Goal: Task Accomplishment & Management: Manage account settings

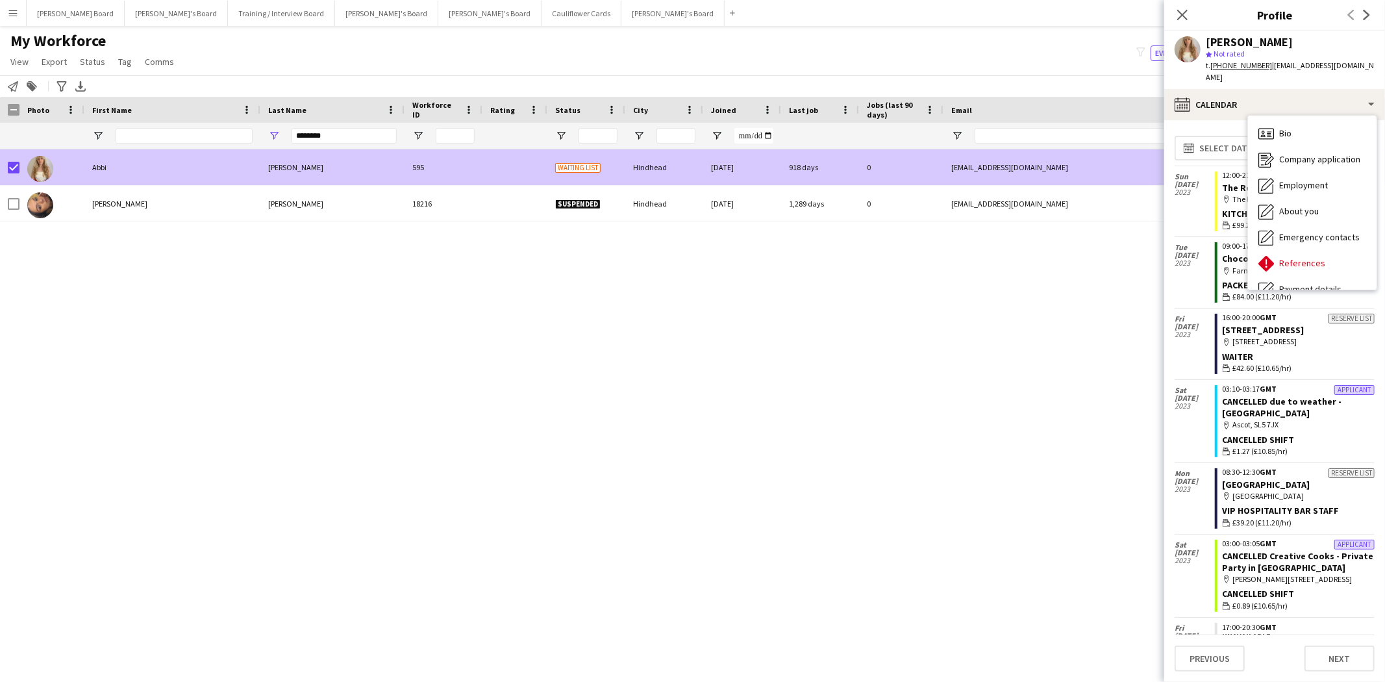
click at [138, 169] on div "Abbi" at bounding box center [172, 167] width 176 height 36
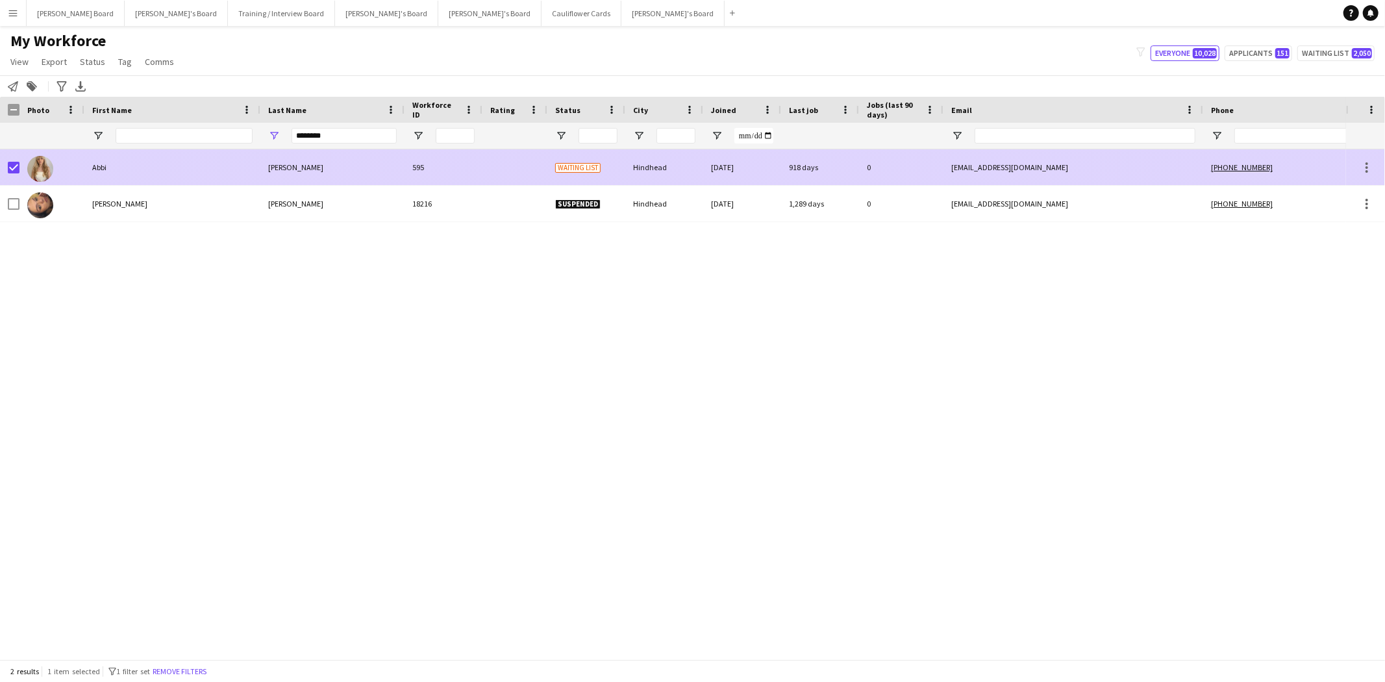
click at [159, 167] on div "Abbi" at bounding box center [172, 167] width 176 height 36
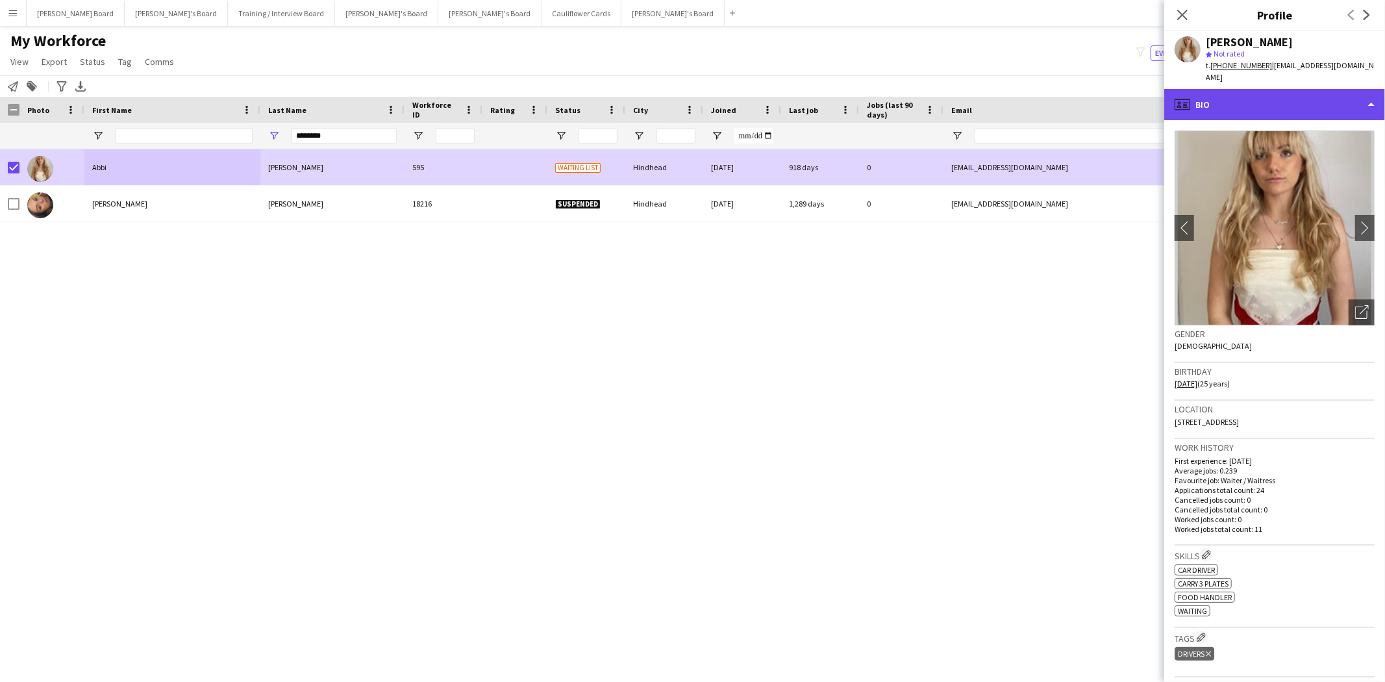
click at [1280, 92] on div "profile Bio" at bounding box center [1274, 104] width 221 height 31
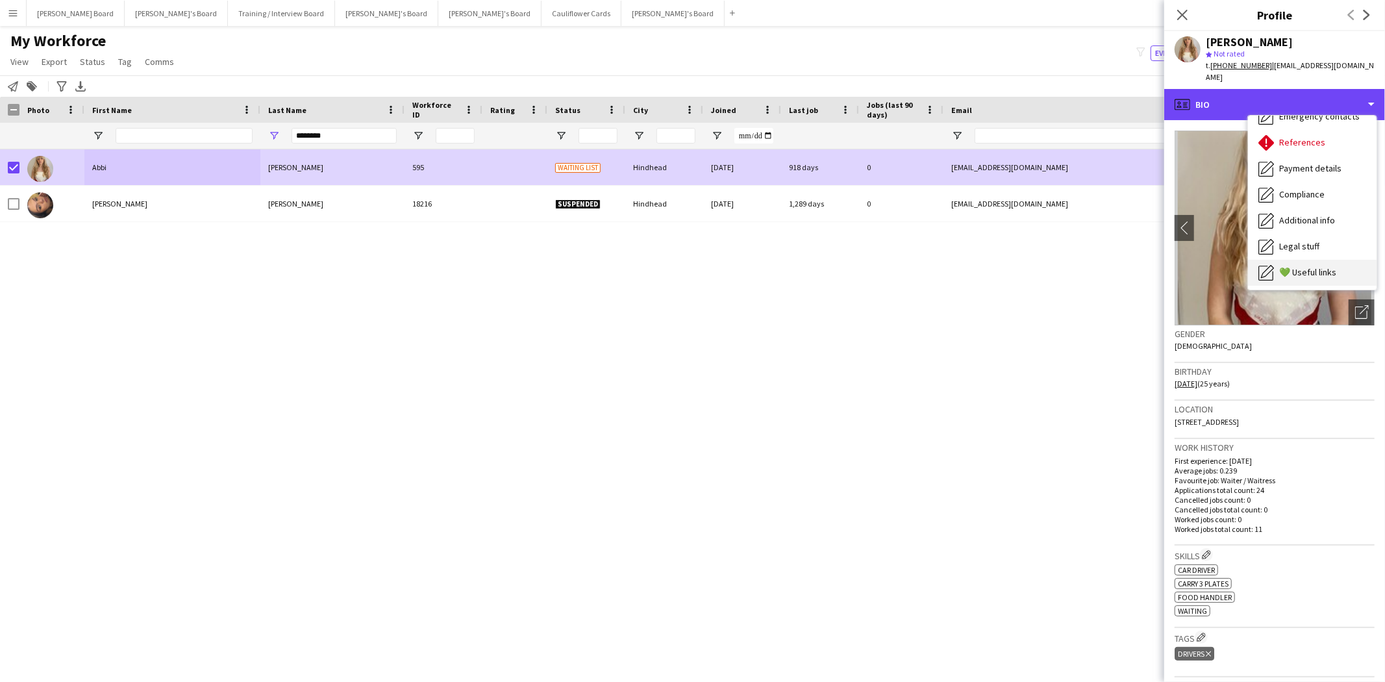
scroll to position [101, 0]
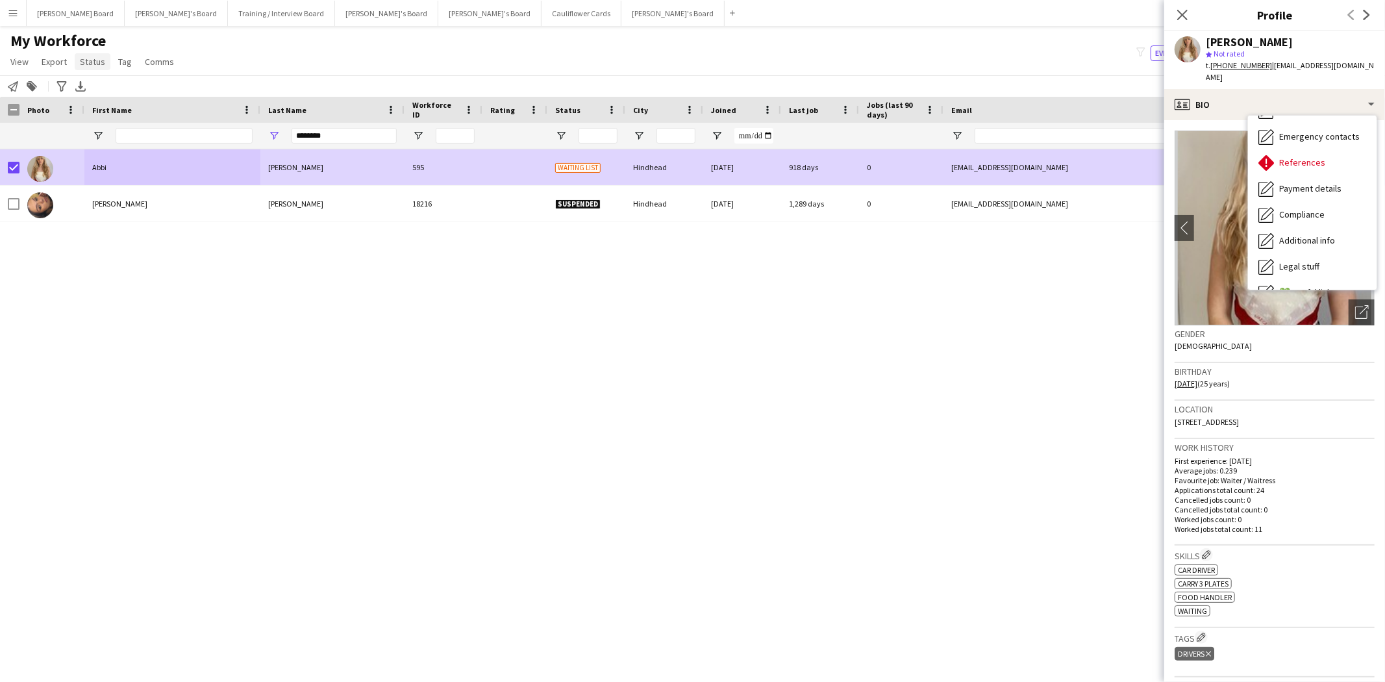
click at [92, 66] on span "Status" at bounding box center [92, 62] width 25 height 12
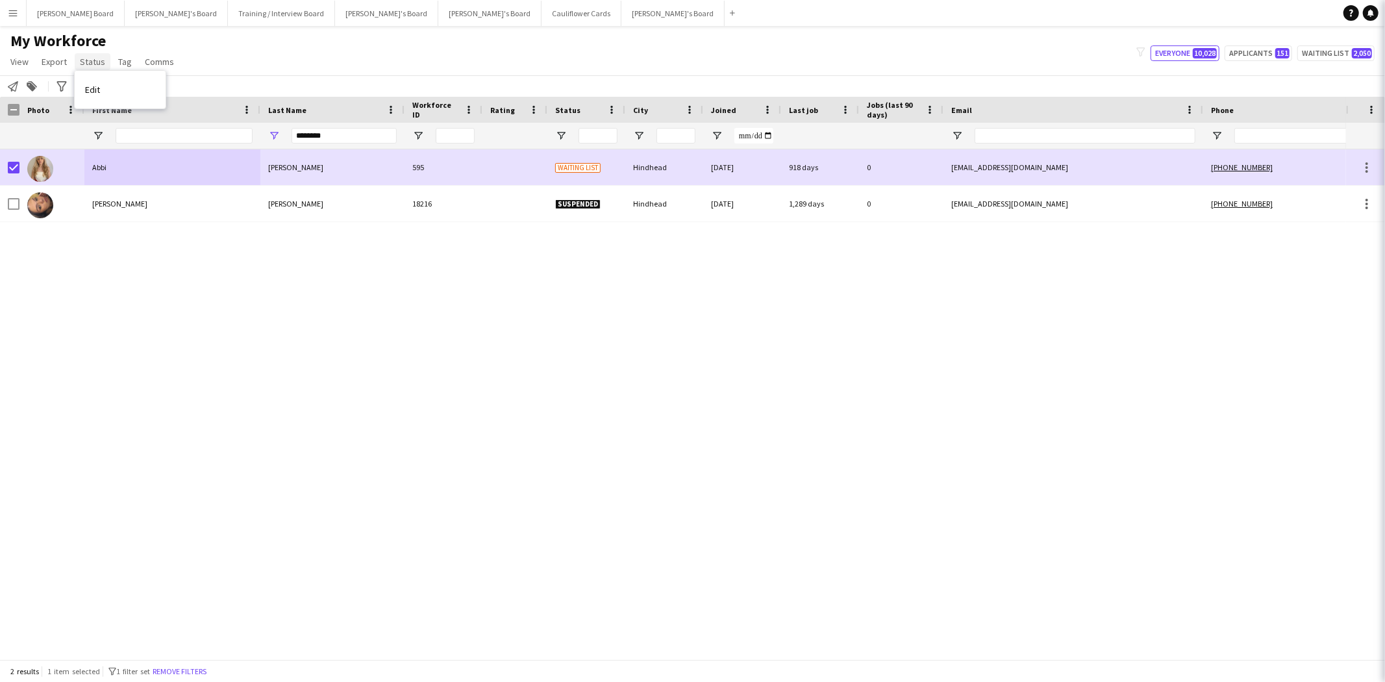
click at [93, 65] on span "Status" at bounding box center [92, 62] width 25 height 12
click at [95, 66] on span "Status" at bounding box center [92, 62] width 25 height 12
click at [98, 91] on span "Edit" at bounding box center [92, 90] width 15 height 12
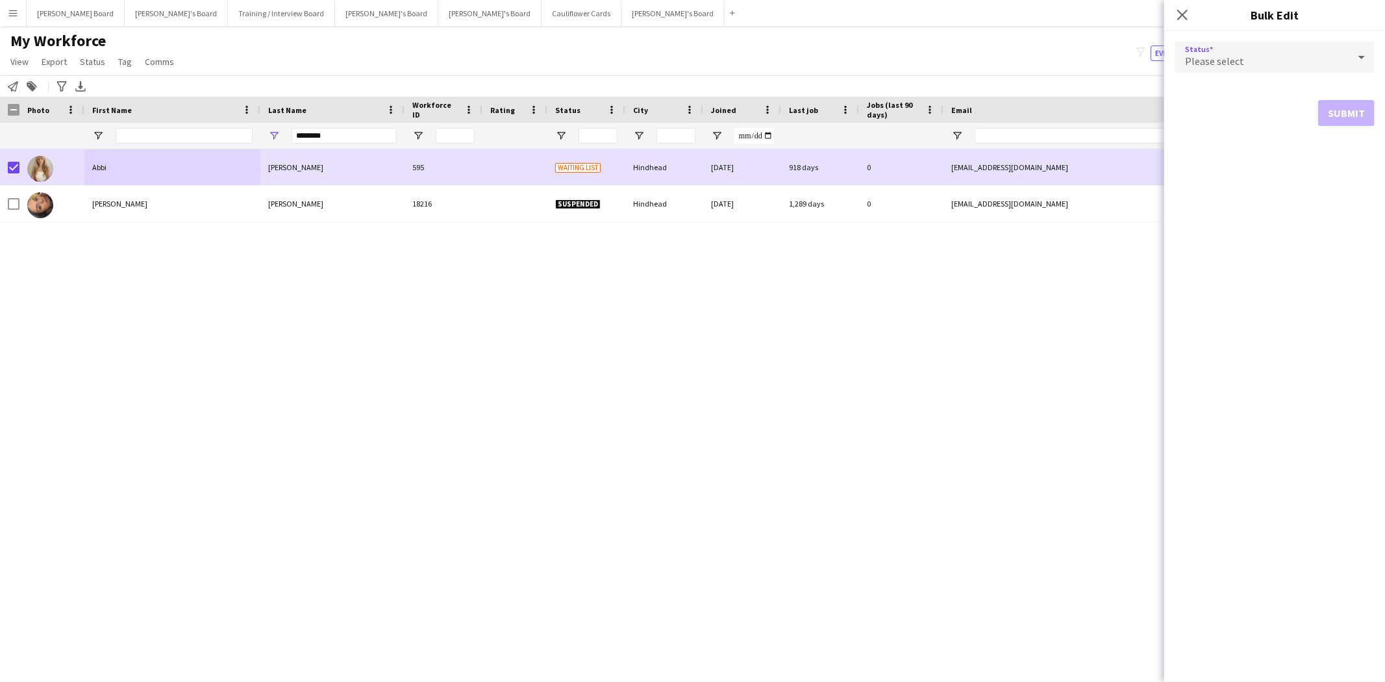
click at [1303, 73] on mat-select "Please select" at bounding box center [1274, 58] width 200 height 32
click at [1270, 55] on div "Please select" at bounding box center [1261, 57] width 174 height 31
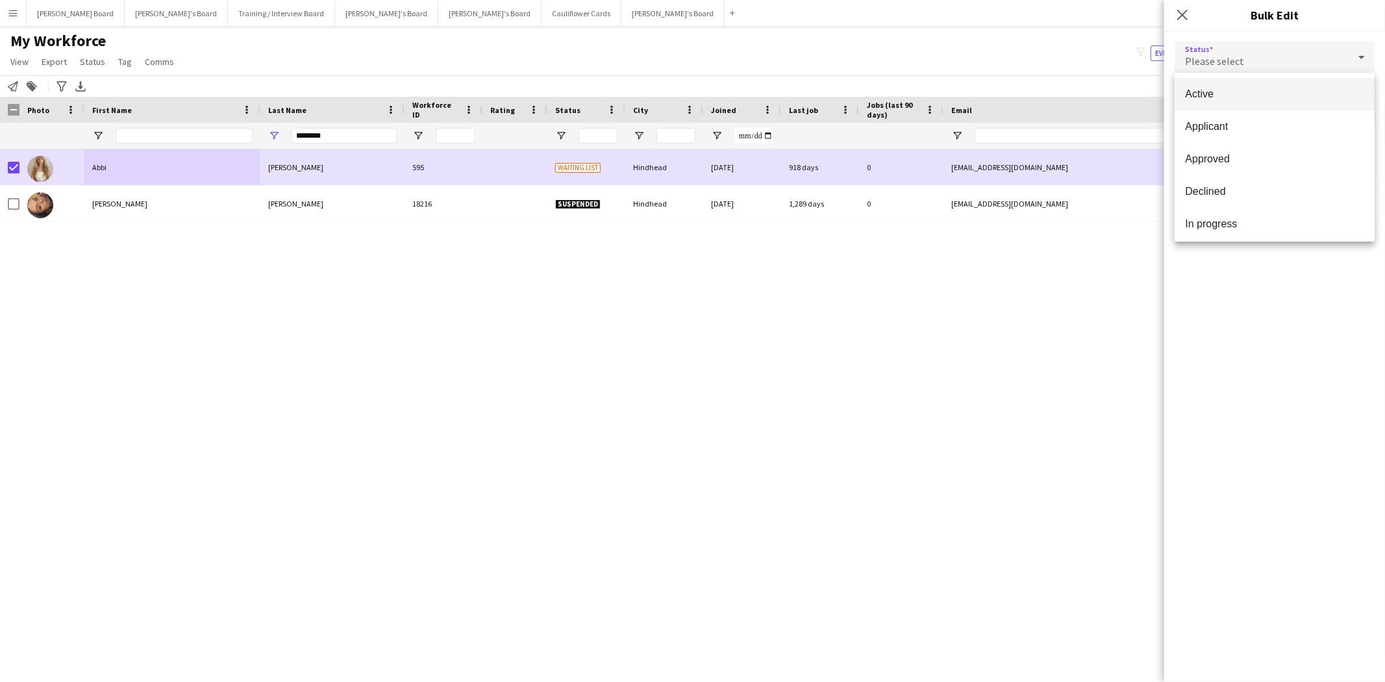
click at [1229, 92] on span "Active" at bounding box center [1274, 94] width 179 height 12
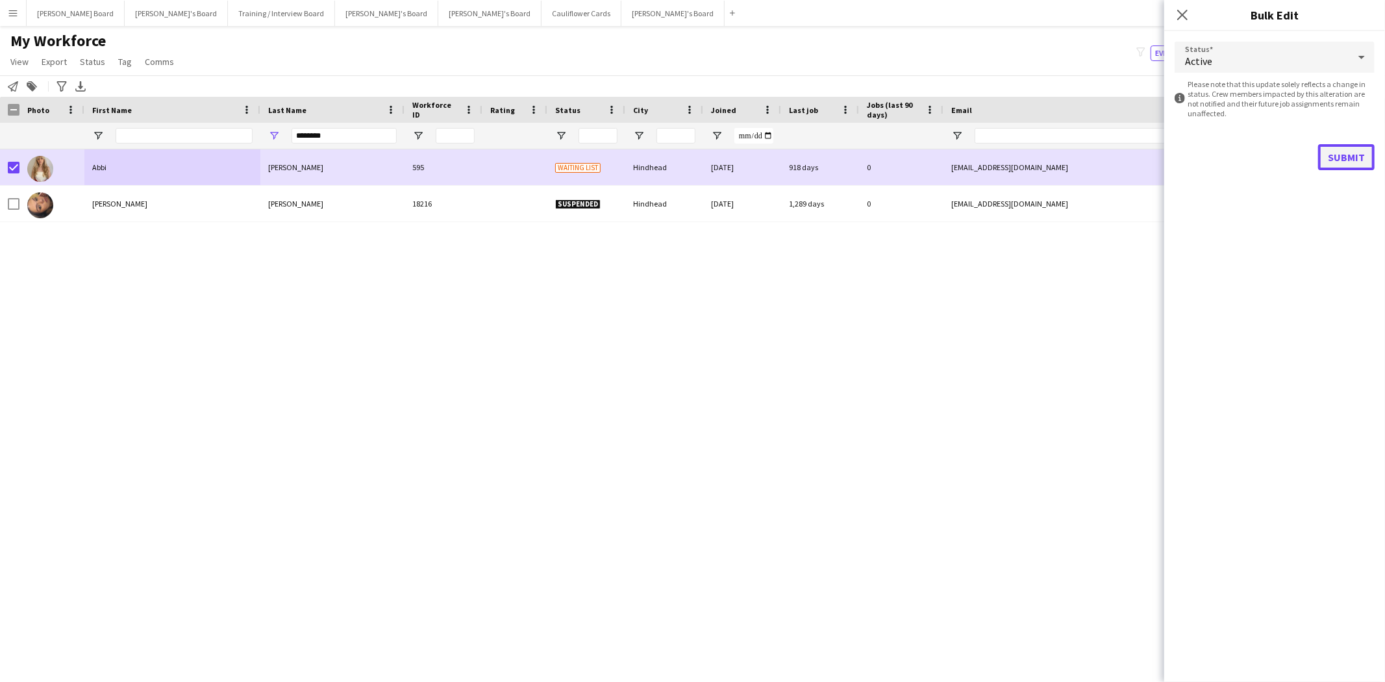
drag, startPoint x: 1357, startPoint y: 156, endPoint x: 1347, endPoint y: 155, distance: 10.6
click at [1347, 155] on button "Submit" at bounding box center [1346, 157] width 56 height 26
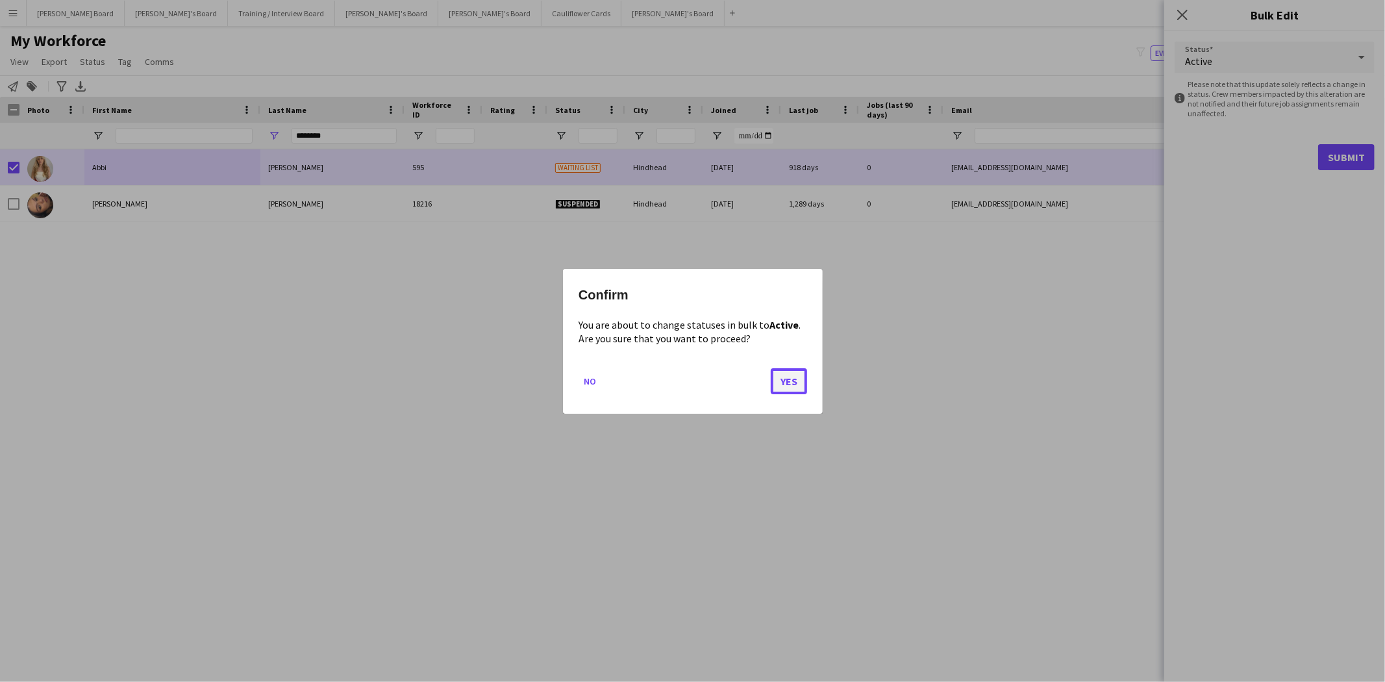
click at [788, 384] on button "Yes" at bounding box center [789, 380] width 36 height 26
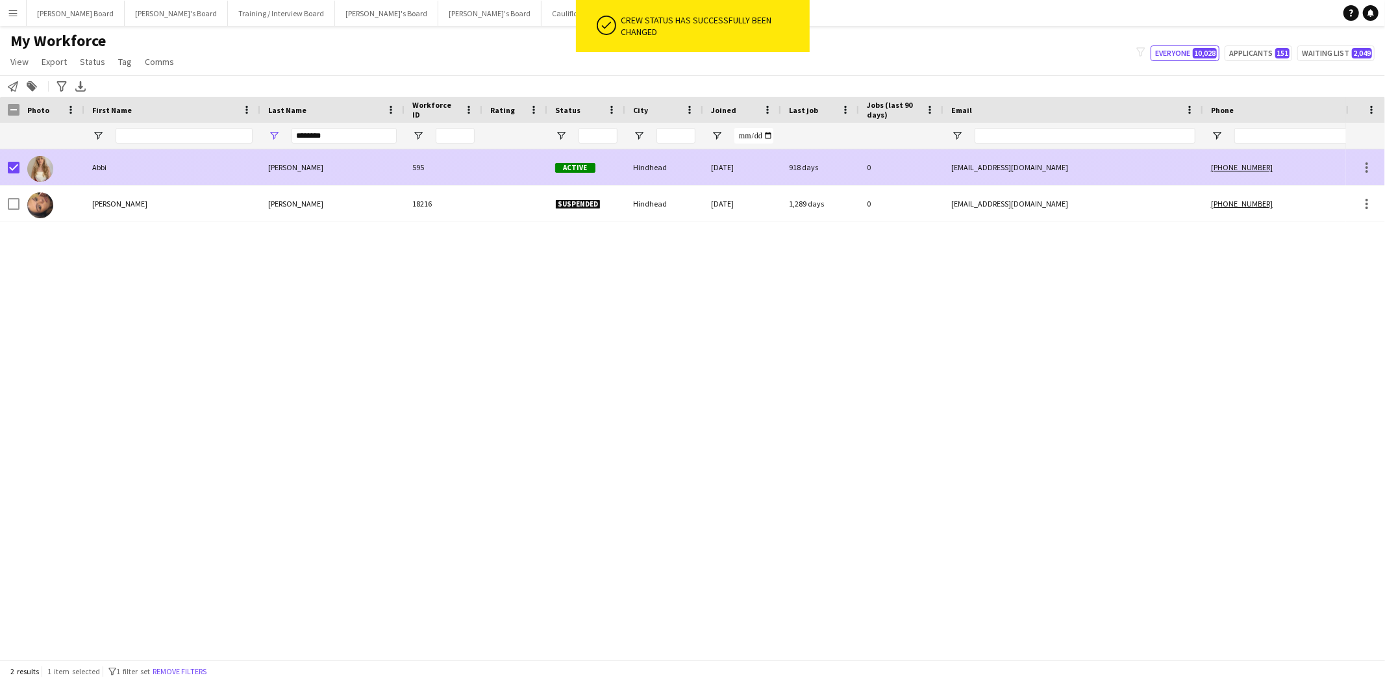
click at [139, 167] on div "Abbi" at bounding box center [172, 167] width 176 height 36
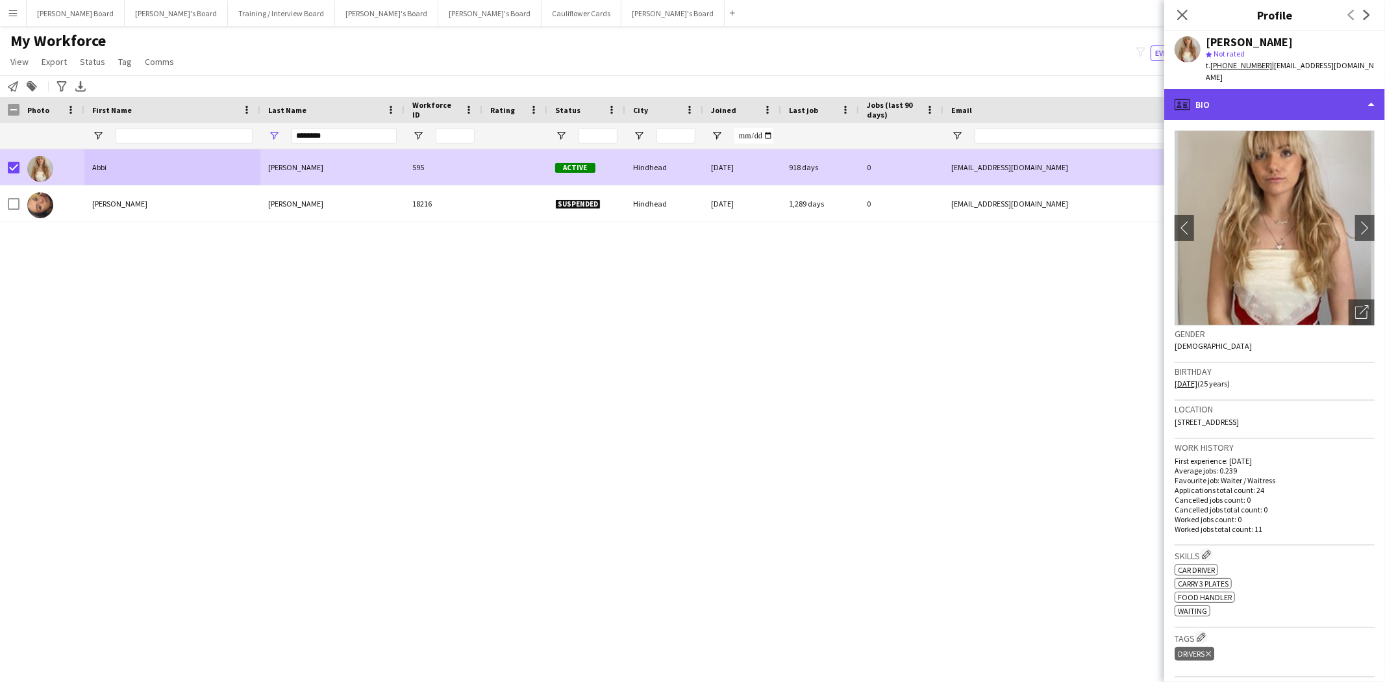
click at [1215, 89] on div "profile Bio" at bounding box center [1274, 104] width 221 height 31
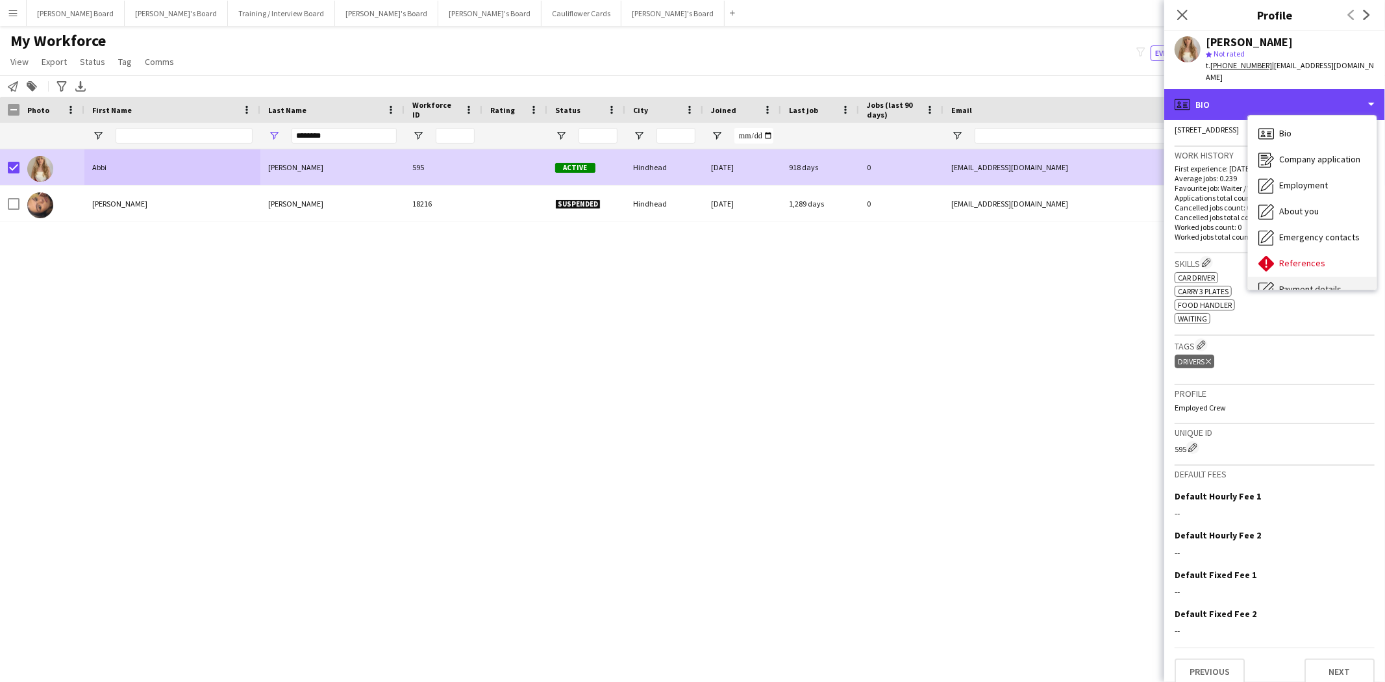
scroll to position [173, 0]
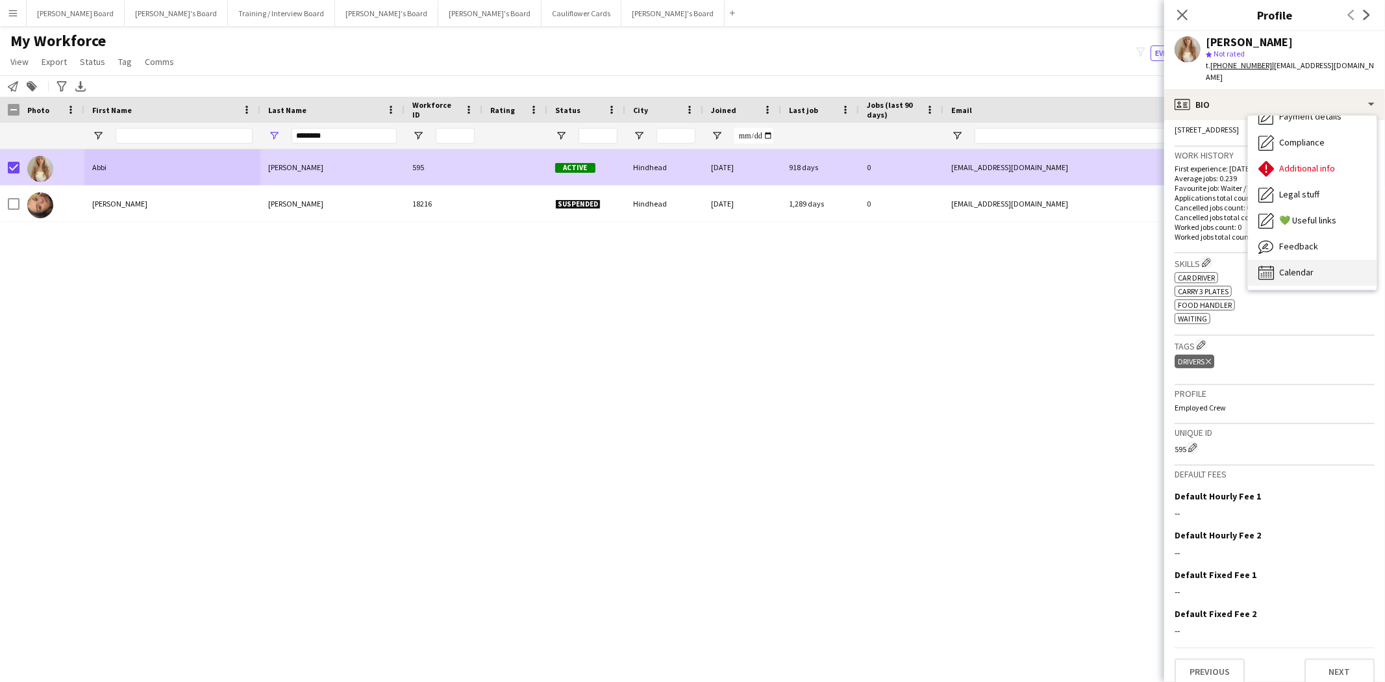
click at [1301, 266] on div "Calendar Calendar" at bounding box center [1312, 273] width 129 height 26
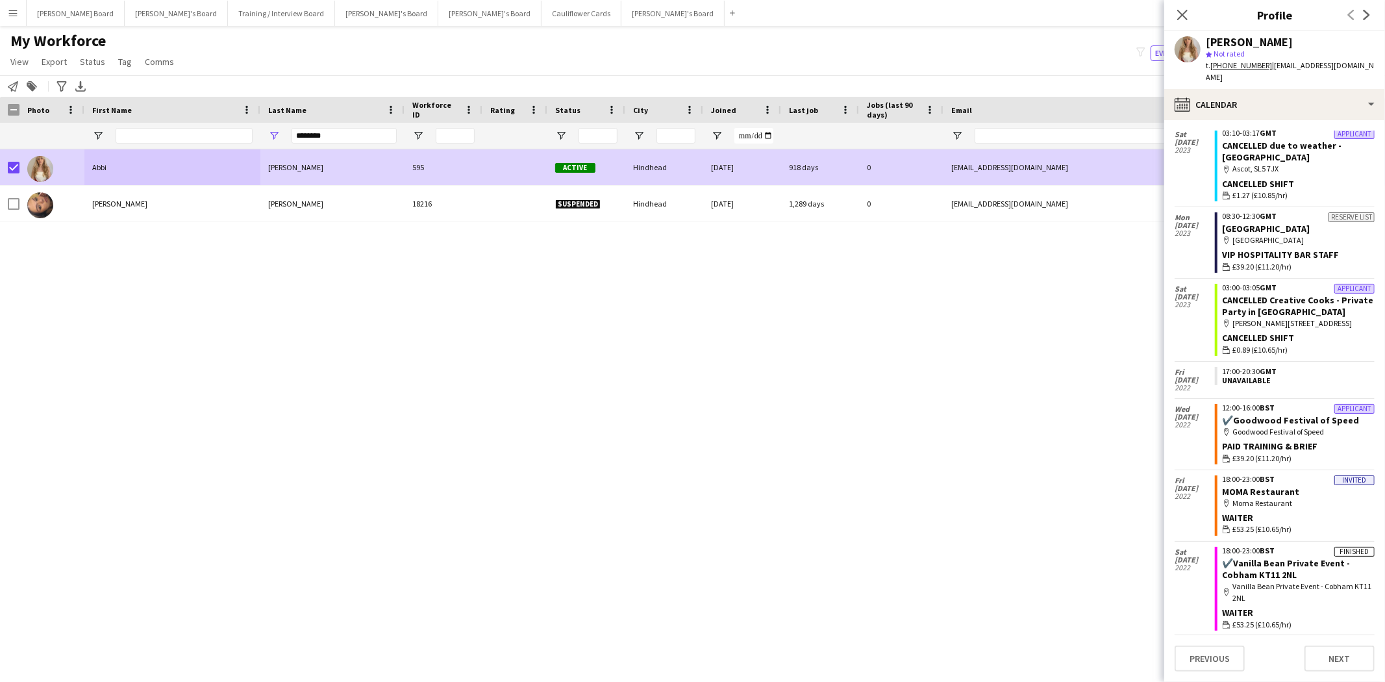
scroll to position [0, 0]
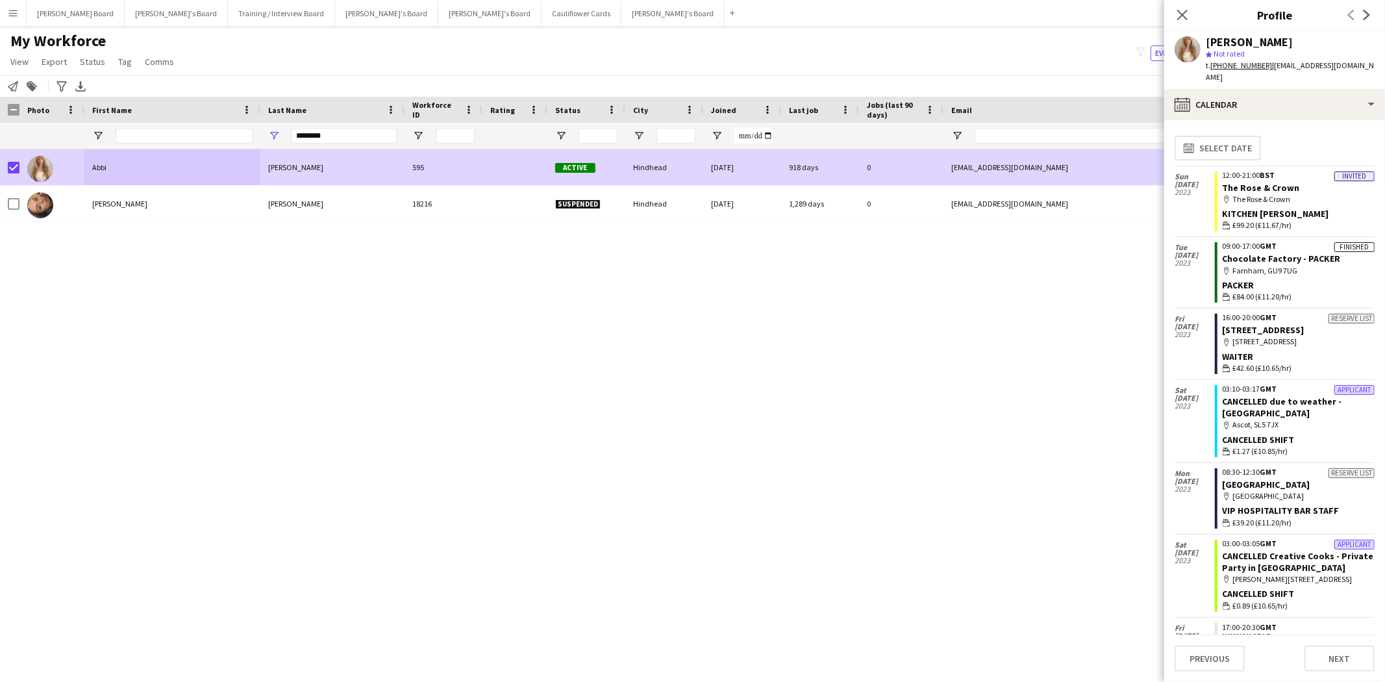
click at [14, 14] on app-icon "Menu" at bounding box center [13, 13] width 10 height 10
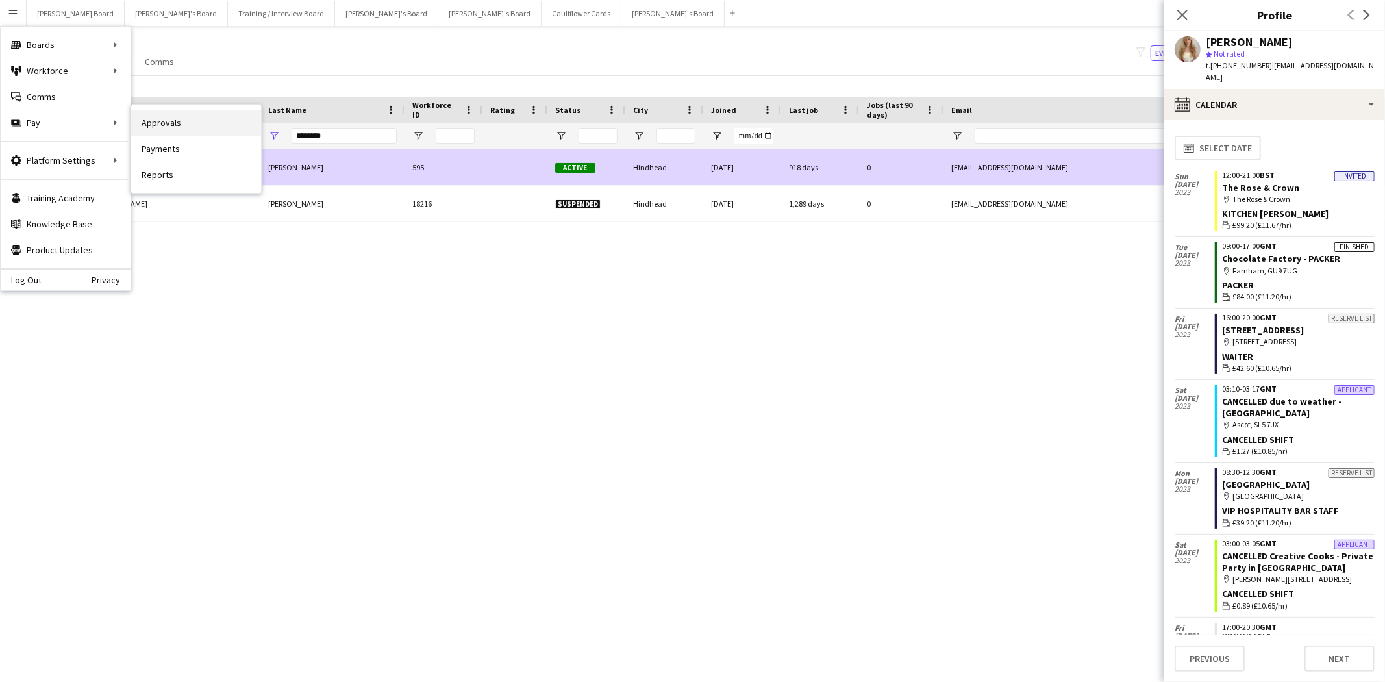
click at [203, 124] on link "Approvals" at bounding box center [196, 123] width 130 height 26
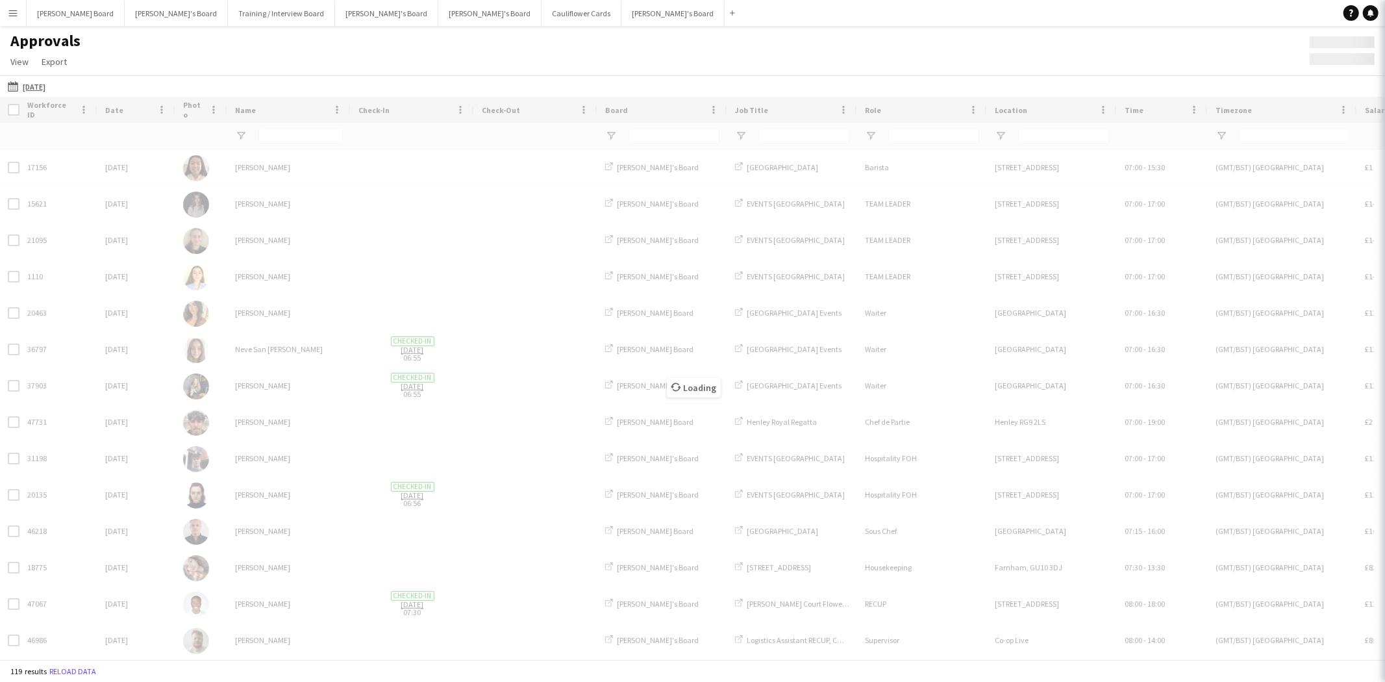
type input "***"
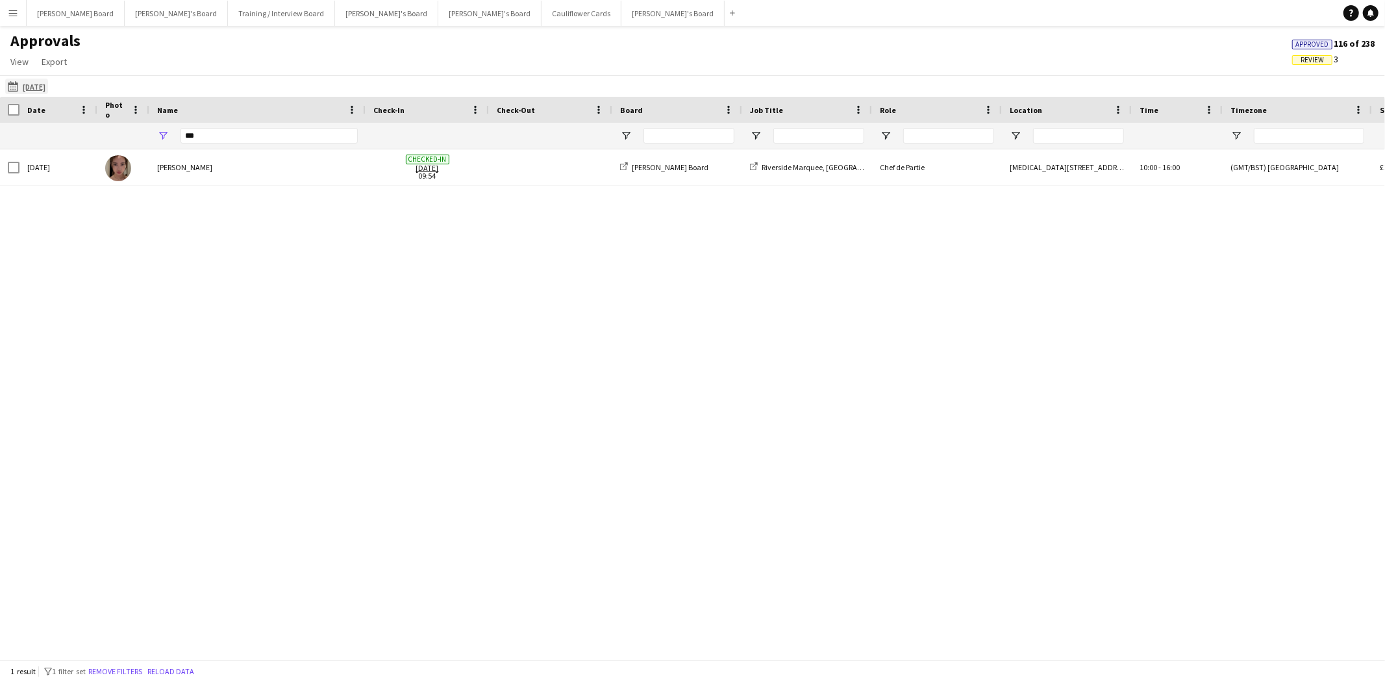
click at [15, 89] on app-icon "04-07-2025" at bounding box center [15, 86] width 15 height 10
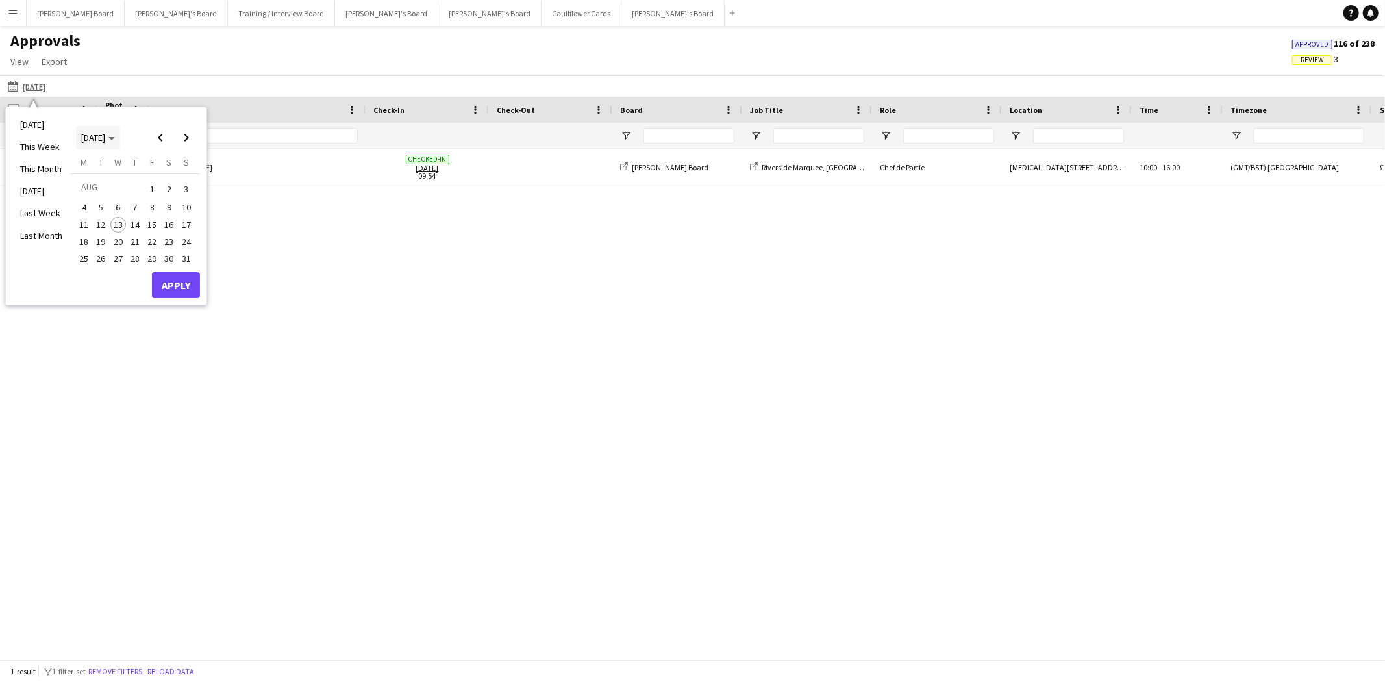
click at [105, 138] on span "[DATE]" at bounding box center [93, 138] width 24 height 12
click at [179, 189] on span "2023" at bounding box center [179, 188] width 27 height 16
click at [182, 184] on span "APR" at bounding box center [179, 188] width 27 height 16
click at [188, 254] on span "30" at bounding box center [187, 259] width 16 height 16
click at [179, 281] on button "Apply" at bounding box center [176, 285] width 48 height 26
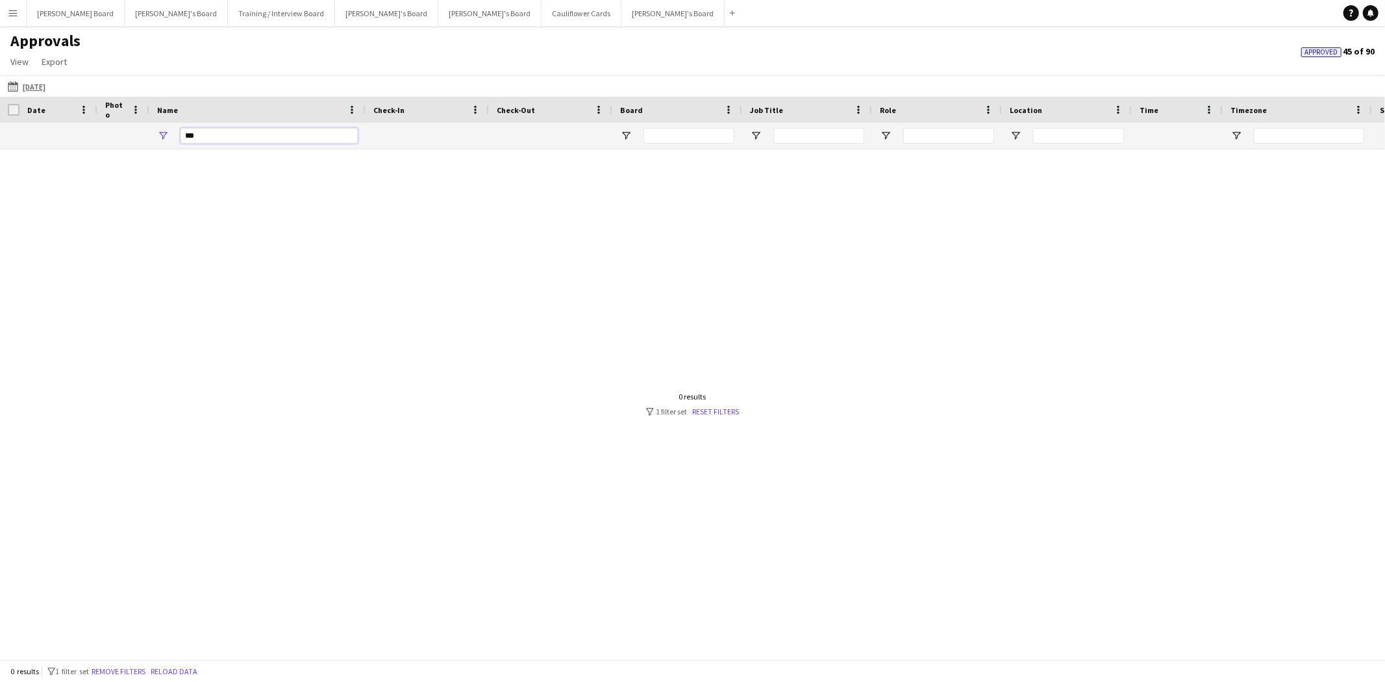
drag, startPoint x: 206, startPoint y: 136, endPoint x: 124, endPoint y: 127, distance: 82.3
click at [127, 128] on div "***" at bounding box center [1224, 136] width 2449 height 26
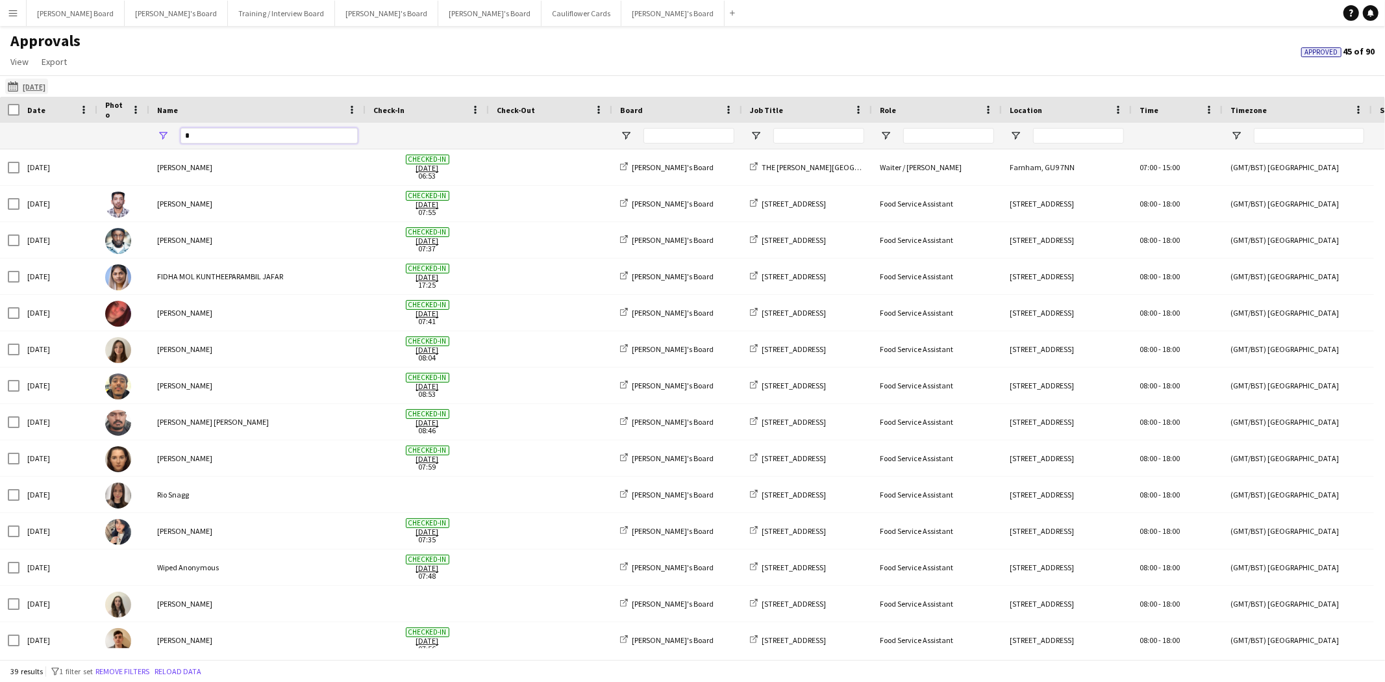
type input "*"
click at [15, 82] on app-icon "04-07-2025" at bounding box center [15, 86] width 15 height 10
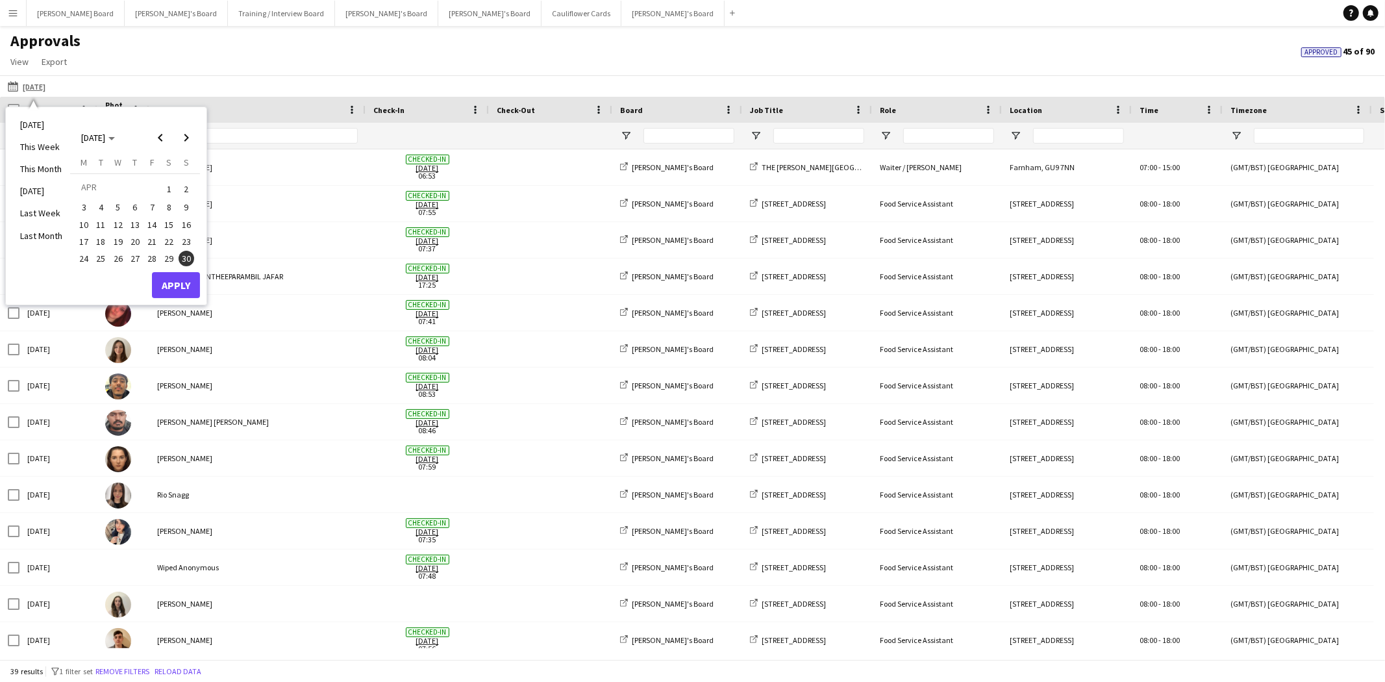
click at [189, 257] on span "30" at bounding box center [187, 259] width 16 height 16
click at [183, 283] on button "Apply" at bounding box center [176, 285] width 48 height 26
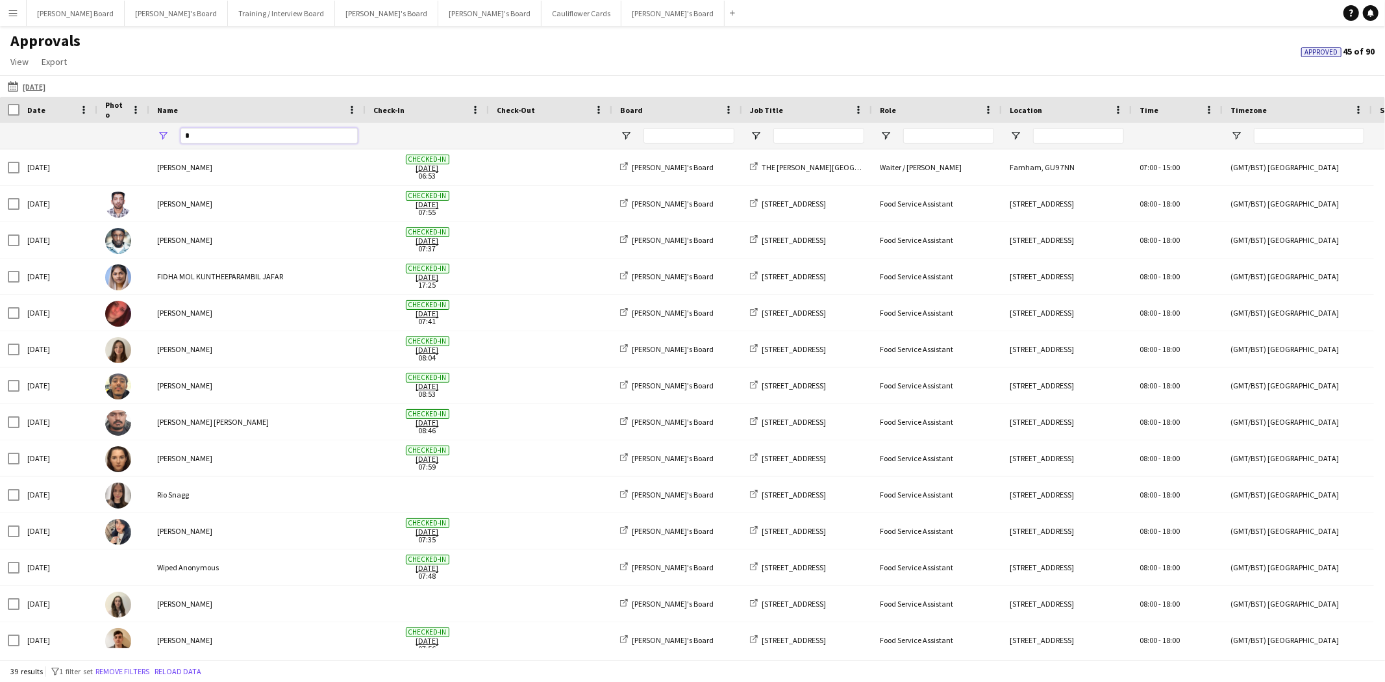
click at [208, 134] on input "*" at bounding box center [268, 136] width 177 height 16
drag, startPoint x: 206, startPoint y: 133, endPoint x: 129, endPoint y: 132, distance: 77.3
click at [129, 132] on div "*" at bounding box center [1224, 136] width 2449 height 26
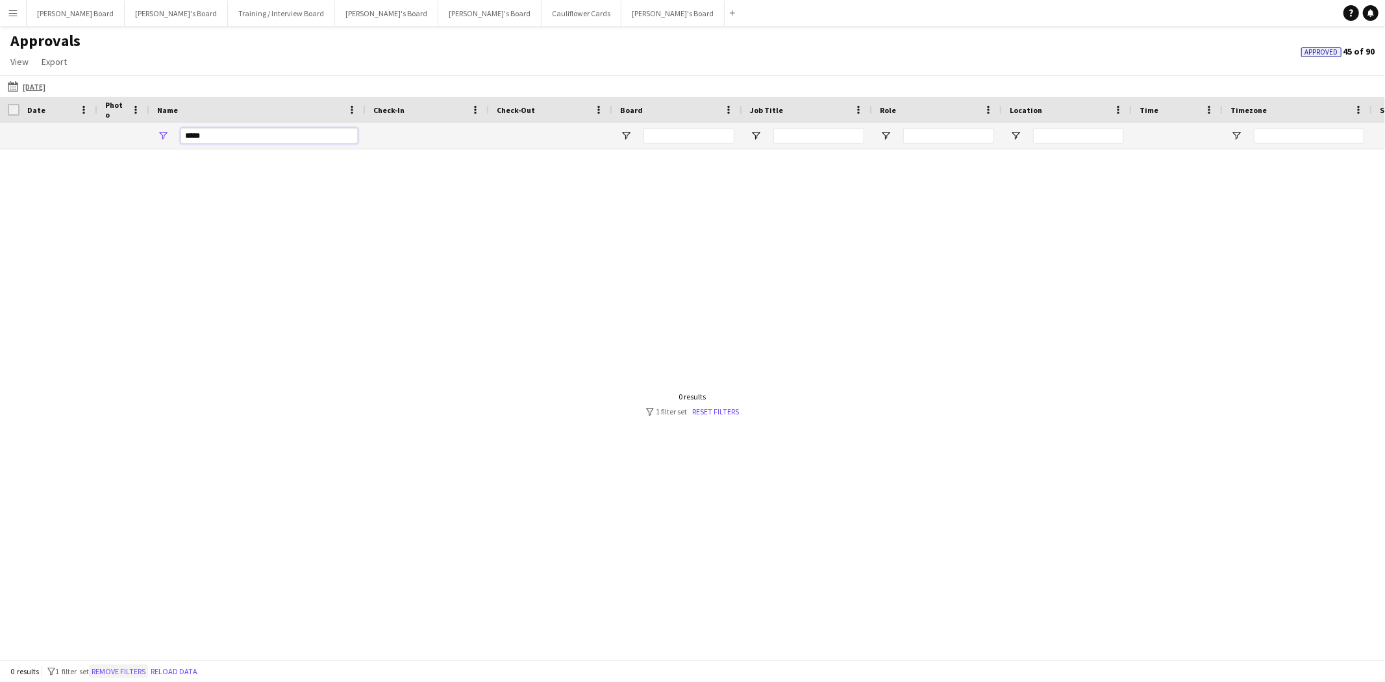
type input "*****"
click at [131, 669] on button "Remove filters" at bounding box center [118, 671] width 59 height 14
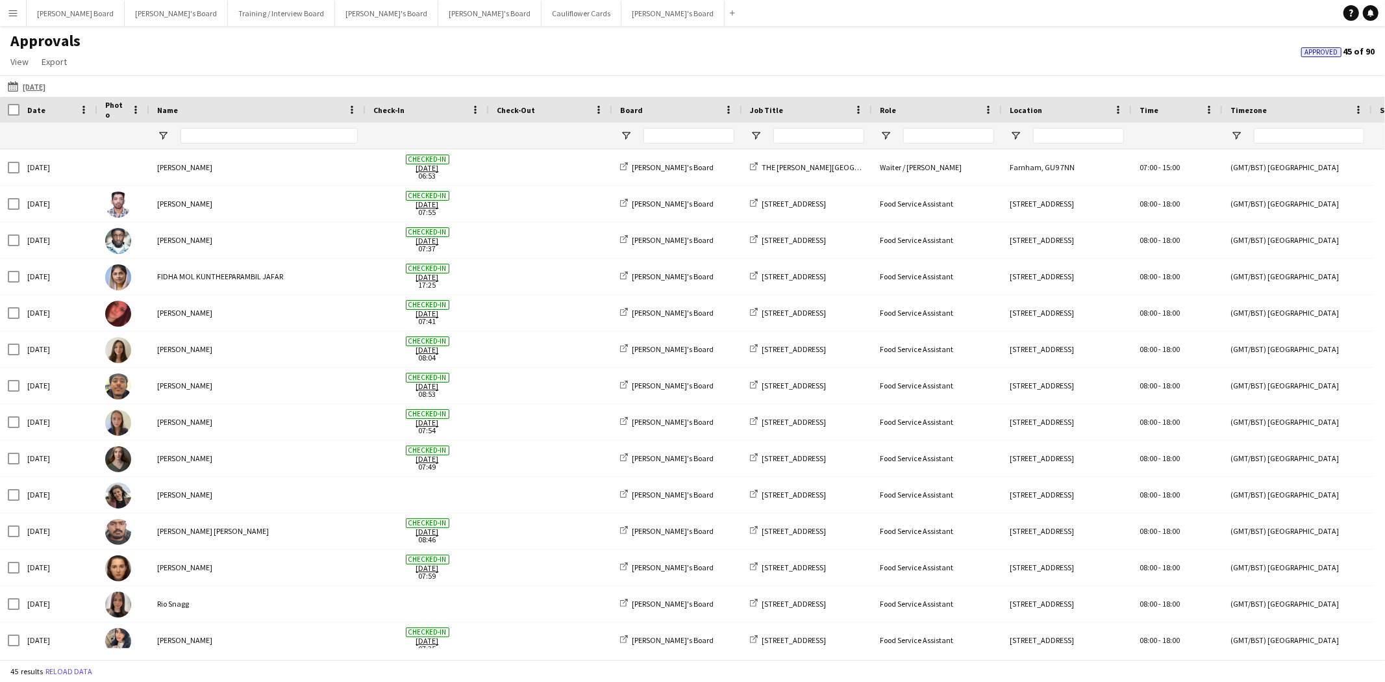
click at [10, 11] on app-icon "Menu" at bounding box center [13, 13] width 10 height 10
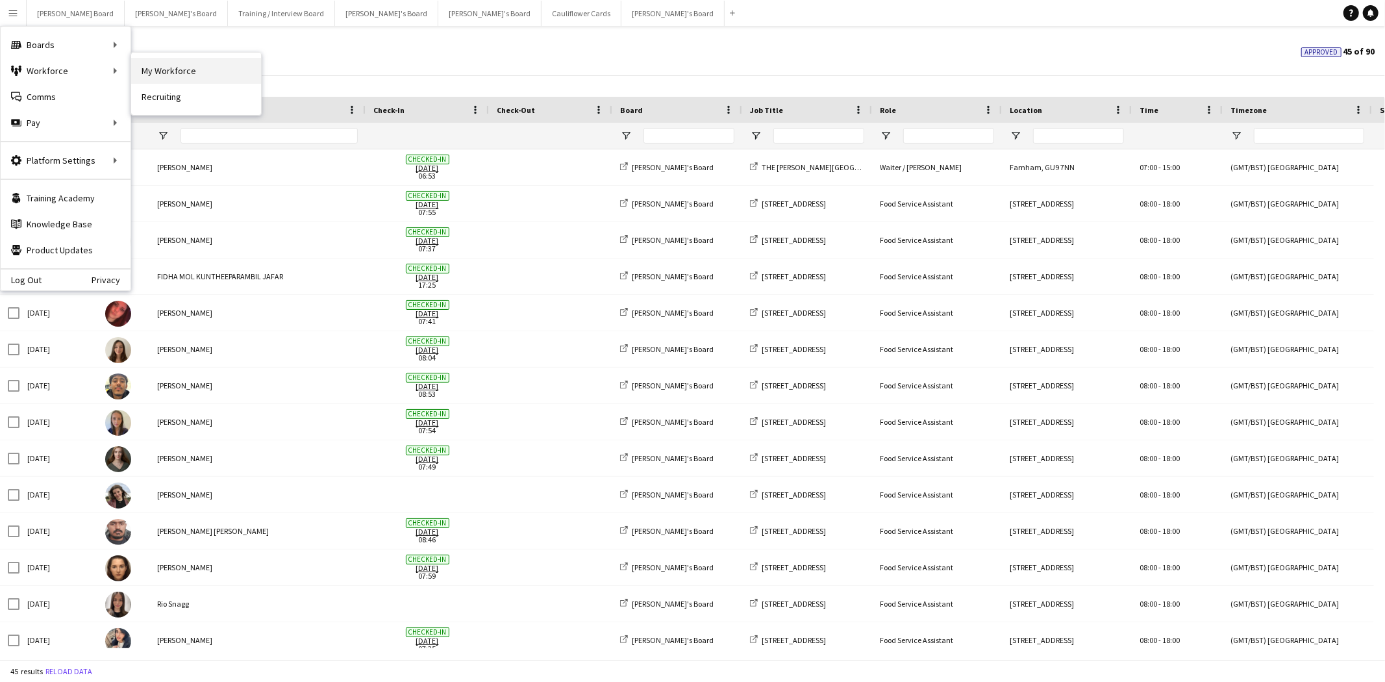
click at [179, 68] on link "My Workforce" at bounding box center [196, 71] width 130 height 26
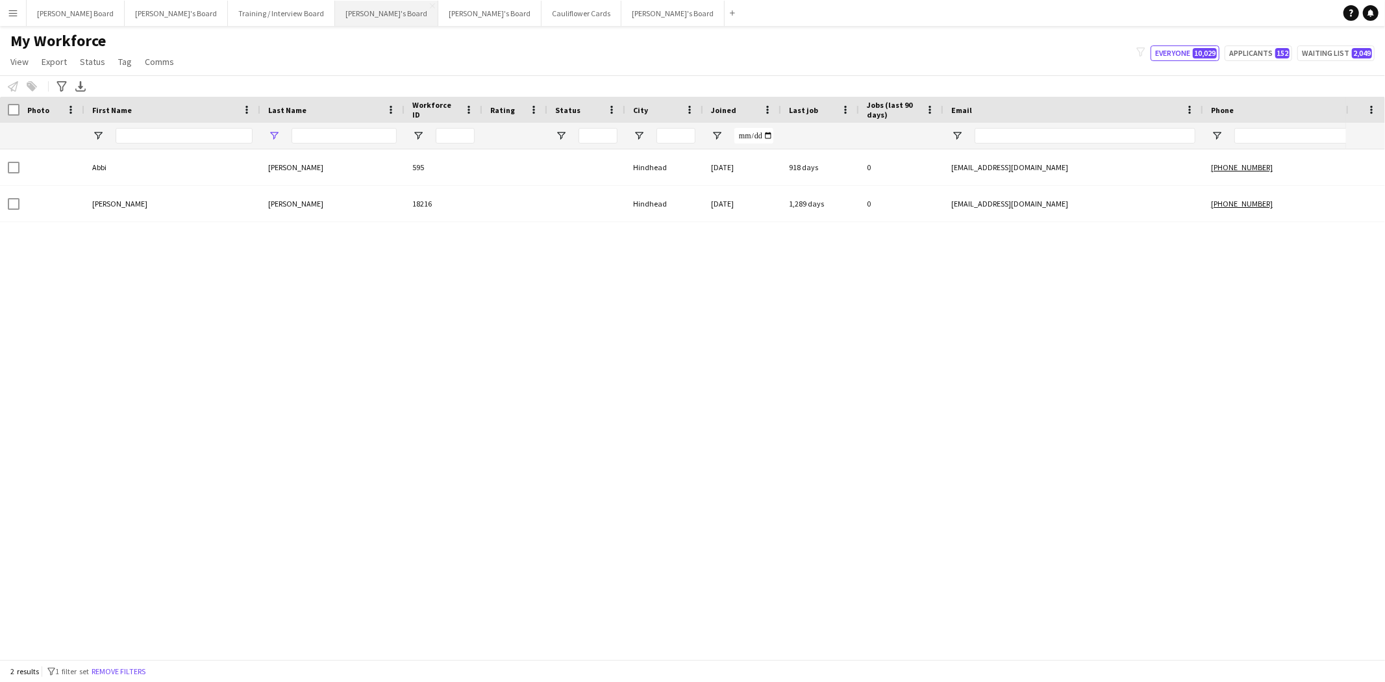
type input "********"
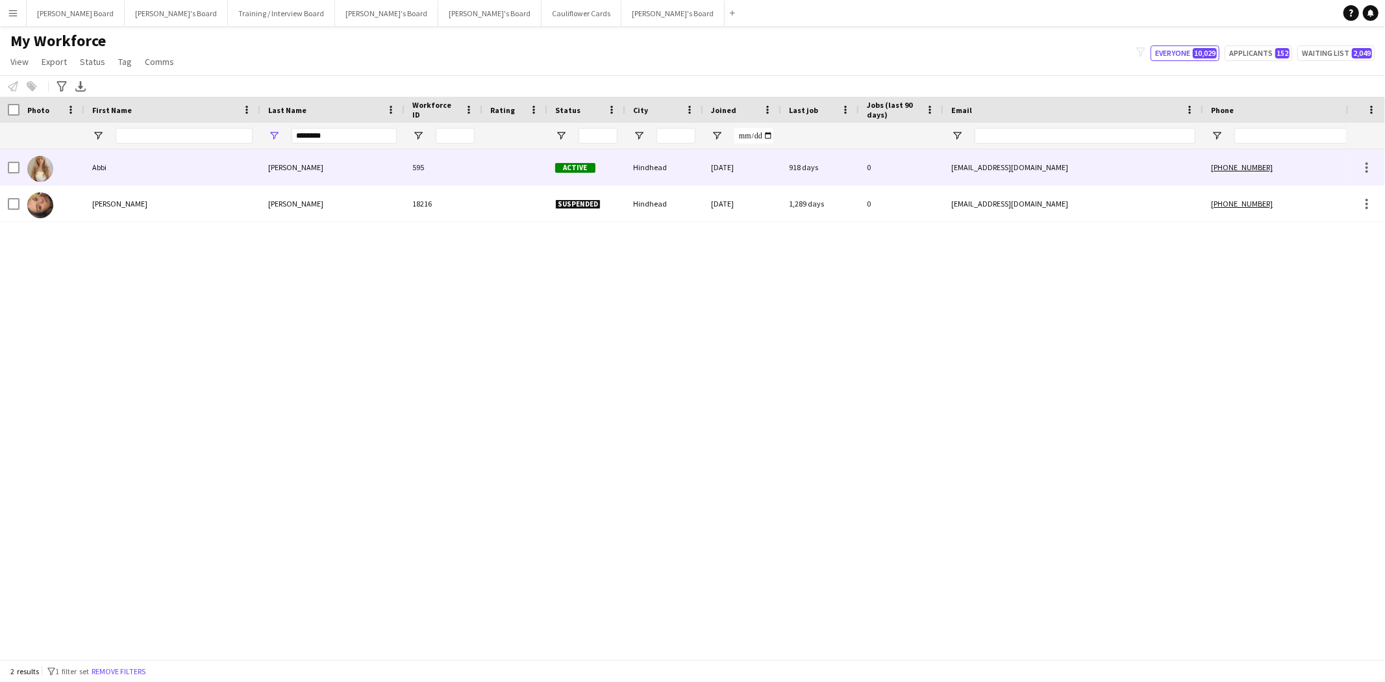
click at [283, 169] on div "Brittain" at bounding box center [332, 167] width 144 height 36
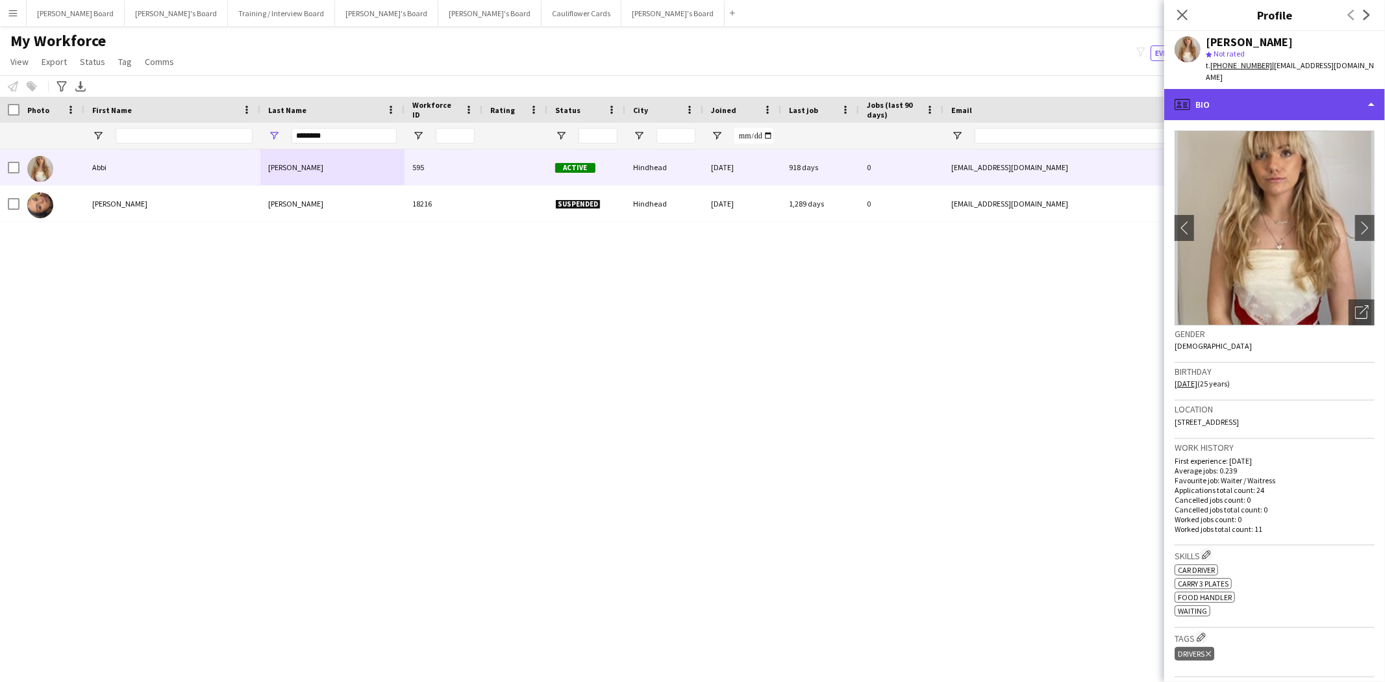
click at [1254, 89] on div "profile Bio" at bounding box center [1274, 104] width 221 height 31
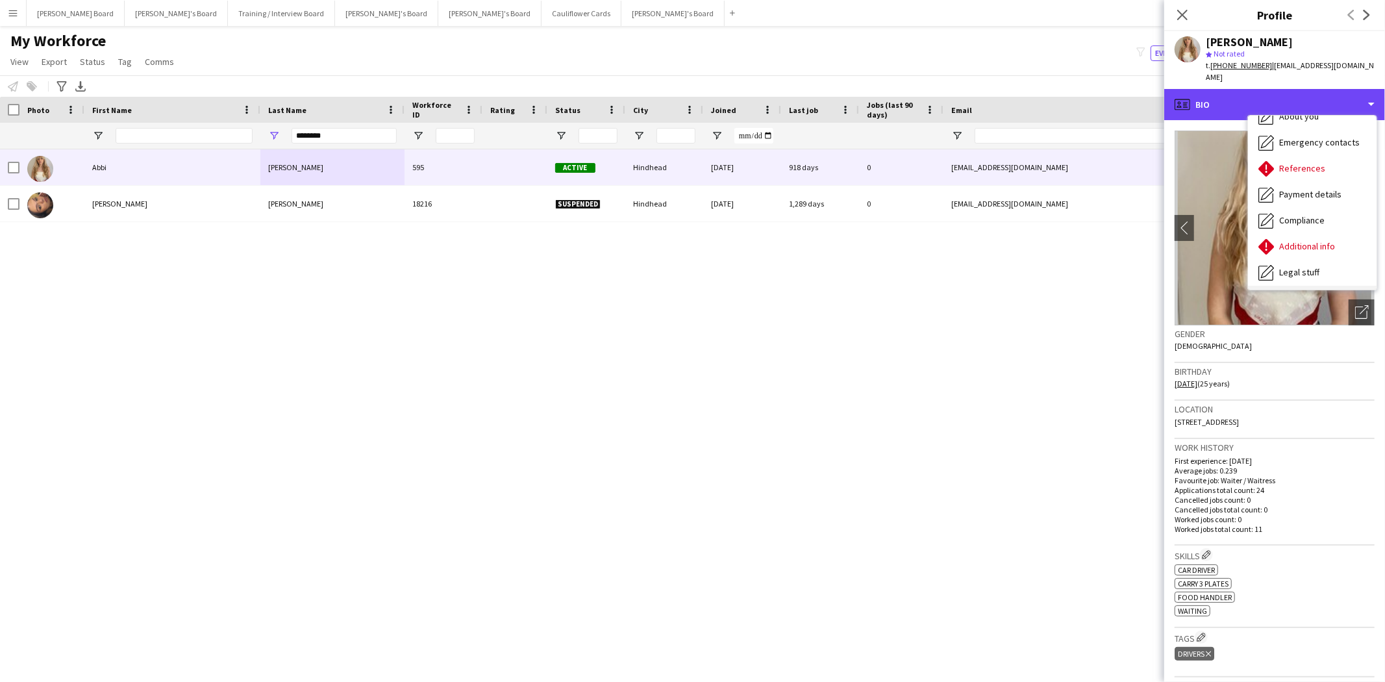
scroll to position [173, 0]
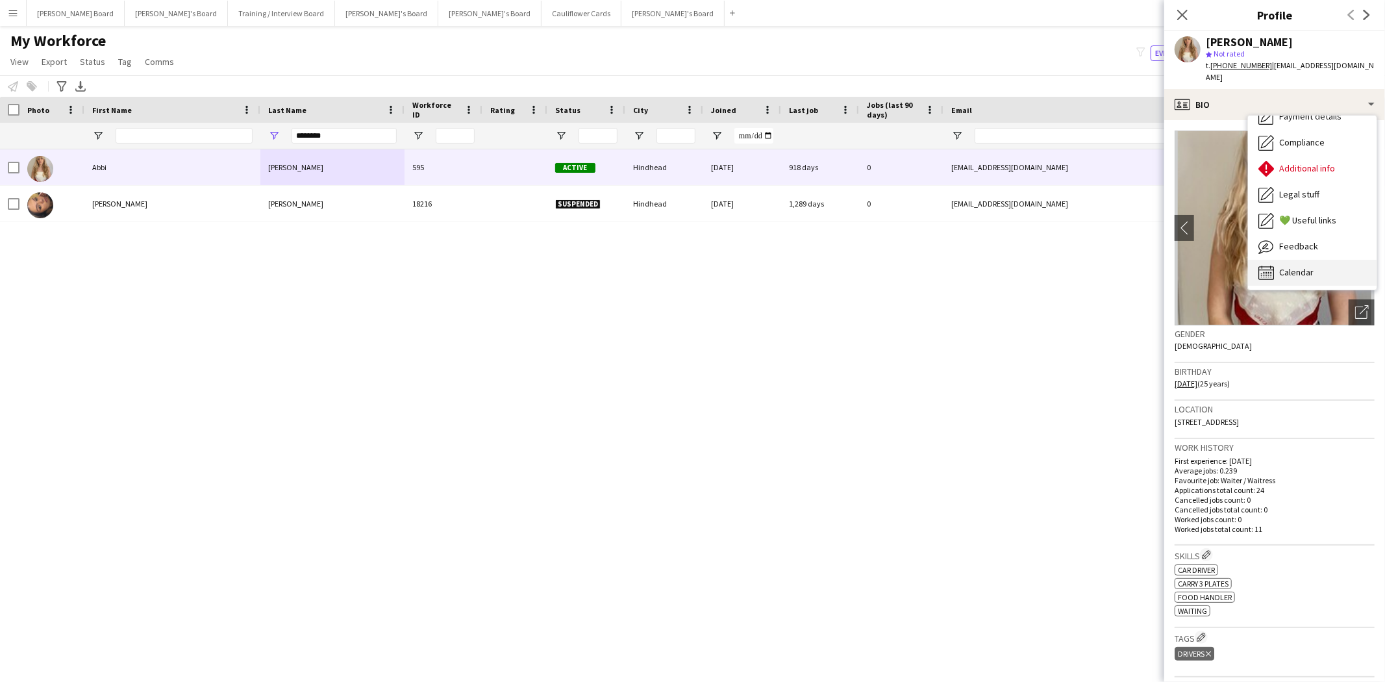
click at [1305, 266] on span "Calendar" at bounding box center [1296, 272] width 34 height 12
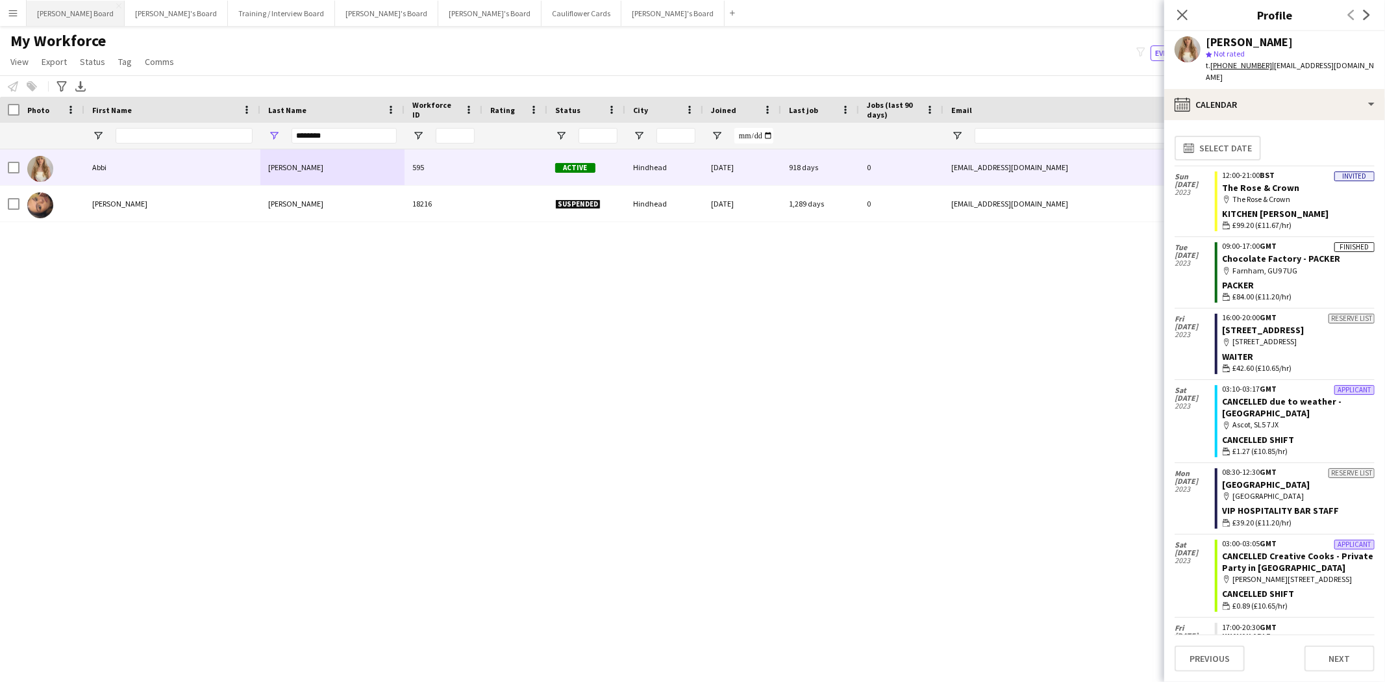
click at [60, 14] on button "Dean's Board Close" at bounding box center [76, 13] width 98 height 25
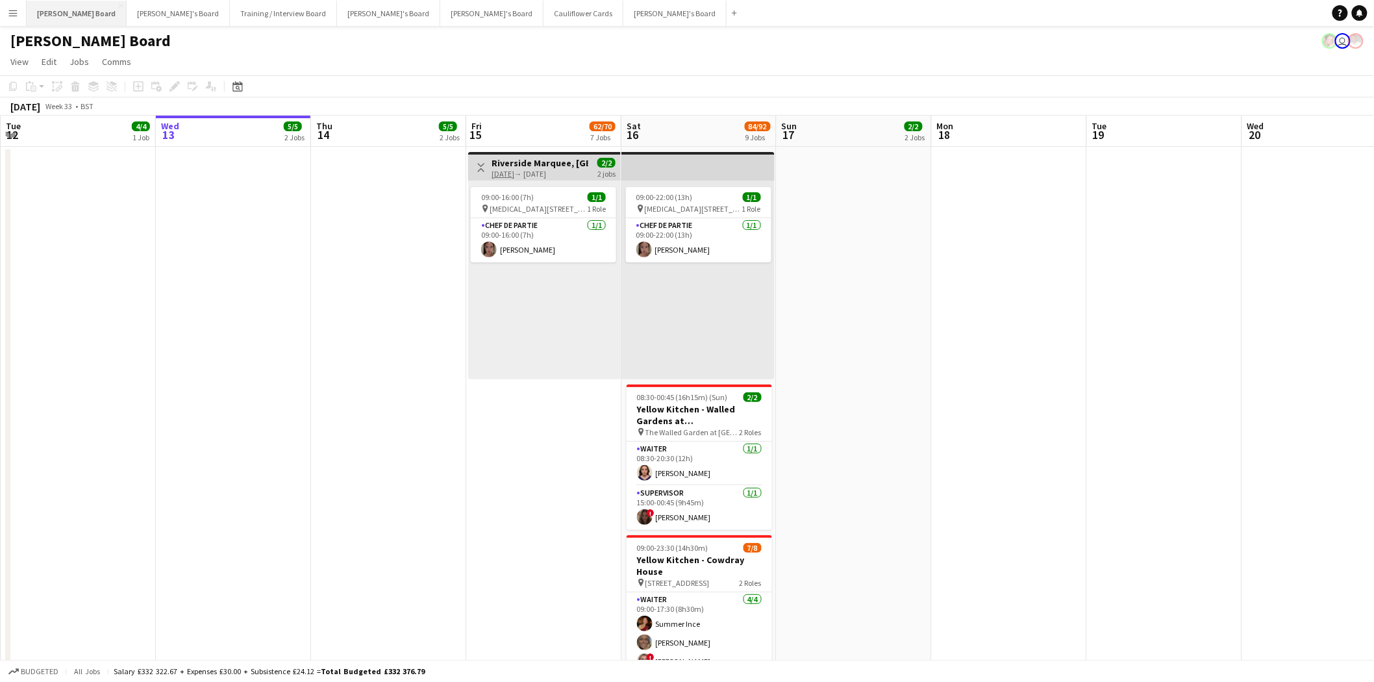
click at [61, 1] on button "Dean's Board Close" at bounding box center [77, 13] width 100 height 25
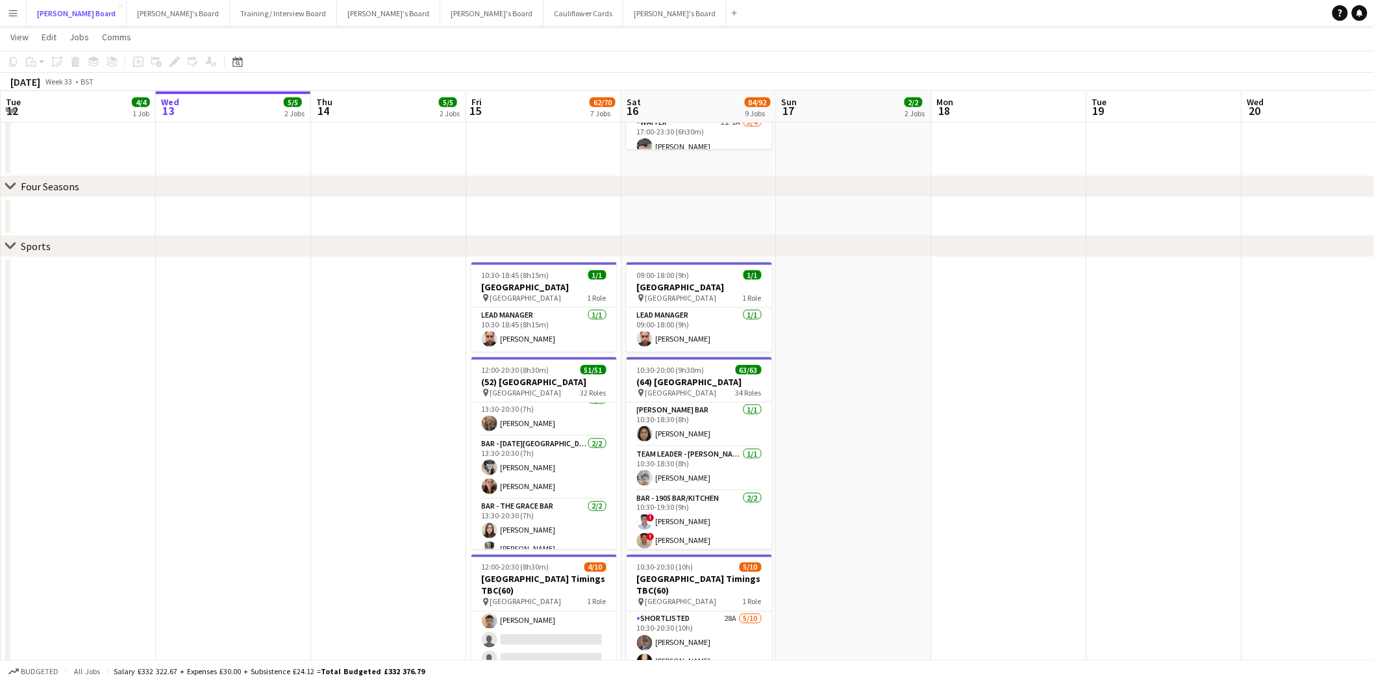
scroll to position [1627, 0]
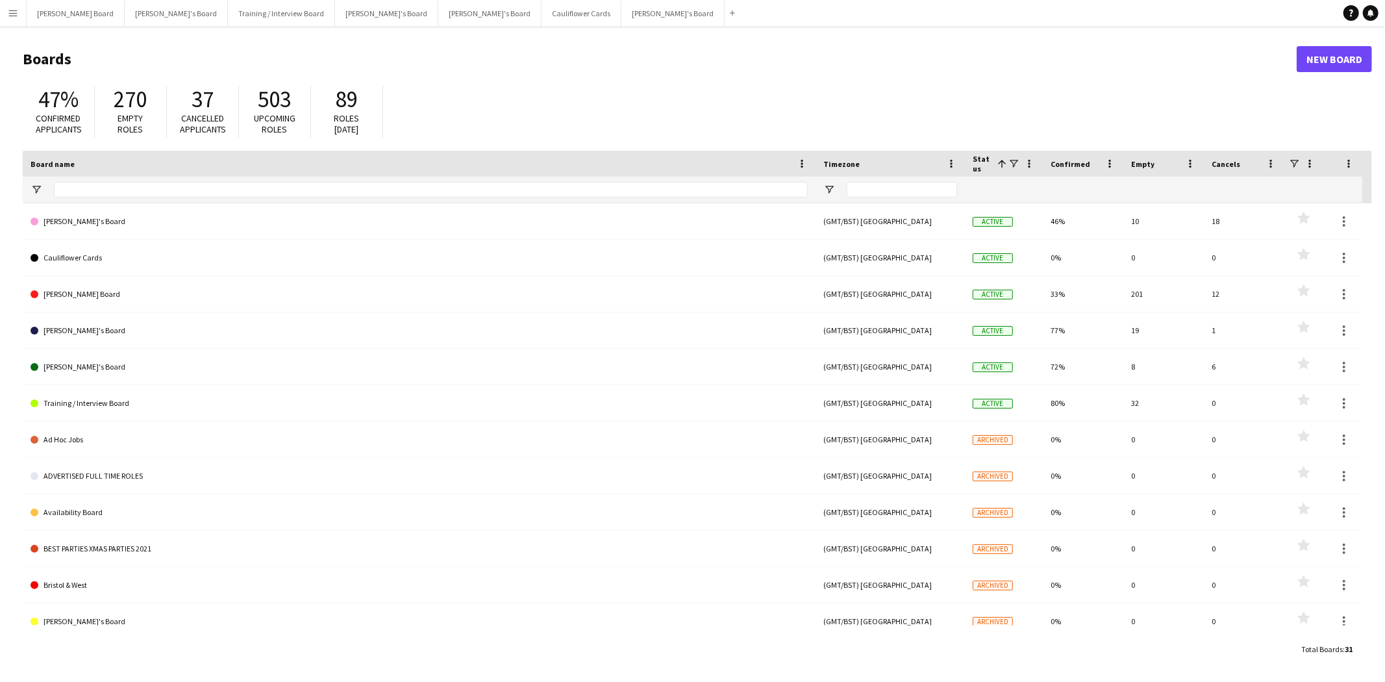
click at [18, 7] on button "Menu" at bounding box center [13, 13] width 26 height 26
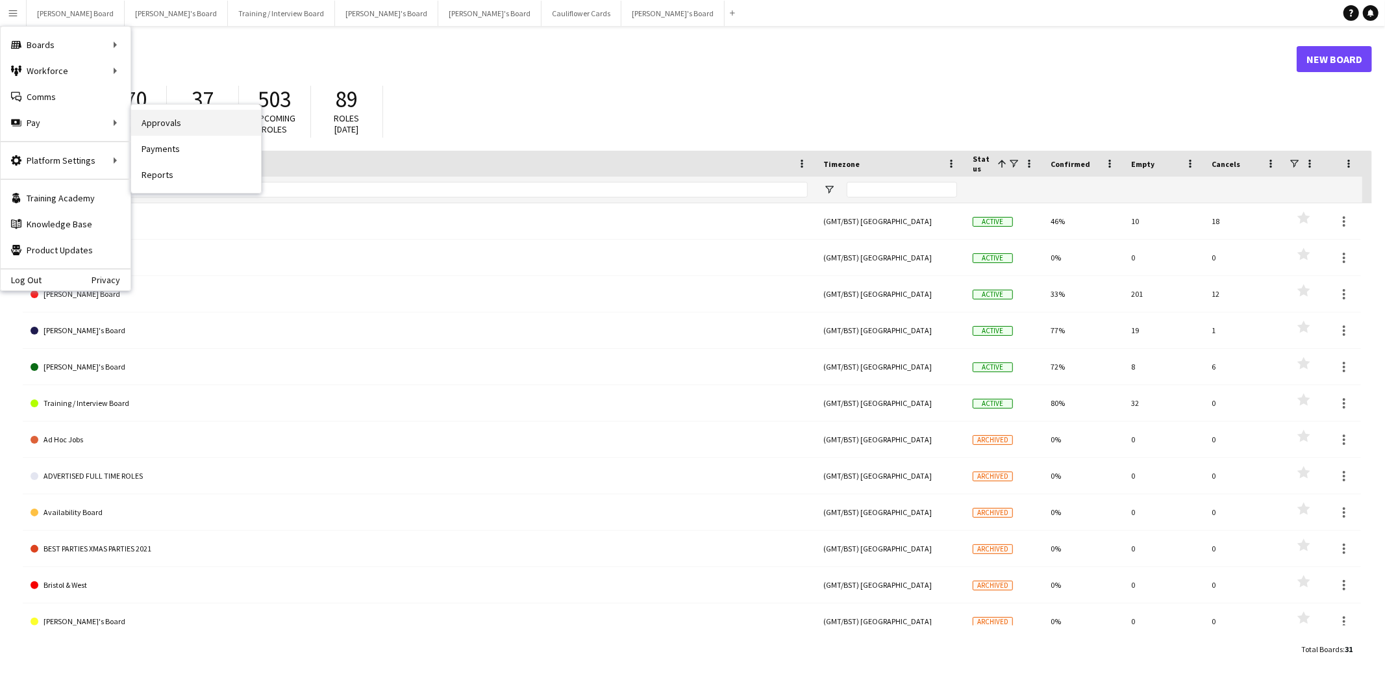
click at [212, 129] on link "Approvals" at bounding box center [196, 123] width 130 height 26
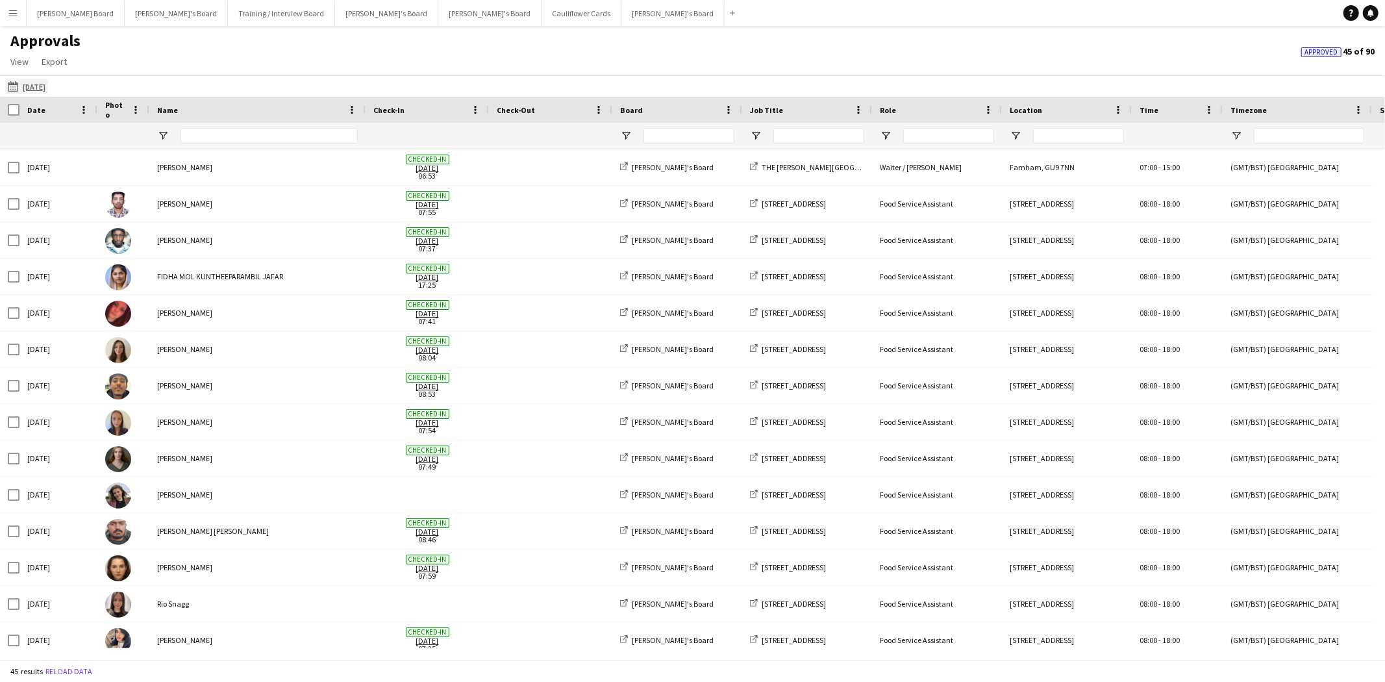
click at [13, 88] on app-icon "[DATE]" at bounding box center [15, 86] width 15 height 10
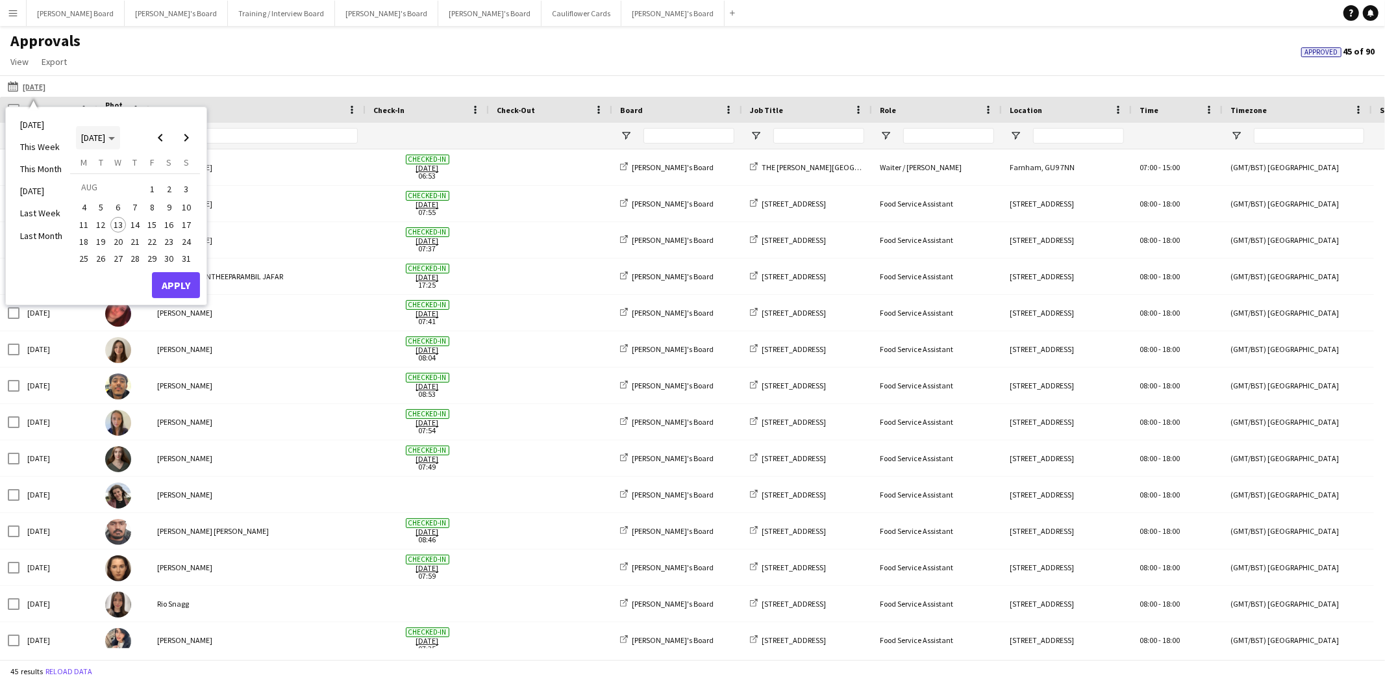
click at [87, 136] on span "[DATE]" at bounding box center [93, 138] width 24 height 12
click at [182, 184] on span "2023" at bounding box center [179, 188] width 27 height 16
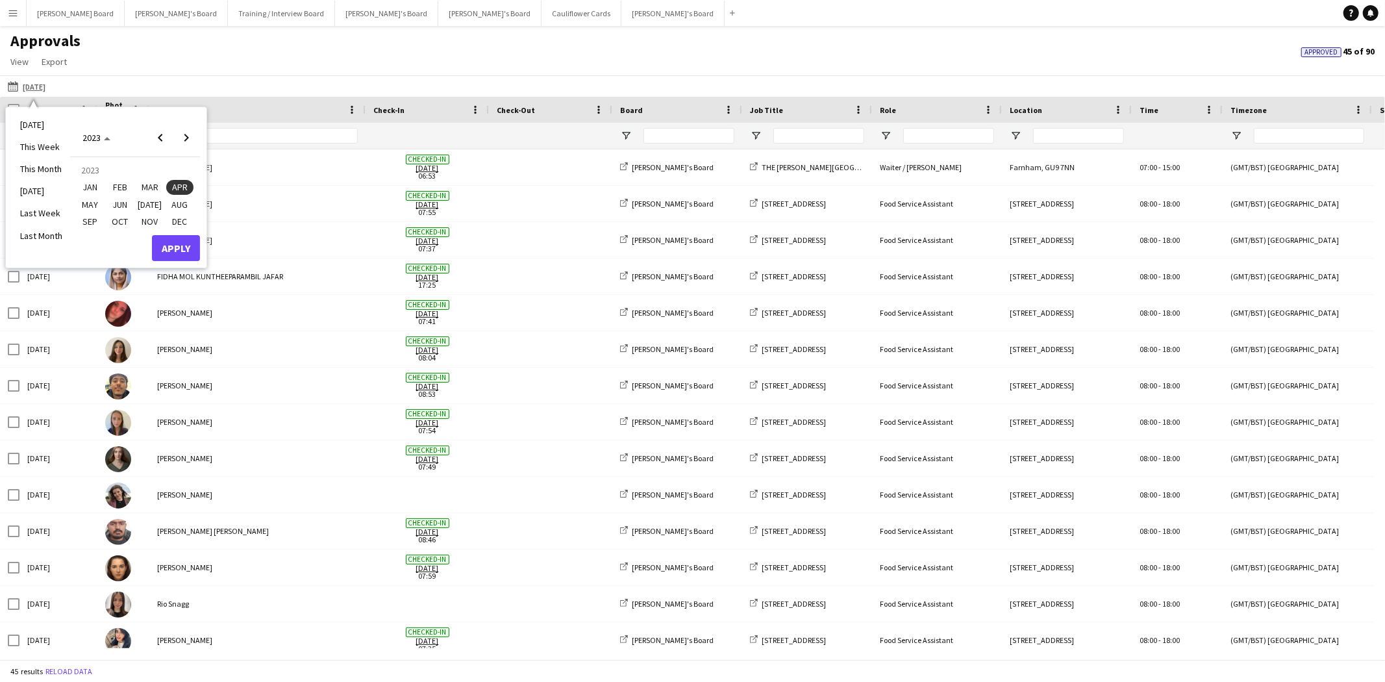
click at [186, 183] on span "APR" at bounding box center [179, 188] width 27 height 16
click at [188, 258] on span "30" at bounding box center [187, 259] width 16 height 16
click at [185, 282] on button "Apply" at bounding box center [176, 285] width 48 height 26
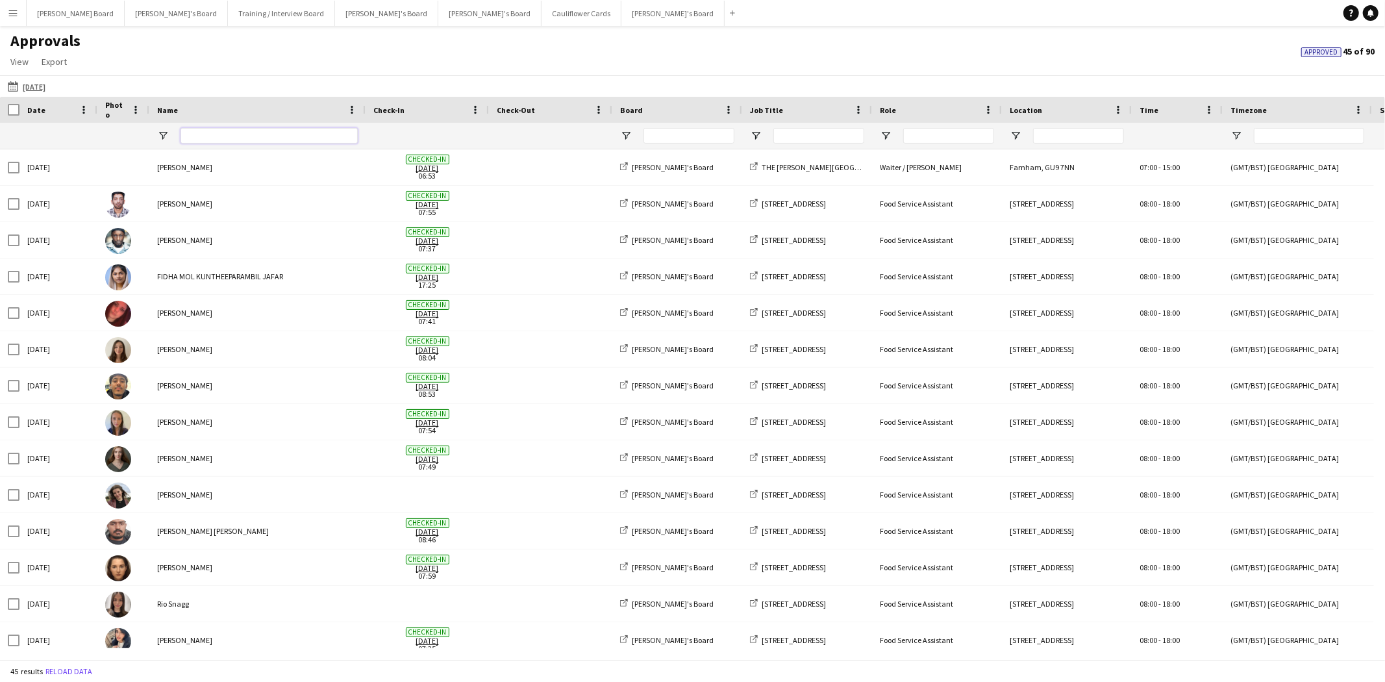
click at [196, 140] on input "Name Filter Input" at bounding box center [268, 136] width 177 height 16
type input "****"
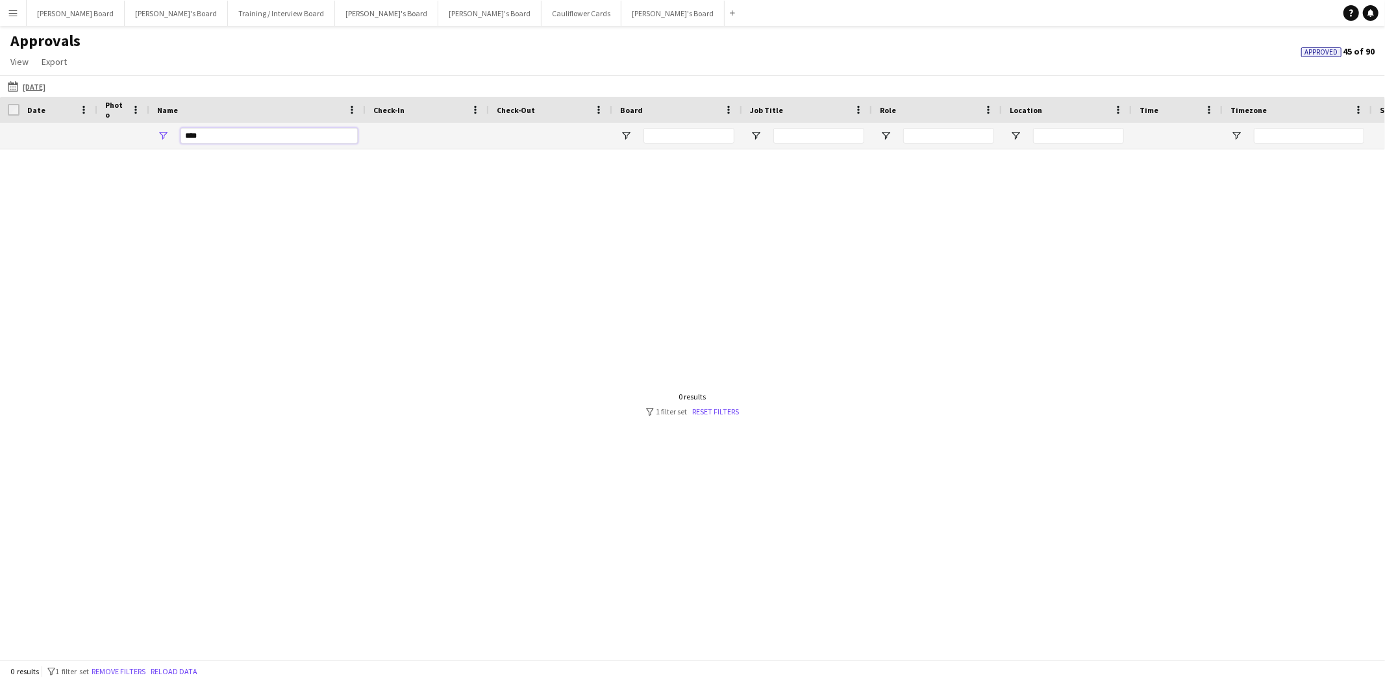
drag, startPoint x: 229, startPoint y: 142, endPoint x: 17, endPoint y: 124, distance: 212.4
click at [17, 124] on div "****" at bounding box center [1224, 136] width 2449 height 26
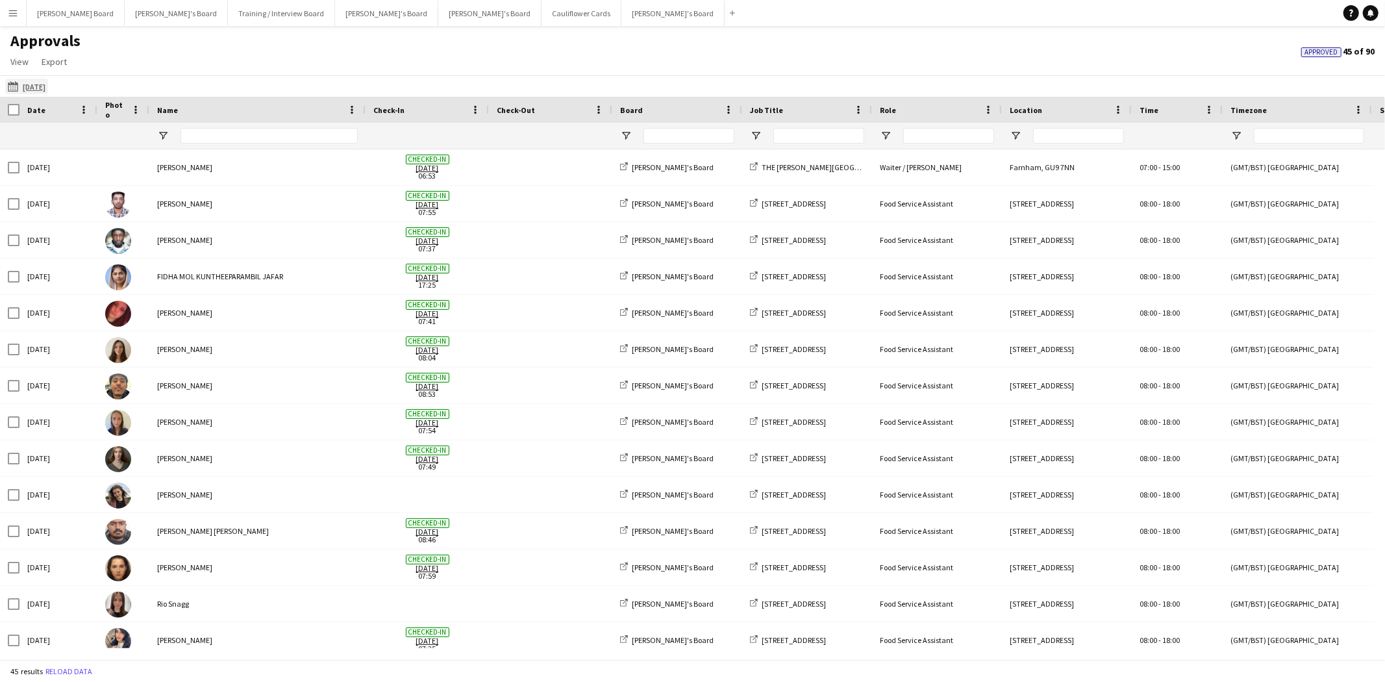
click at [10, 83] on app-icon "[DATE]" at bounding box center [15, 86] width 15 height 10
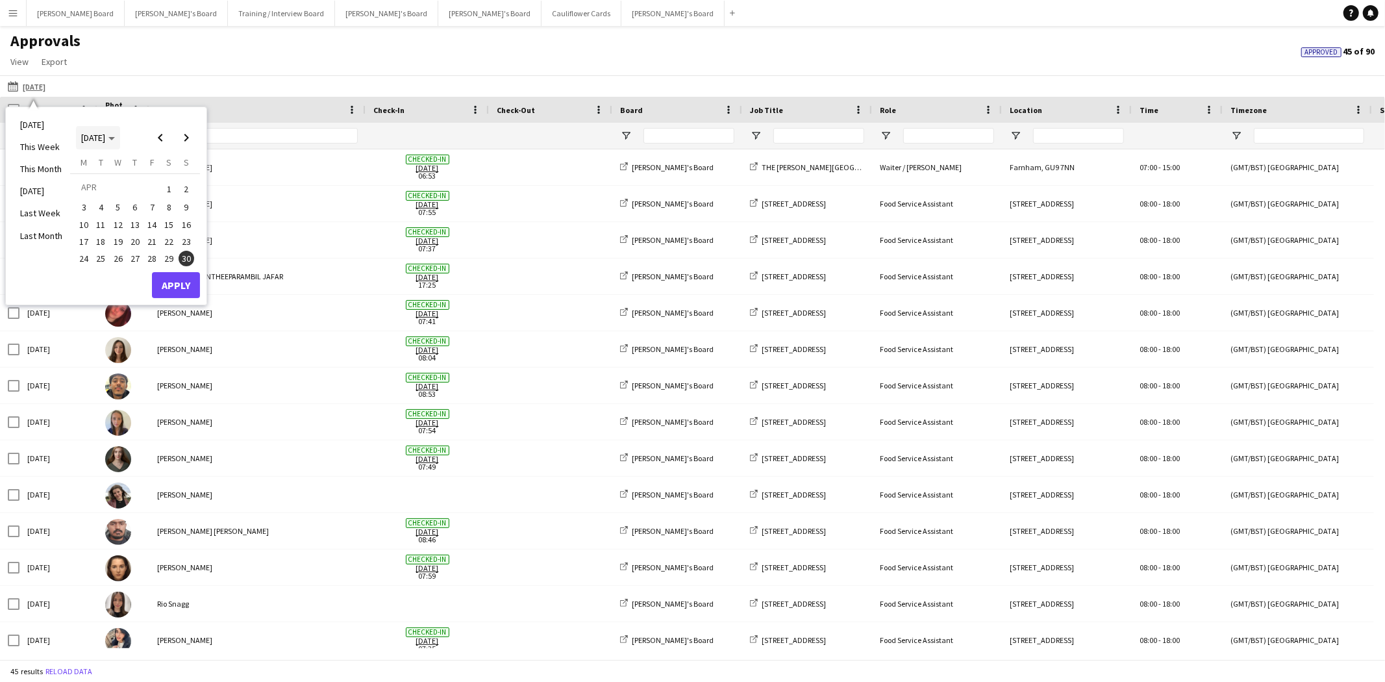
click at [97, 142] on span "[DATE]" at bounding box center [93, 138] width 24 height 12
click at [173, 187] on span "2023" at bounding box center [179, 188] width 27 height 16
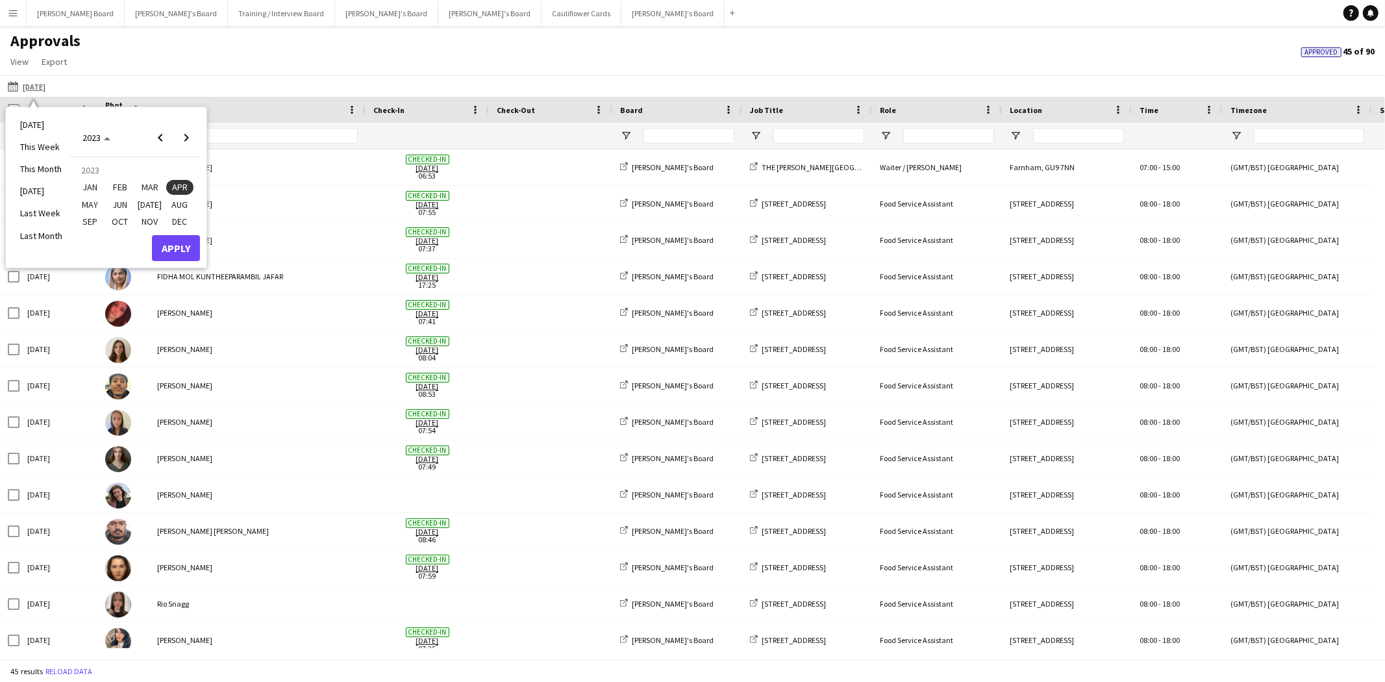
click at [117, 182] on span "FEB" at bounding box center [119, 188] width 27 height 16
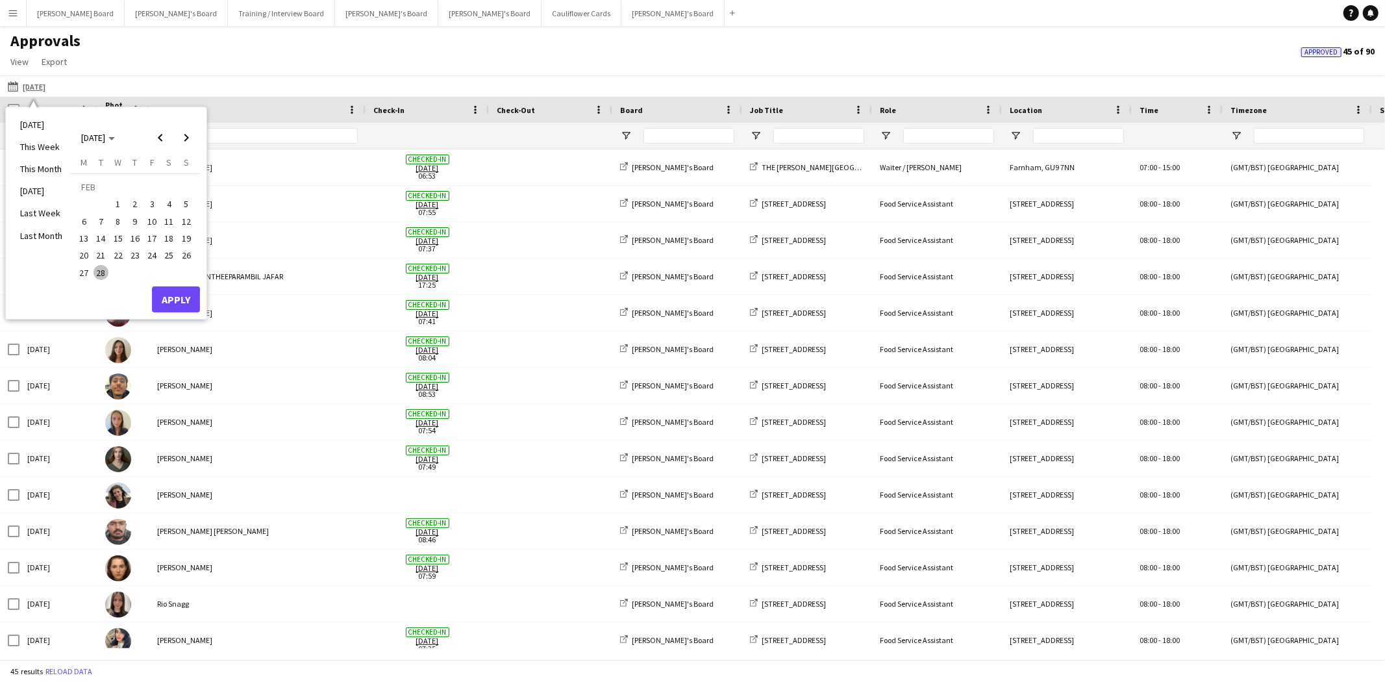
click at [103, 221] on span "7" at bounding box center [101, 222] width 16 height 16
click at [182, 293] on button "Apply" at bounding box center [176, 299] width 48 height 26
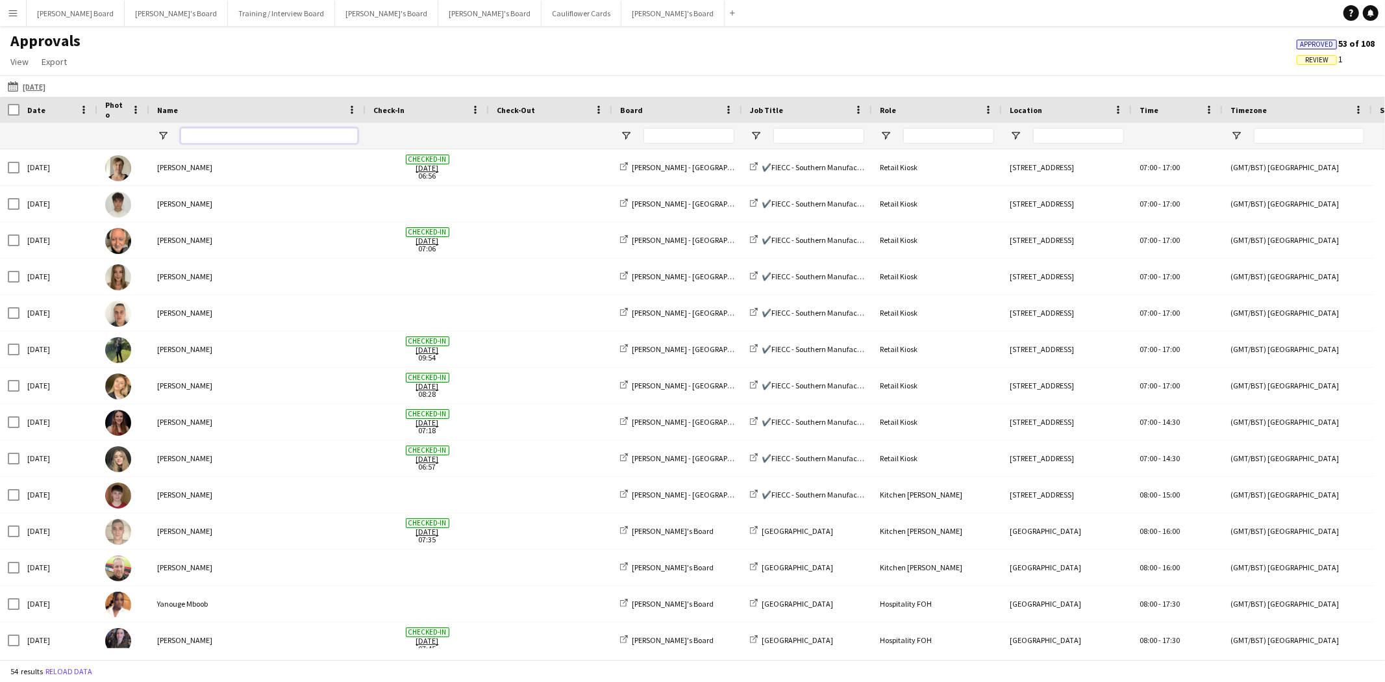
click at [231, 133] on input "Name Filter Input" at bounding box center [268, 136] width 177 height 16
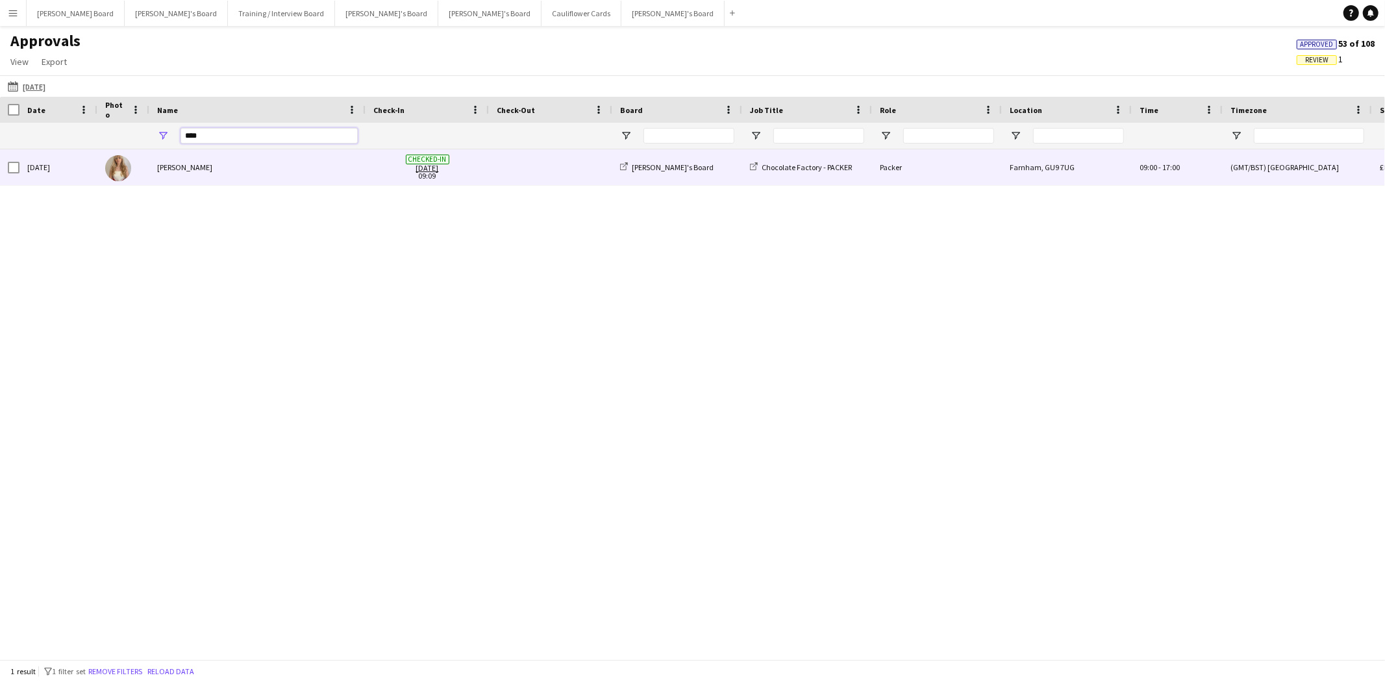
type input "****"
click at [199, 175] on div "[PERSON_NAME]" at bounding box center [257, 167] width 216 height 36
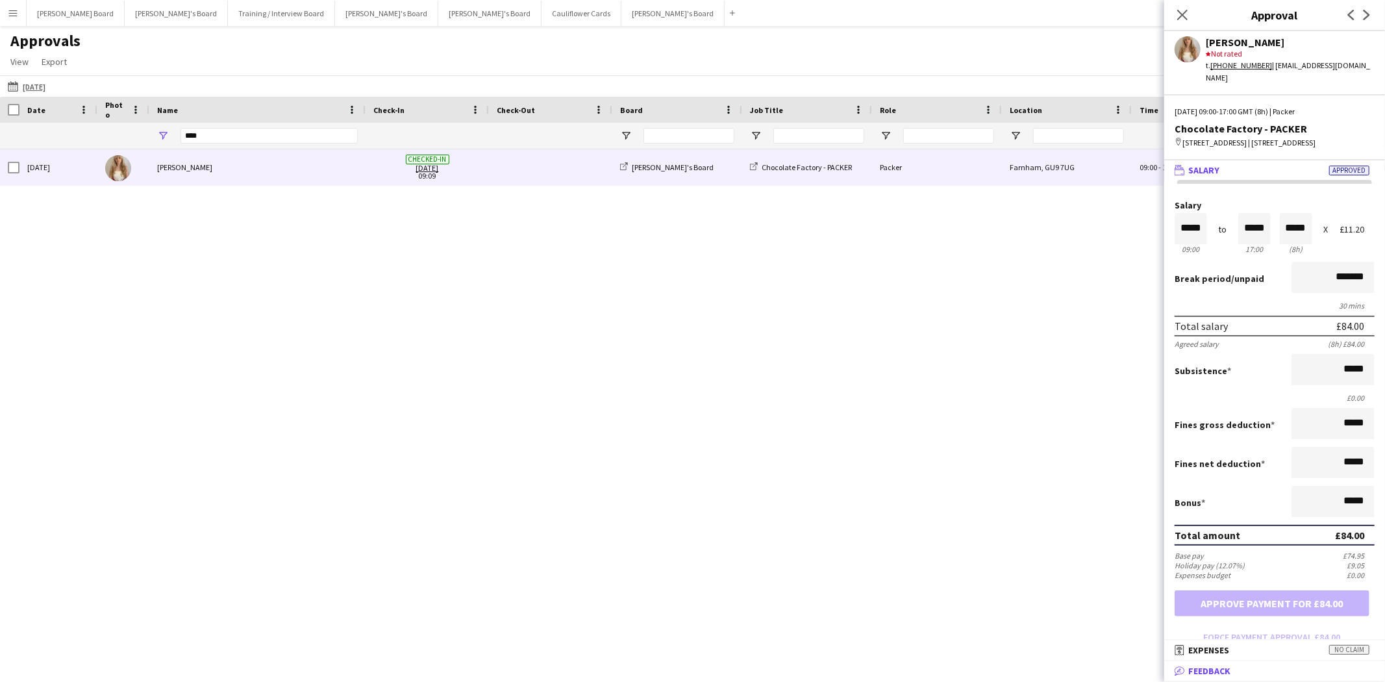
click at [1300, 671] on mat-panel-title "bubble-pencil Feedback" at bounding box center [1272, 671] width 216 height 12
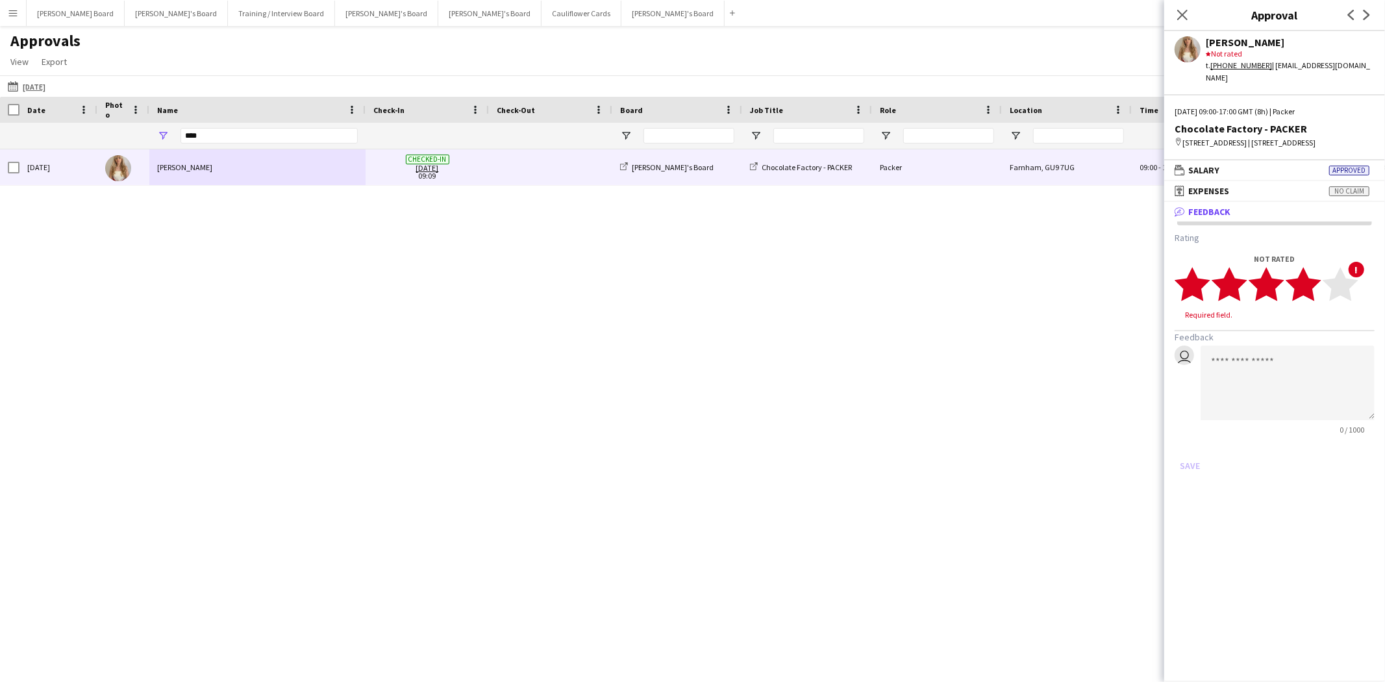
click at [1315, 284] on icon "star" at bounding box center [1303, 284] width 36 height 36
click at [1279, 364] on textarea at bounding box center [1287, 370] width 174 height 75
click at [1295, 356] on textarea "**********" at bounding box center [1287, 370] width 174 height 75
type textarea "**********"
click at [1193, 447] on button "Save" at bounding box center [1189, 453] width 31 height 21
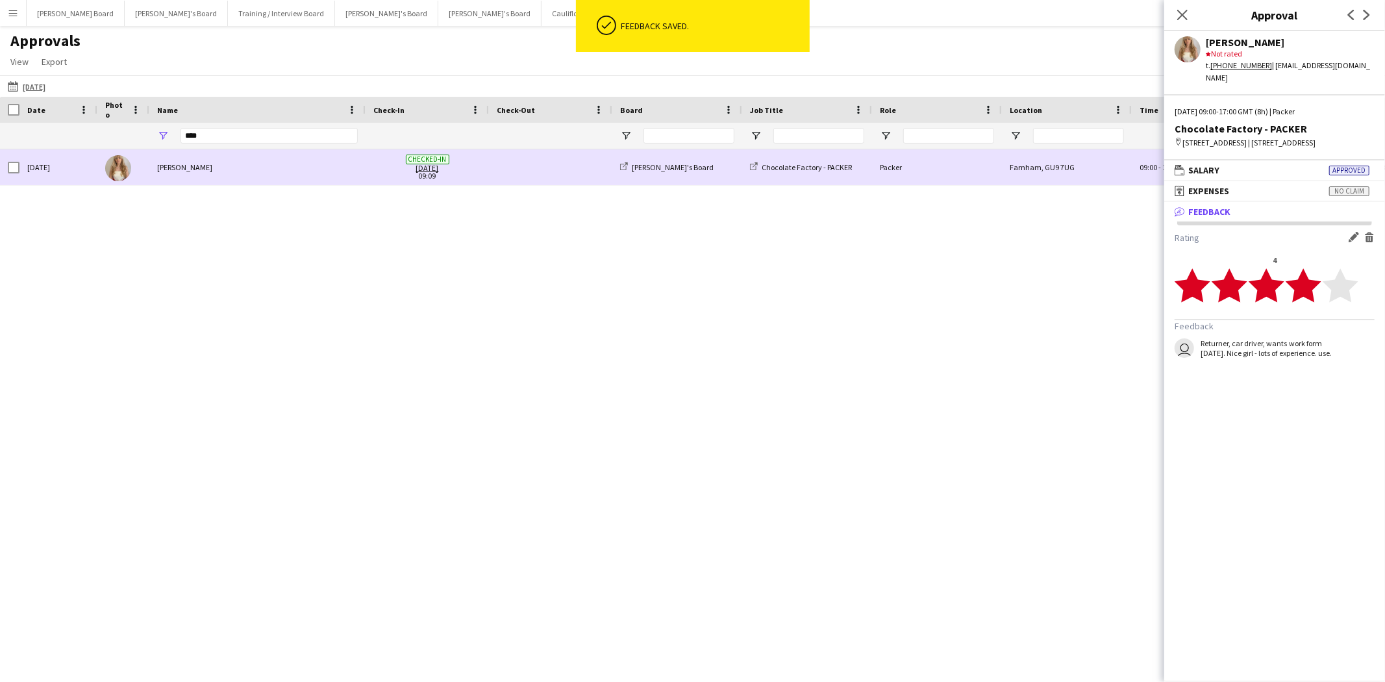
click at [199, 177] on div "[PERSON_NAME]" at bounding box center [257, 167] width 216 height 36
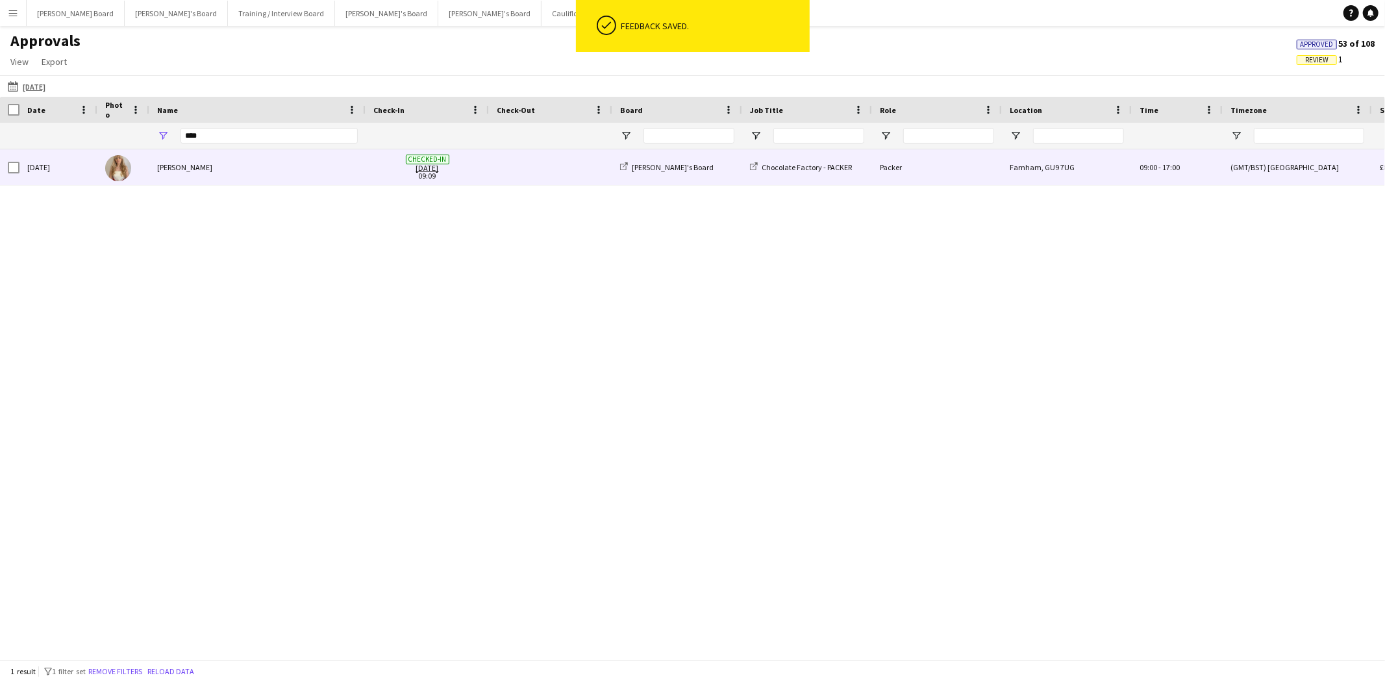
drag, startPoint x: 185, startPoint y: 177, endPoint x: 192, endPoint y: 187, distance: 12.1
click at [186, 177] on div "[PERSON_NAME]" at bounding box center [257, 167] width 216 height 36
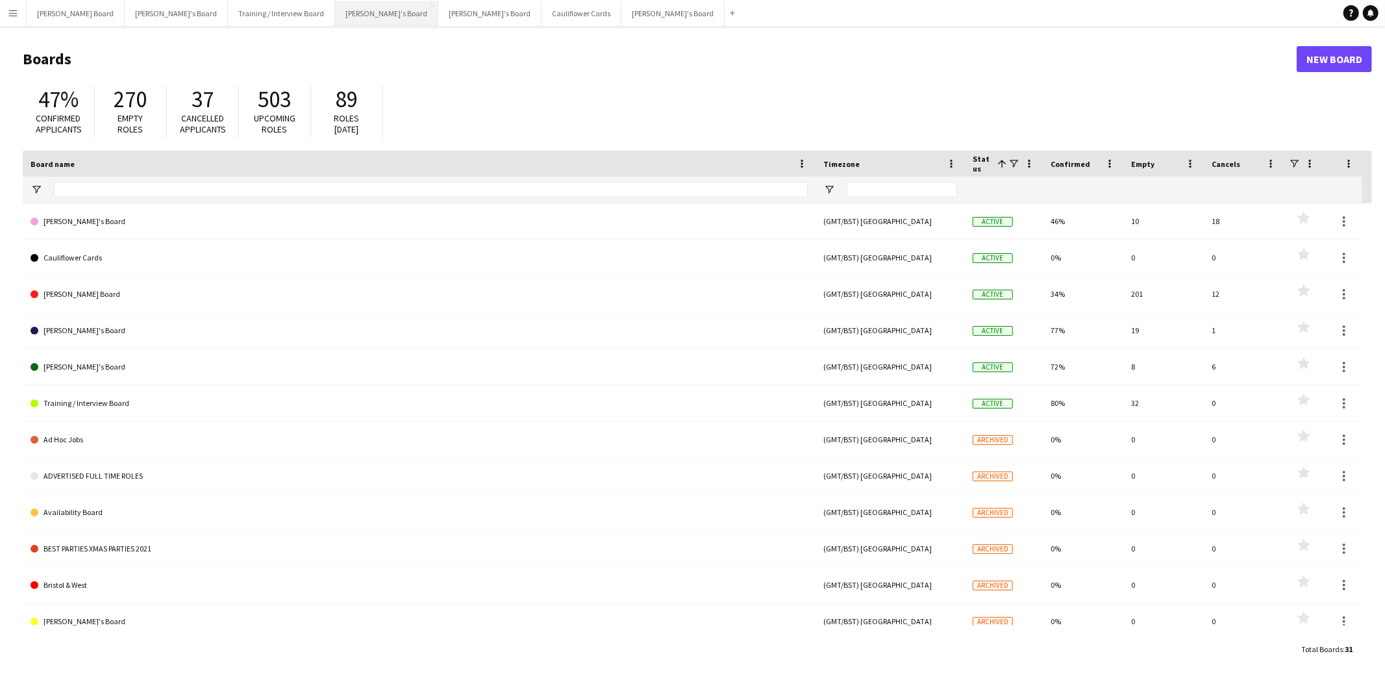
click at [335, 9] on button "Thomasina's Board Close" at bounding box center [386, 13] width 103 height 25
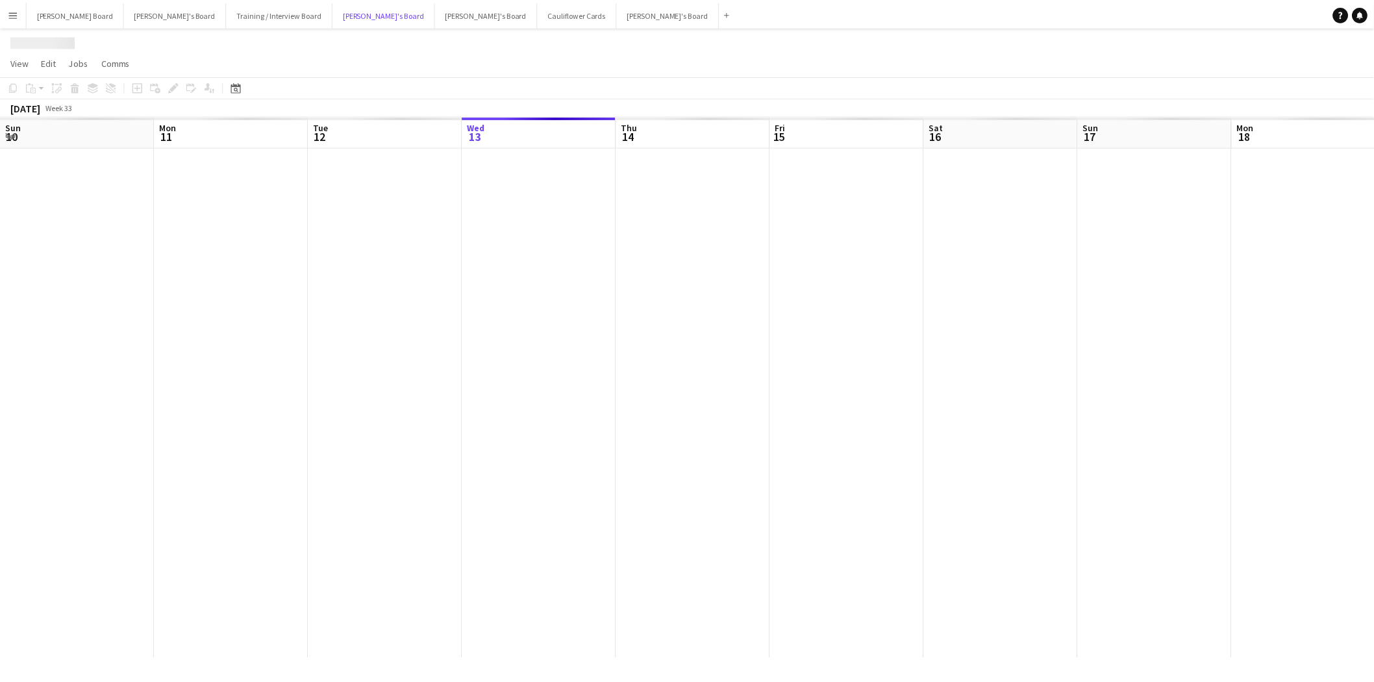
scroll to position [0, 310]
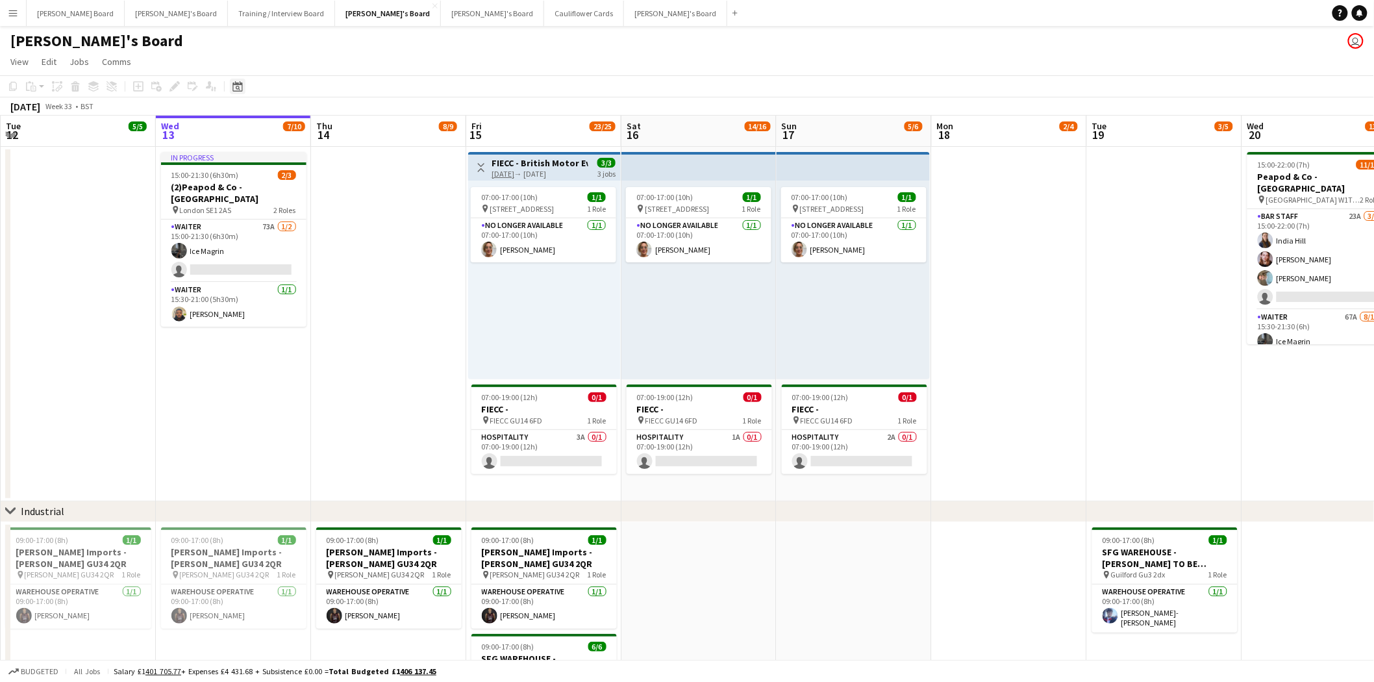
click at [236, 90] on icon "Date picker" at bounding box center [237, 86] width 10 height 10
click at [243, 126] on span "[DATE]" at bounding box center [248, 131] width 24 height 12
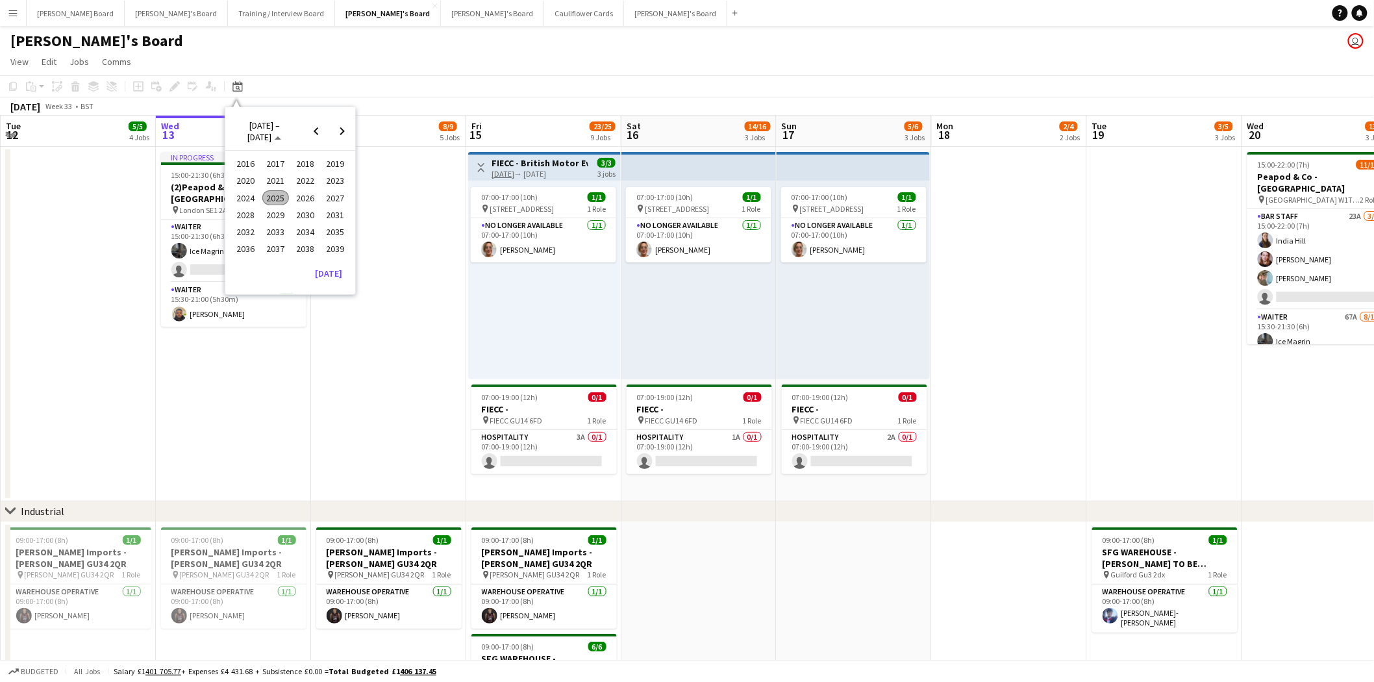
click at [284, 197] on span "2025" at bounding box center [275, 198] width 27 height 16
click at [278, 196] on span "JUN" at bounding box center [275, 198] width 27 height 16
click at [257, 248] on span "24" at bounding box center [257, 252] width 16 height 16
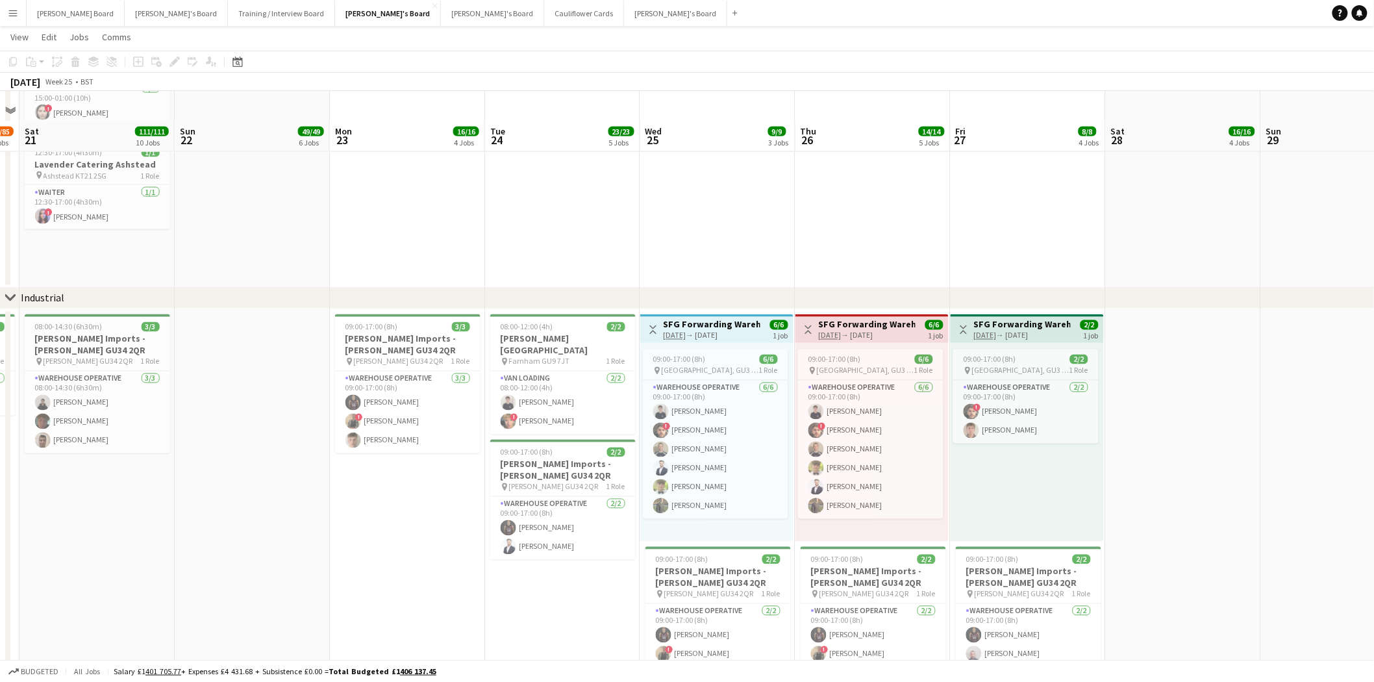
scroll to position [891, 0]
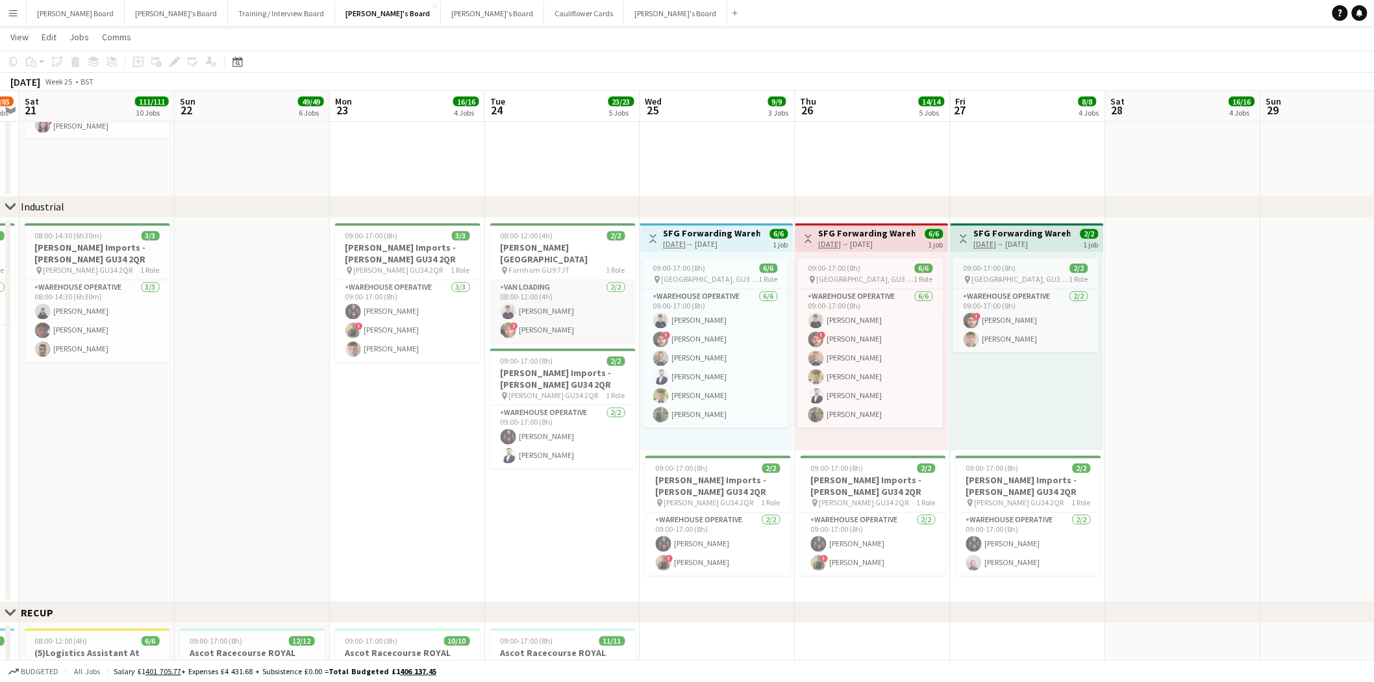
click at [563, 282] on app-card-role "Van Loading 2/2 08:00-12:00 (4h) Joseph Dennison ! Theo Clifford" at bounding box center [562, 311] width 145 height 63
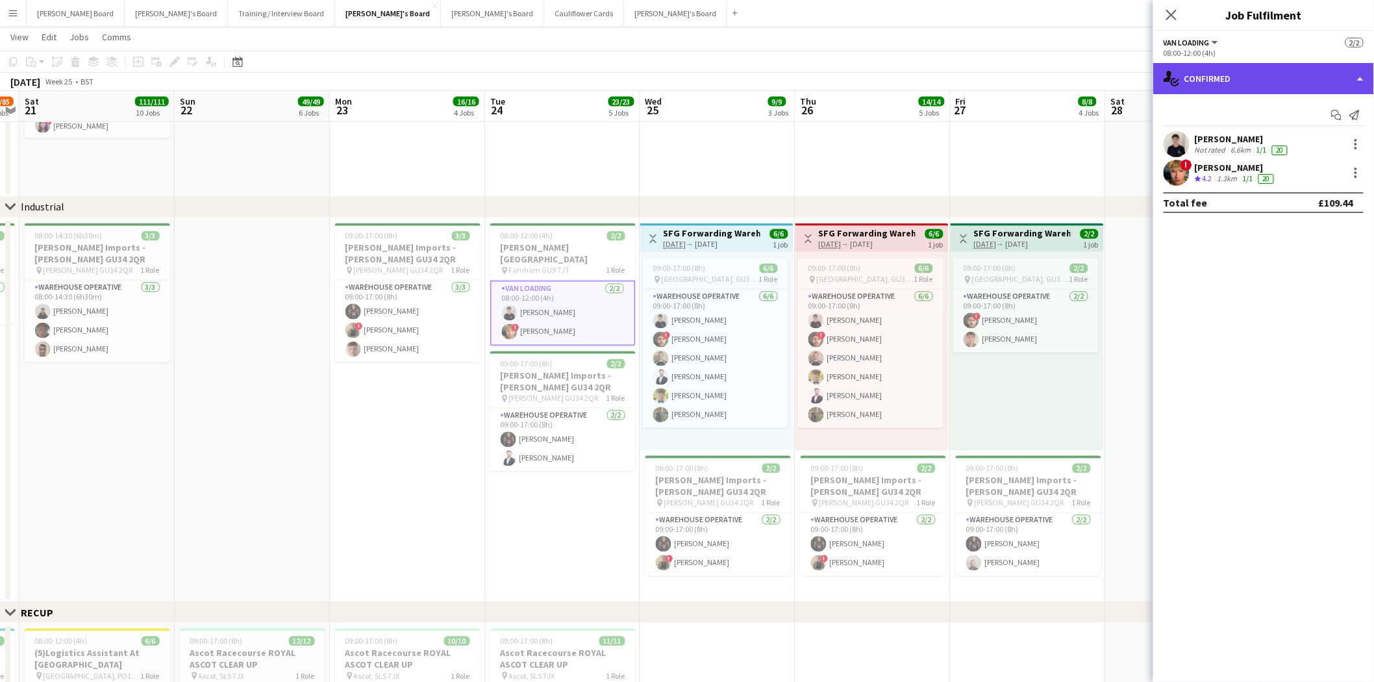
click at [1252, 81] on div "single-neutral-actions-check-2 Confirmed" at bounding box center [1263, 78] width 221 height 31
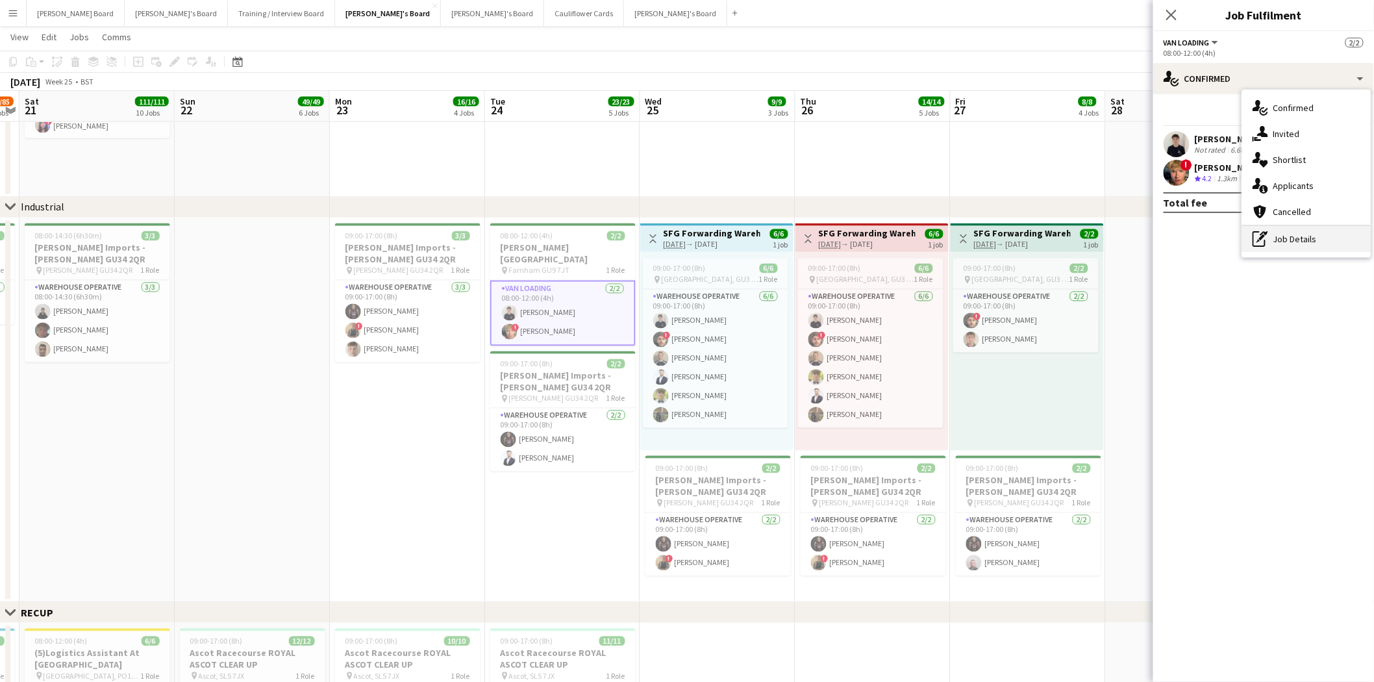
click at [1318, 237] on div "pen-write Job Details" at bounding box center [1306, 239] width 129 height 26
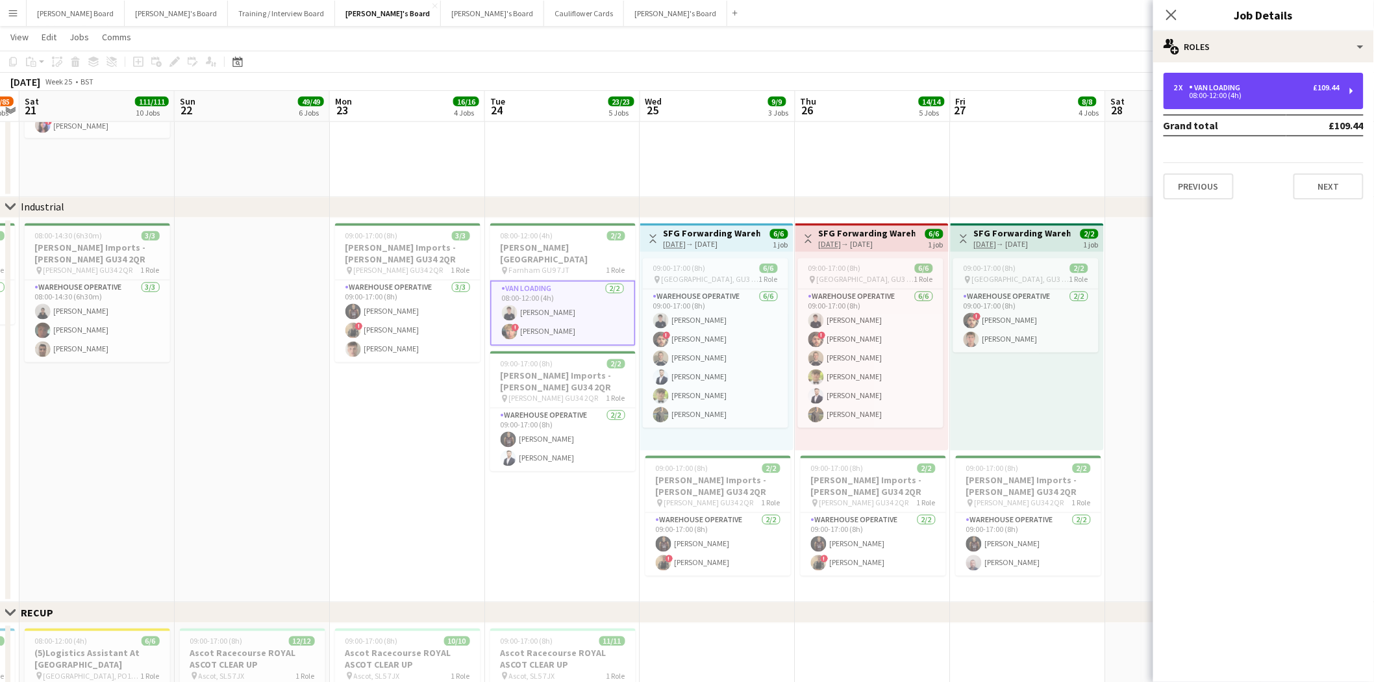
drag, startPoint x: 1273, startPoint y: 81, endPoint x: 1276, endPoint y: 195, distance: 114.3
click at [1273, 84] on div "2 x Van Loading £109.44 08:00-12:00 (4h)" at bounding box center [1263, 91] width 200 height 36
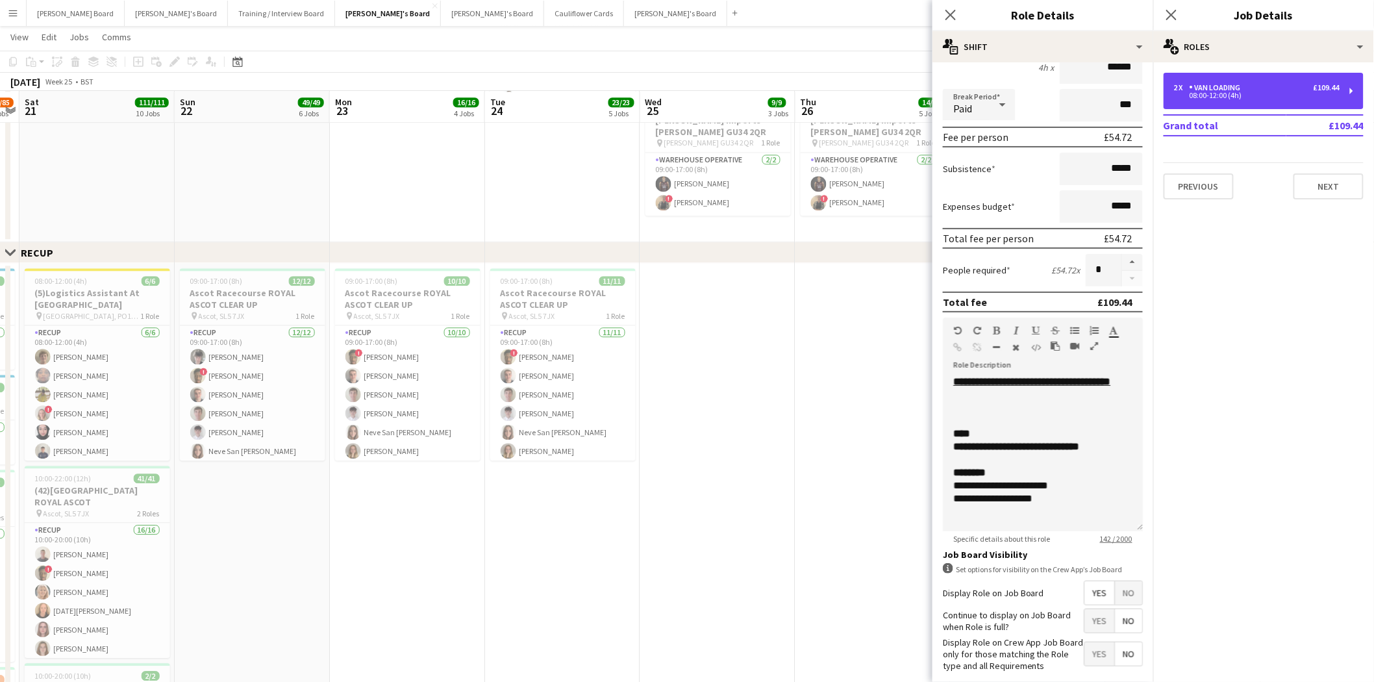
scroll to position [120, 0]
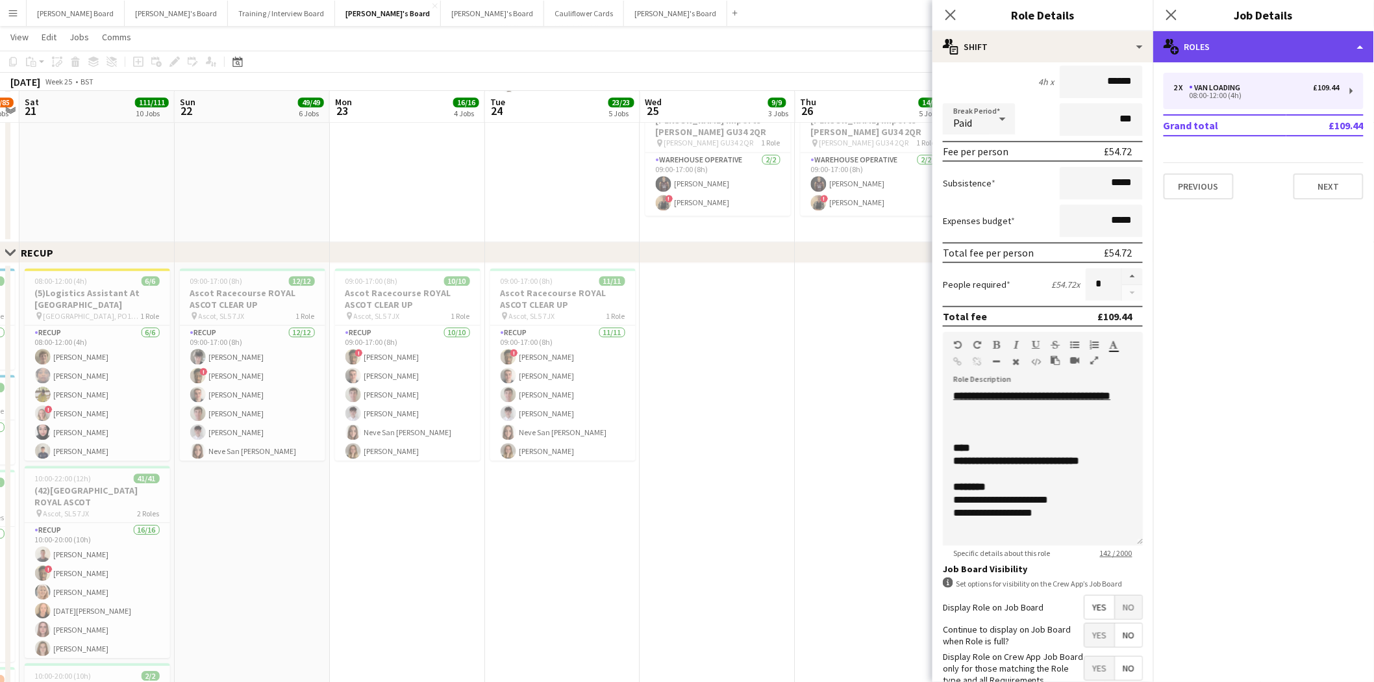
click at [1224, 48] on div "multiple-users-add Roles" at bounding box center [1263, 46] width 221 height 31
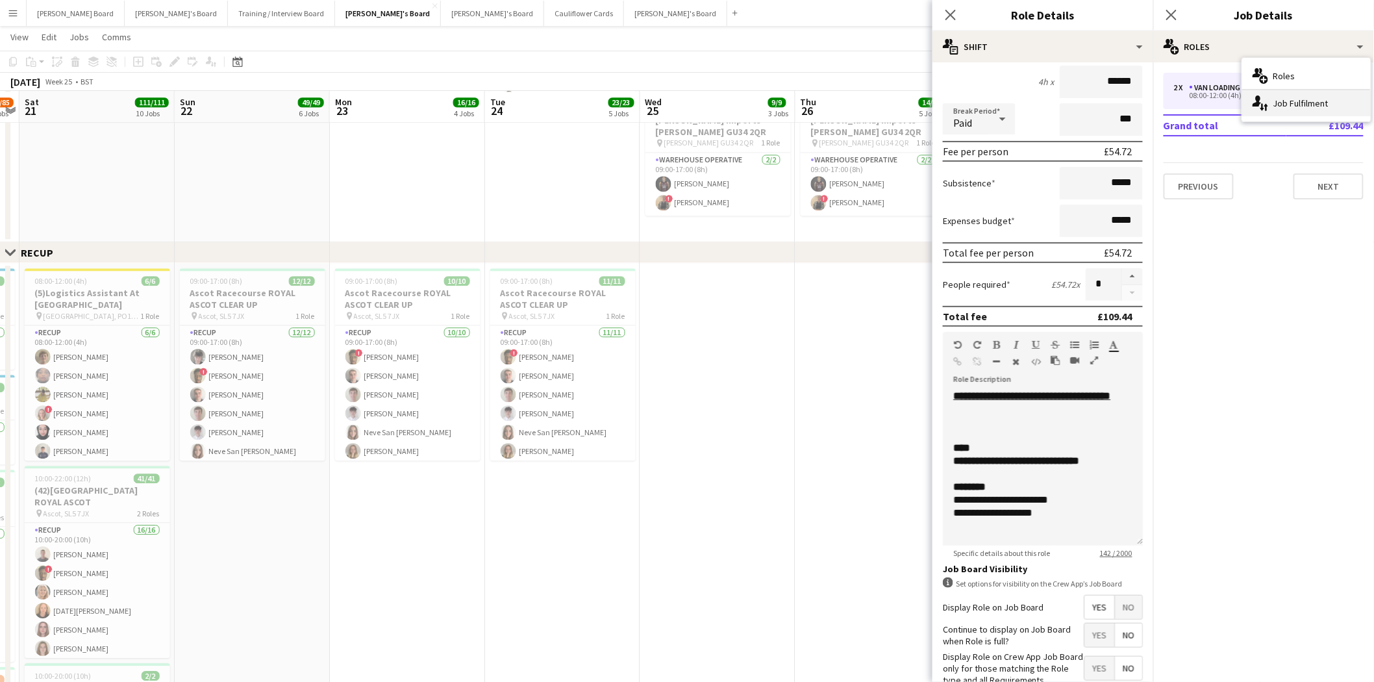
click at [1294, 105] on div "single-neutral-actions-up-down Job Fulfilment" at bounding box center [1306, 103] width 129 height 26
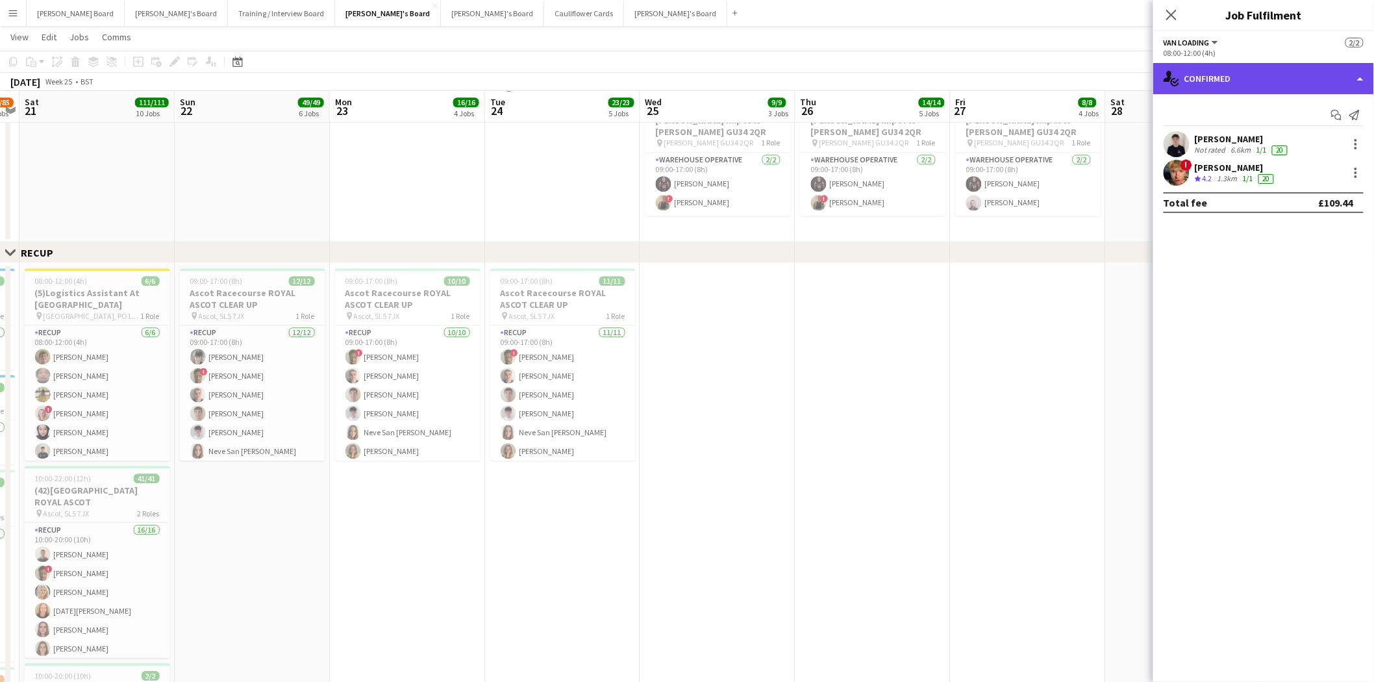
click at [1241, 70] on div "single-neutral-actions-check-2 Confirmed" at bounding box center [1263, 78] width 221 height 31
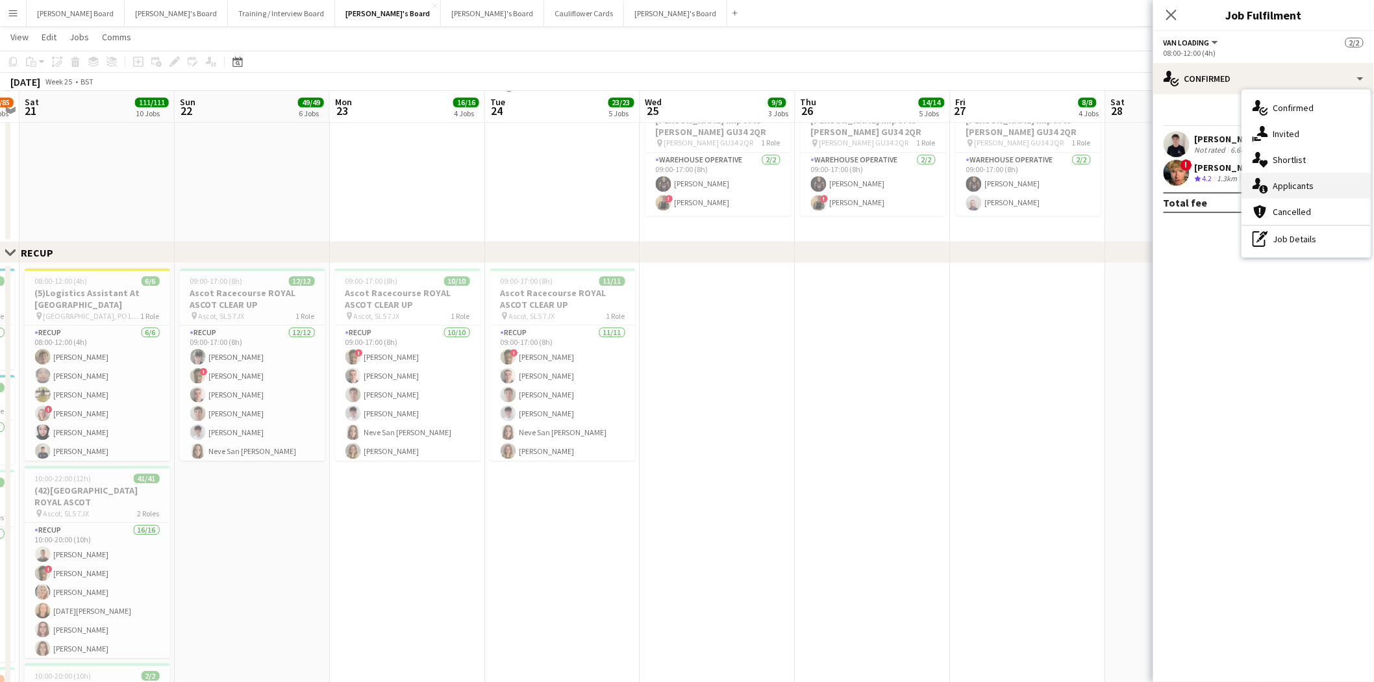
click at [1294, 188] on div "single-neutral-actions-information Applicants" at bounding box center [1306, 186] width 129 height 26
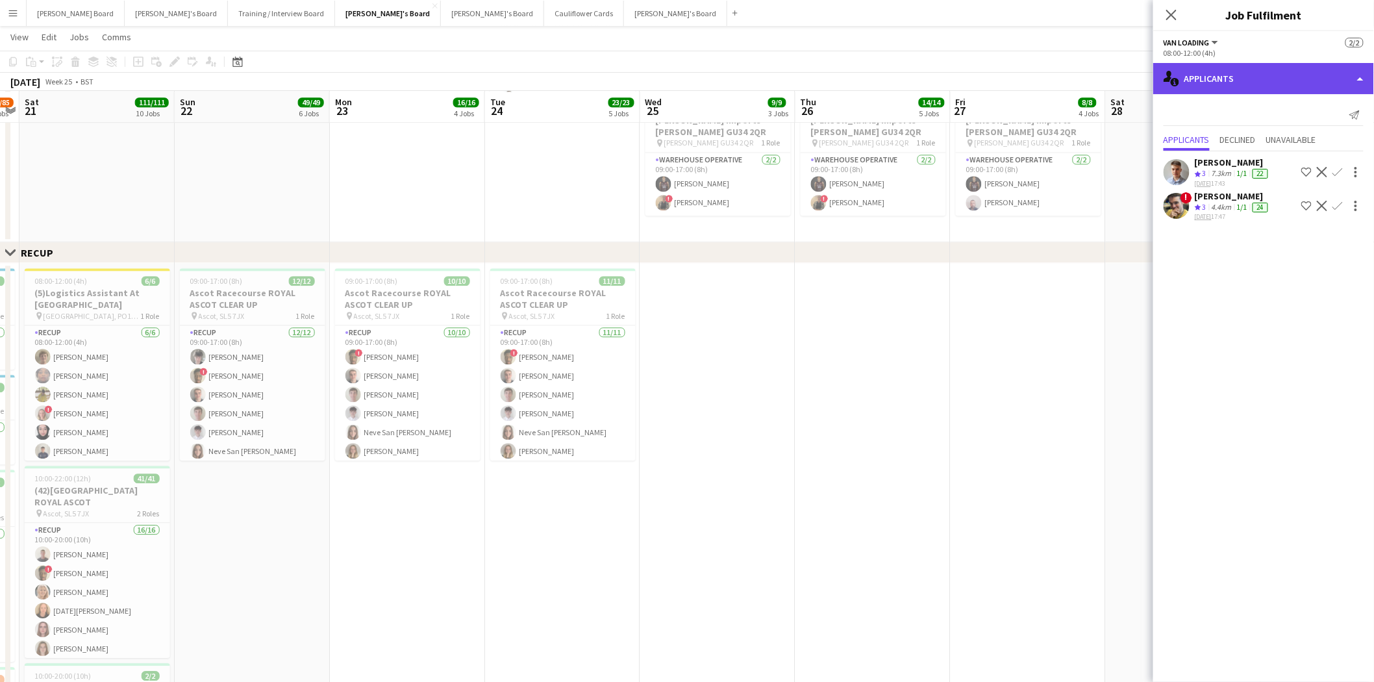
drag, startPoint x: 1267, startPoint y: 86, endPoint x: 1295, endPoint y: 155, distance: 74.5
click at [1267, 86] on div "single-neutral-actions-information Applicants" at bounding box center [1263, 78] width 221 height 31
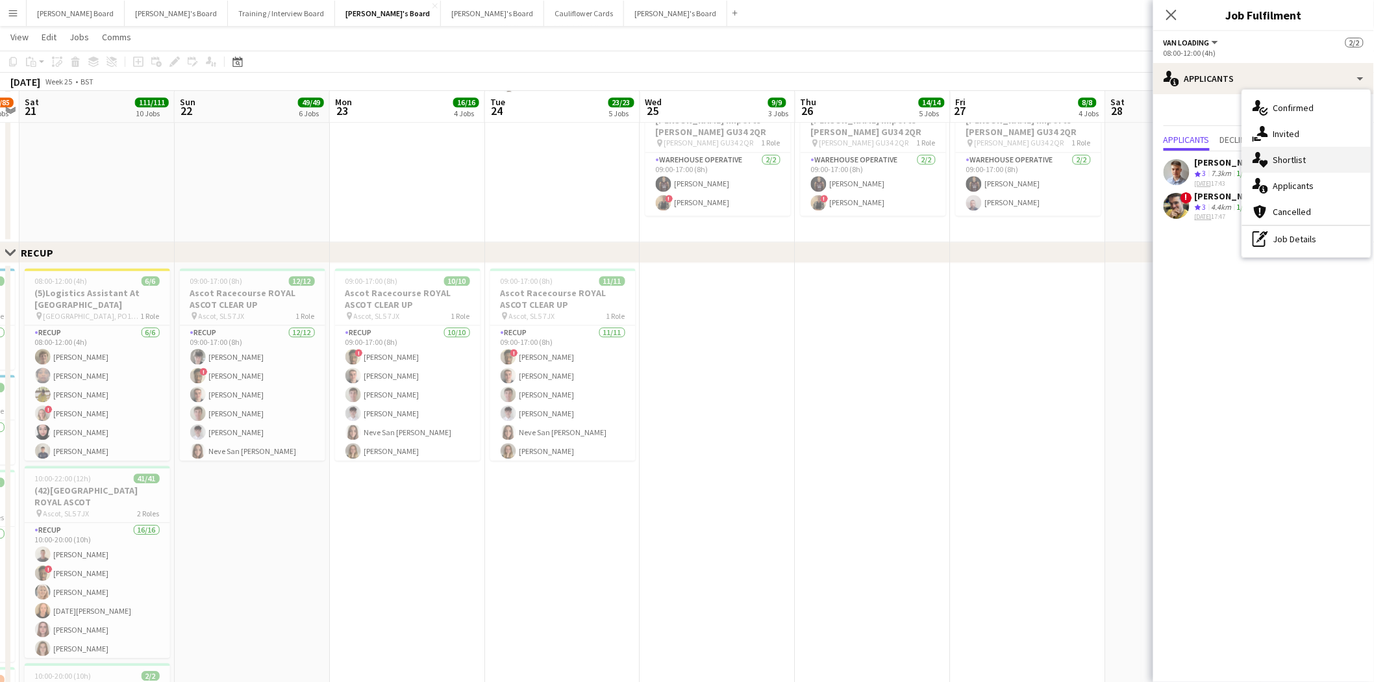
click at [1275, 159] on div "single-neutral-actions-heart Shortlist" at bounding box center [1306, 160] width 129 height 26
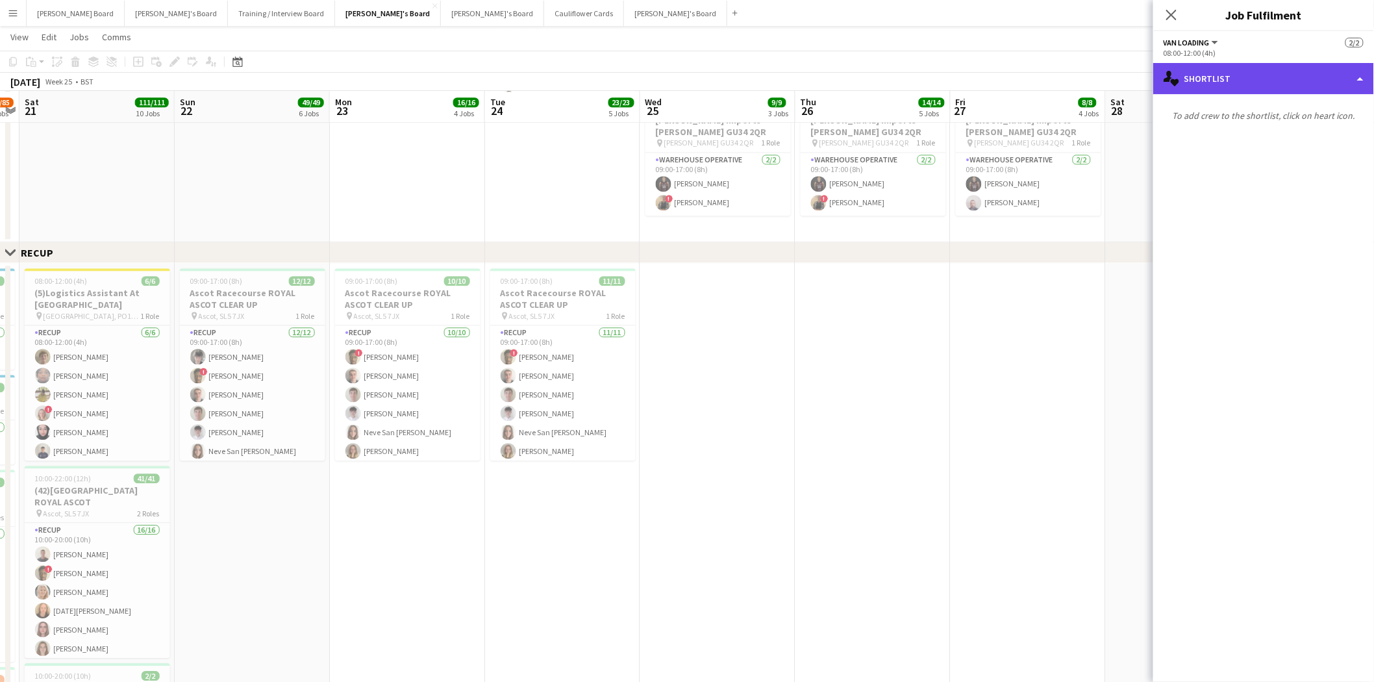
click at [1252, 80] on div "single-neutral-actions-heart Shortlist" at bounding box center [1263, 78] width 221 height 31
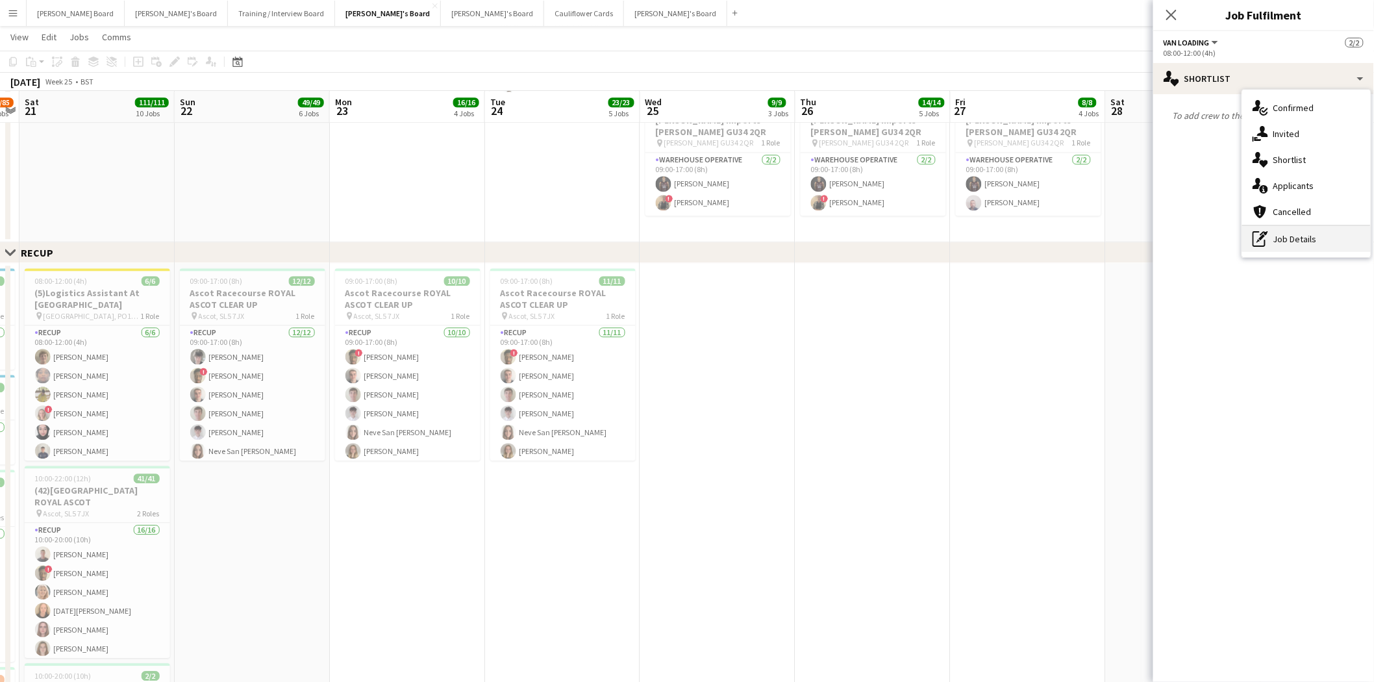
drag, startPoint x: 1306, startPoint y: 243, endPoint x: 1264, endPoint y: 221, distance: 46.7
click at [1304, 240] on div "pen-write Job Details" at bounding box center [1306, 239] width 129 height 26
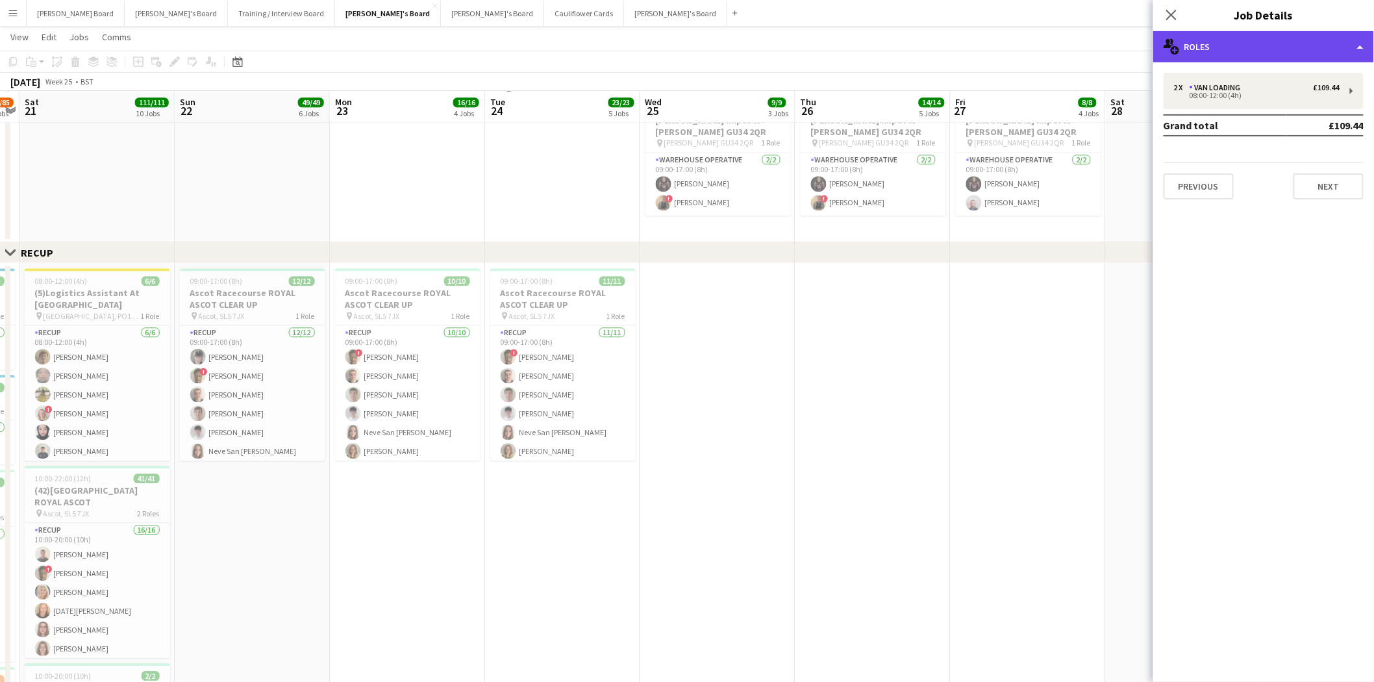
click at [1248, 51] on div "multiple-users-add Roles" at bounding box center [1263, 46] width 221 height 31
click at [1305, 114] on div "single-neutral-actions-up-down Job Fulfilment" at bounding box center [1306, 103] width 129 height 26
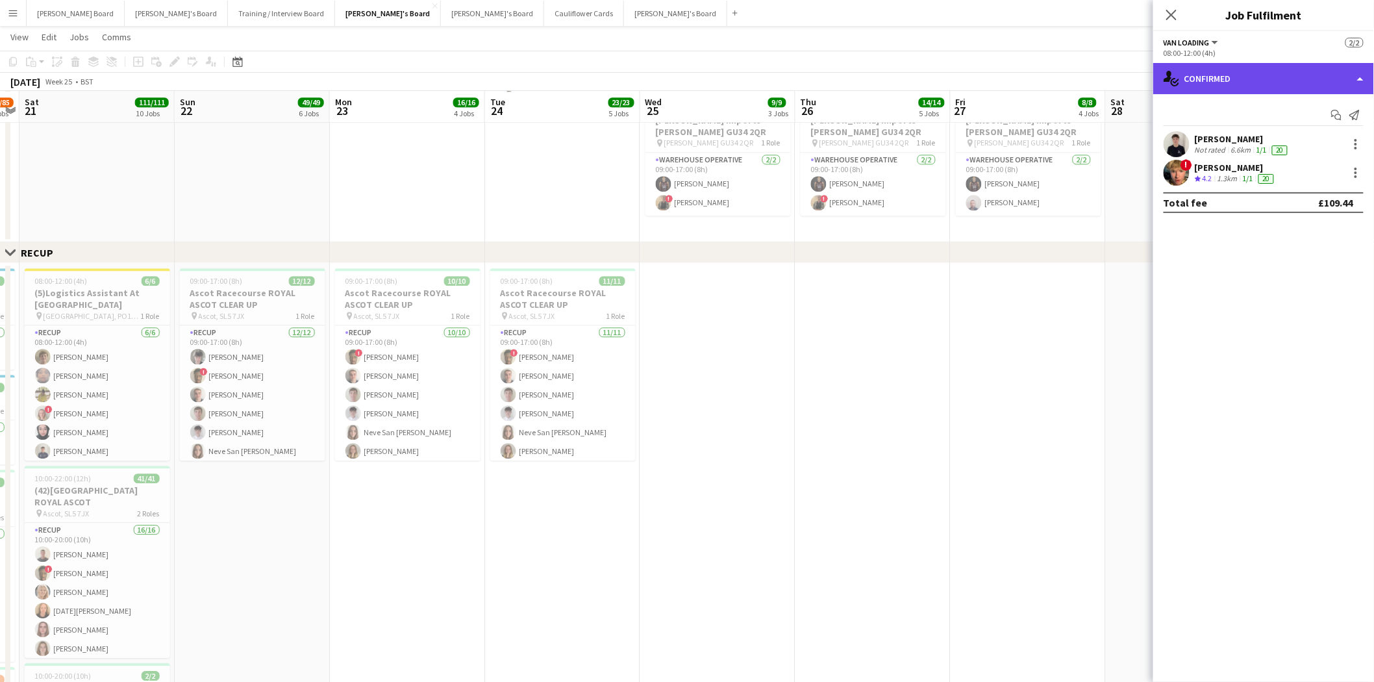
click at [1237, 80] on div "single-neutral-actions-check-2 Confirmed" at bounding box center [1263, 78] width 221 height 31
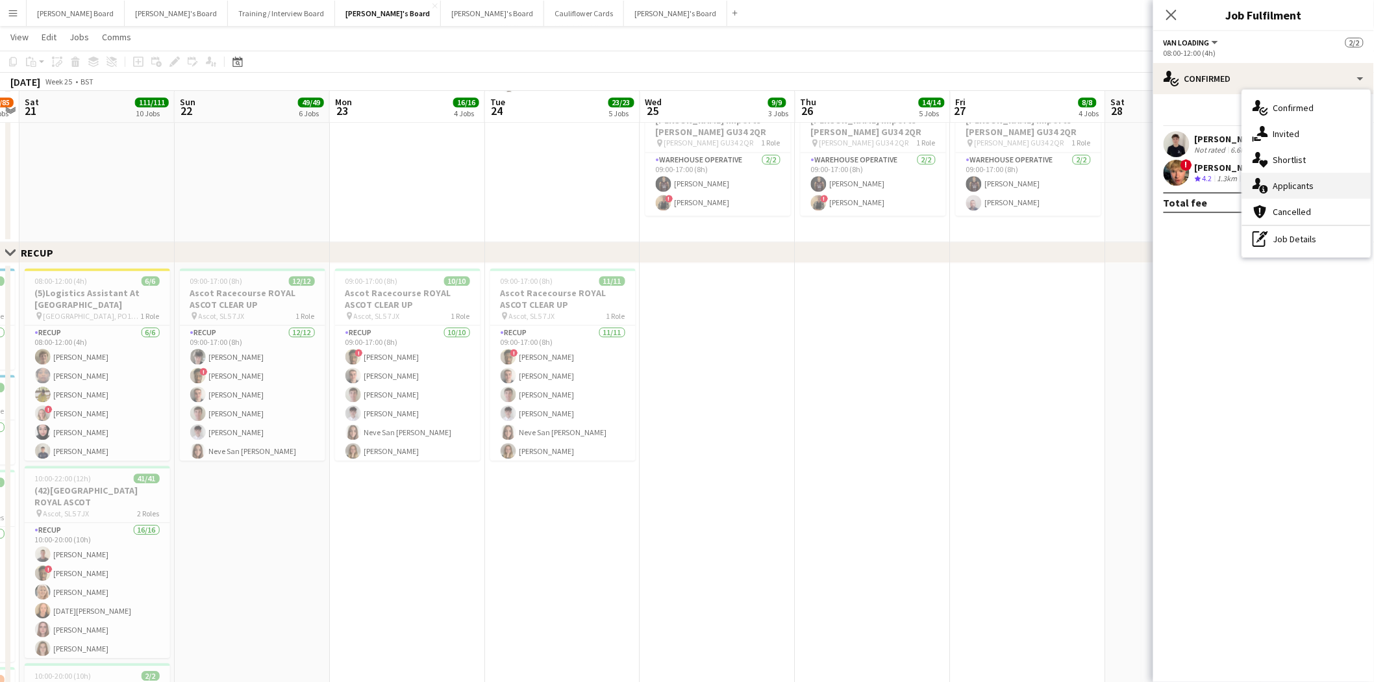
click at [1302, 190] on div "single-neutral-actions-information Applicants" at bounding box center [1306, 186] width 129 height 26
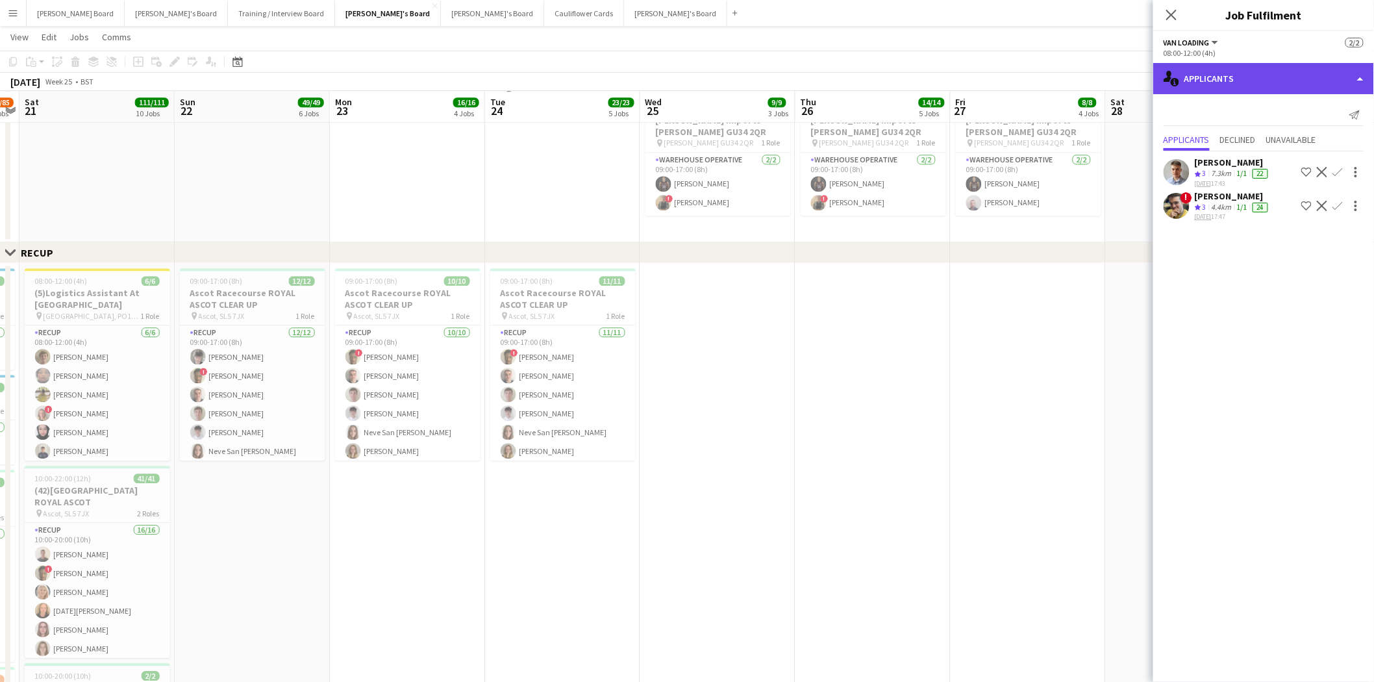
click at [1251, 81] on div "single-neutral-actions-information Applicants" at bounding box center [1263, 78] width 221 height 31
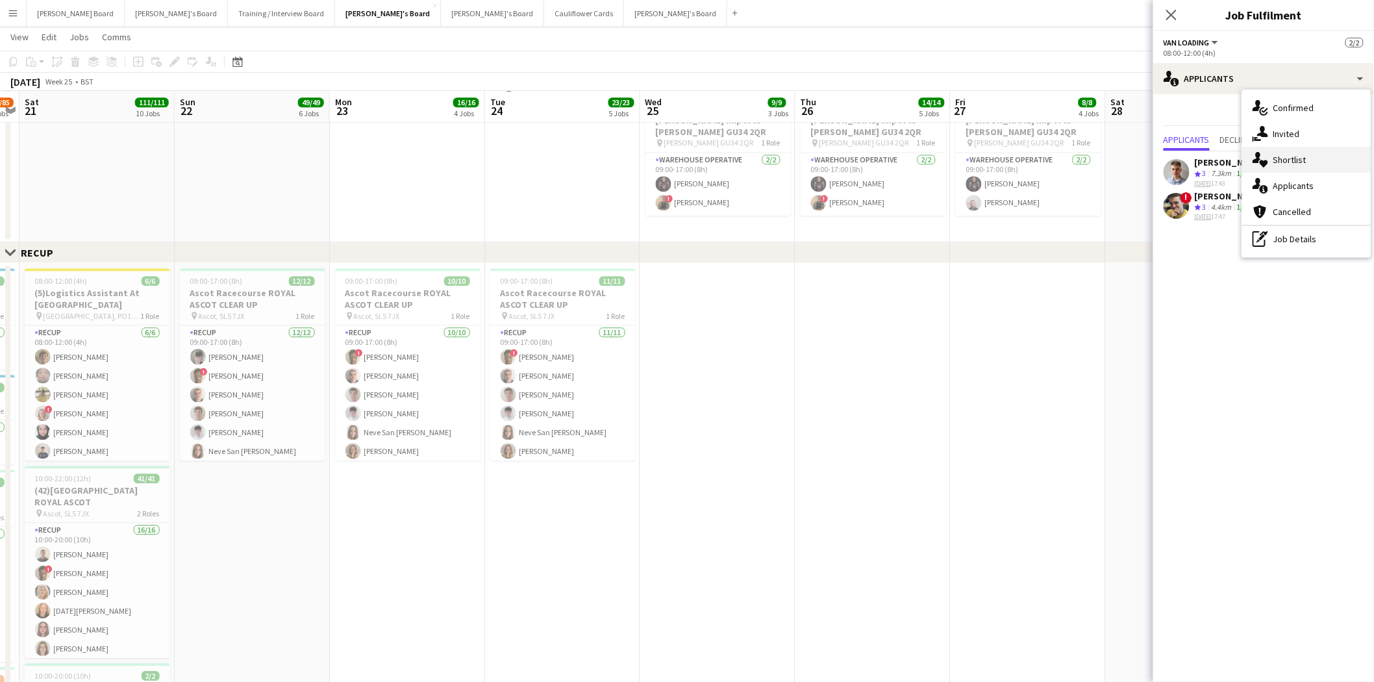
click at [1285, 160] on div "single-neutral-actions-heart Shortlist" at bounding box center [1306, 160] width 129 height 26
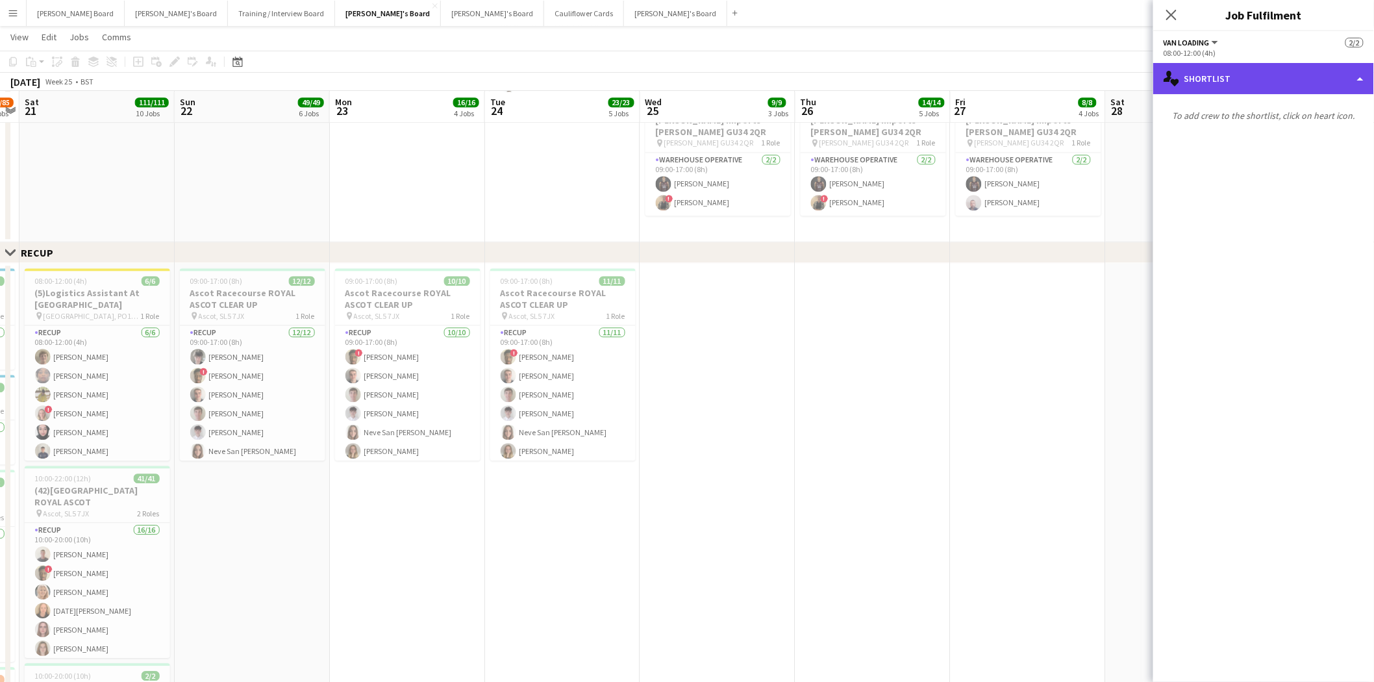
click at [1246, 80] on div "single-neutral-actions-heart Shortlist" at bounding box center [1263, 78] width 221 height 31
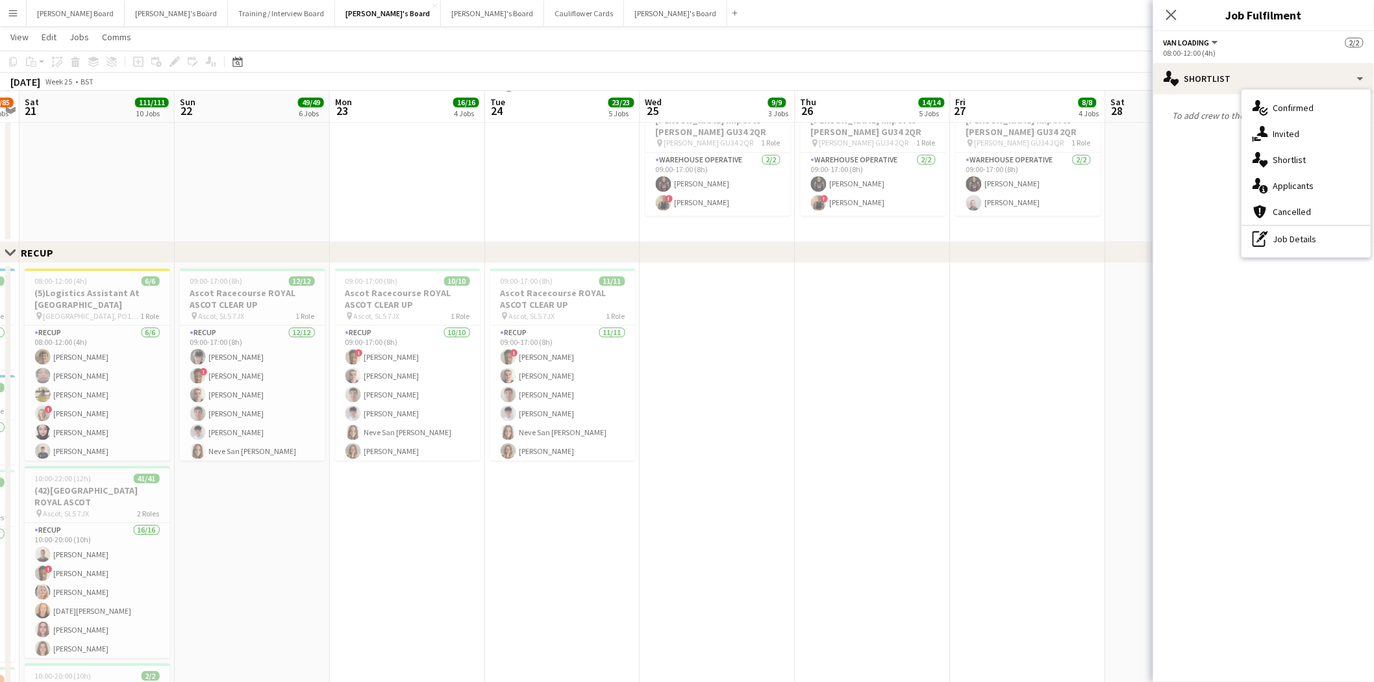
drag, startPoint x: 1307, startPoint y: 244, endPoint x: 1218, endPoint y: 136, distance: 140.1
click at [1307, 242] on div "pen-write Job Details" at bounding box center [1306, 239] width 129 height 26
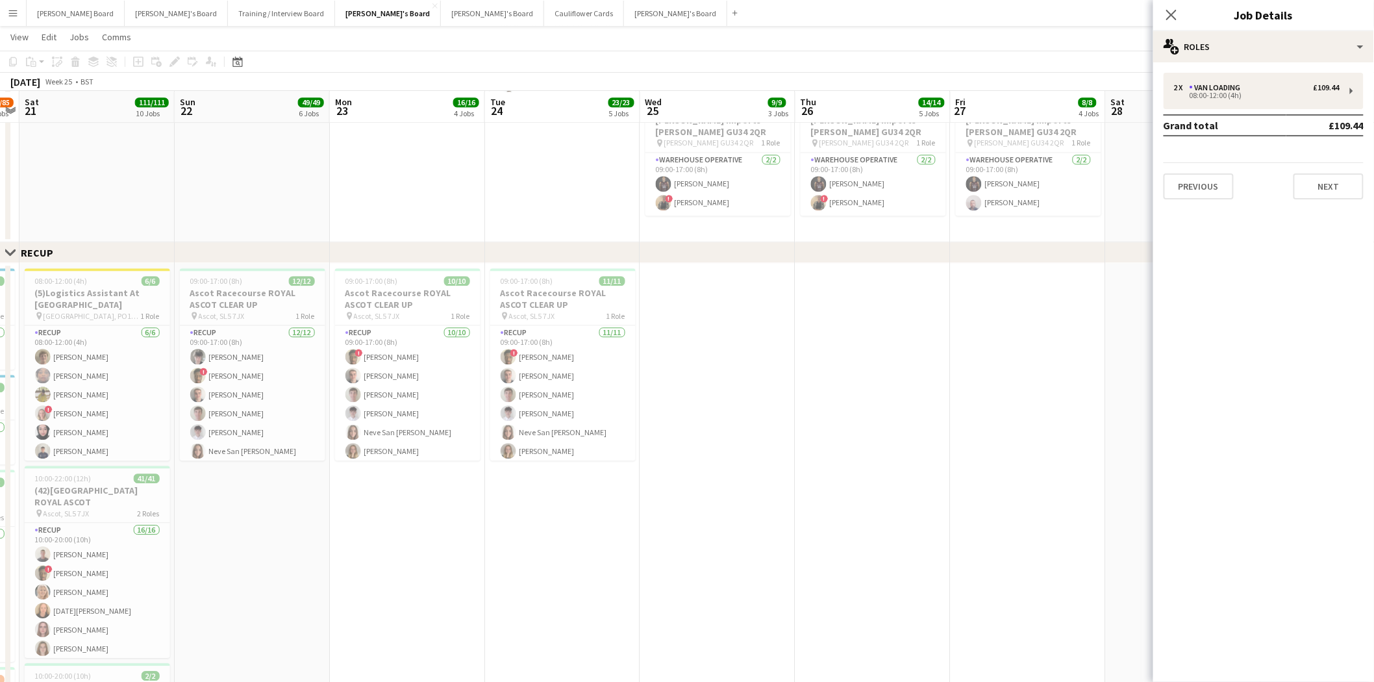
click at [755, 422] on app-date-cell at bounding box center [717, 644] width 155 height 762
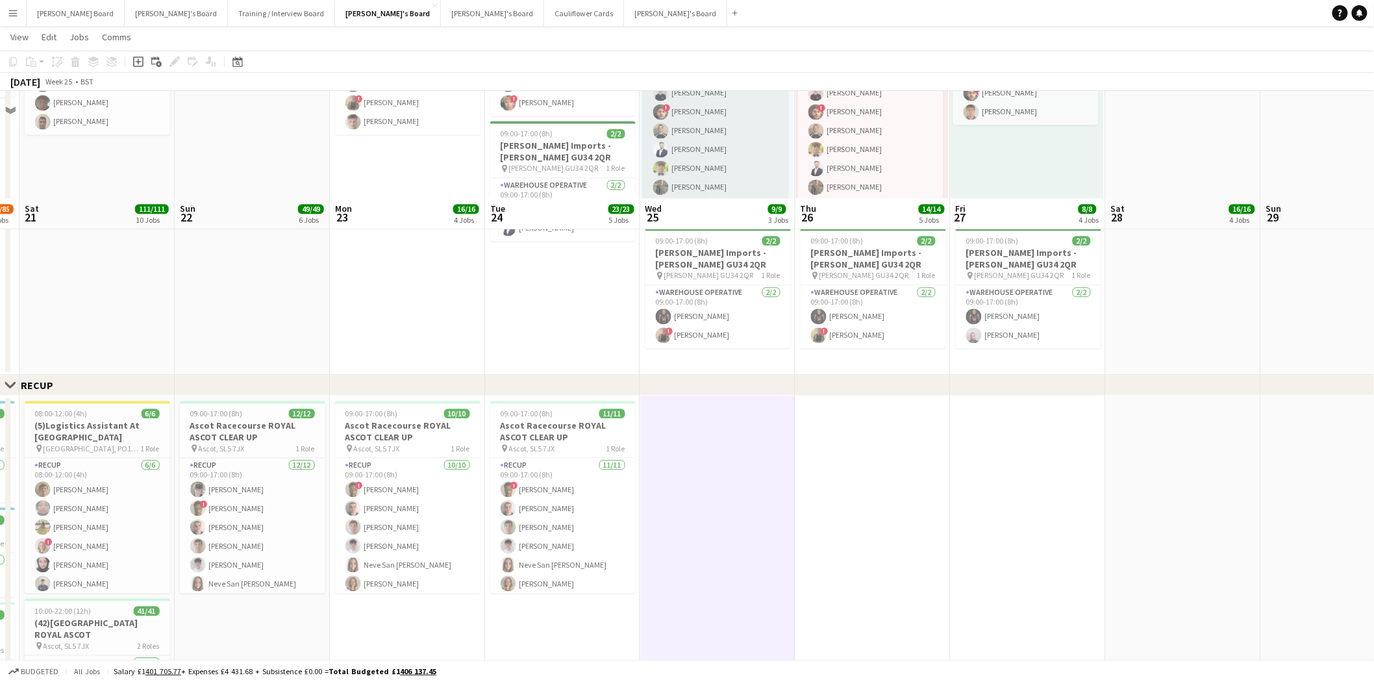
scroll to position [891, 0]
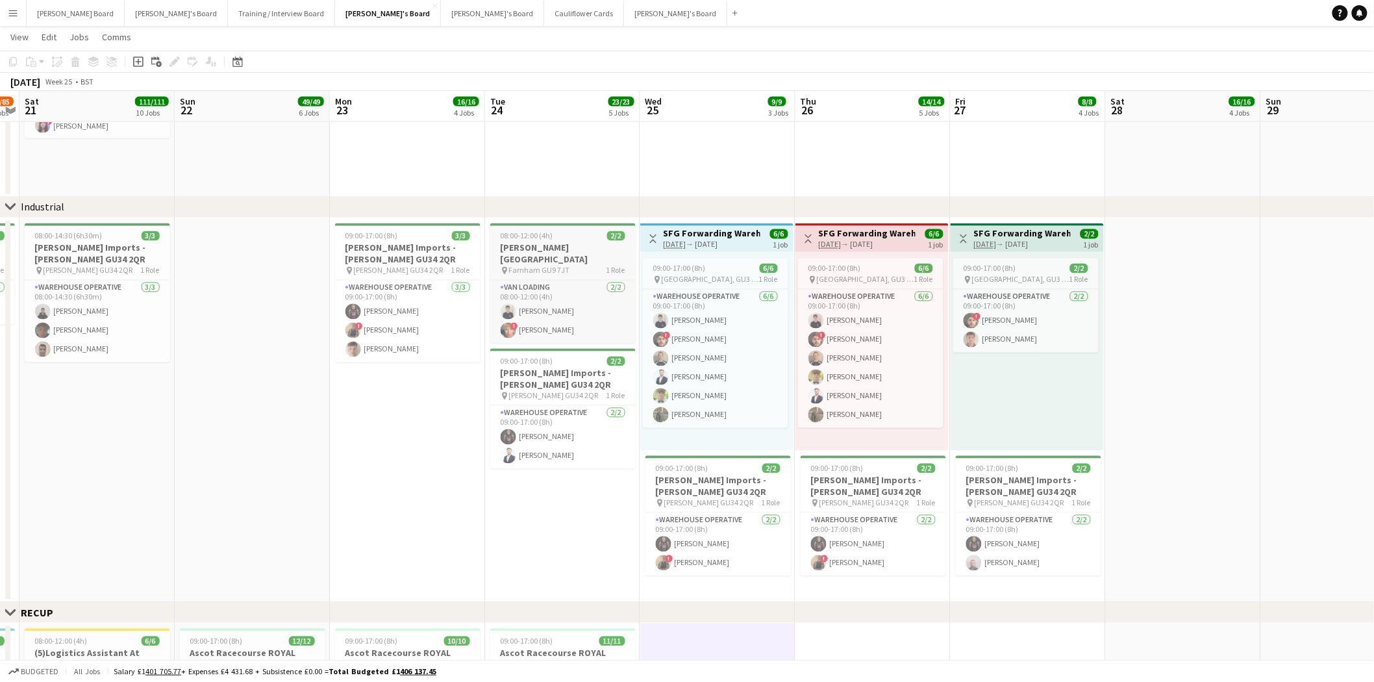
drag, startPoint x: 535, startPoint y: 230, endPoint x: 501, endPoint y: 231, distance: 34.4
click at [536, 231] on span "08:00-12:00 (4h)" at bounding box center [527, 236] width 53 height 10
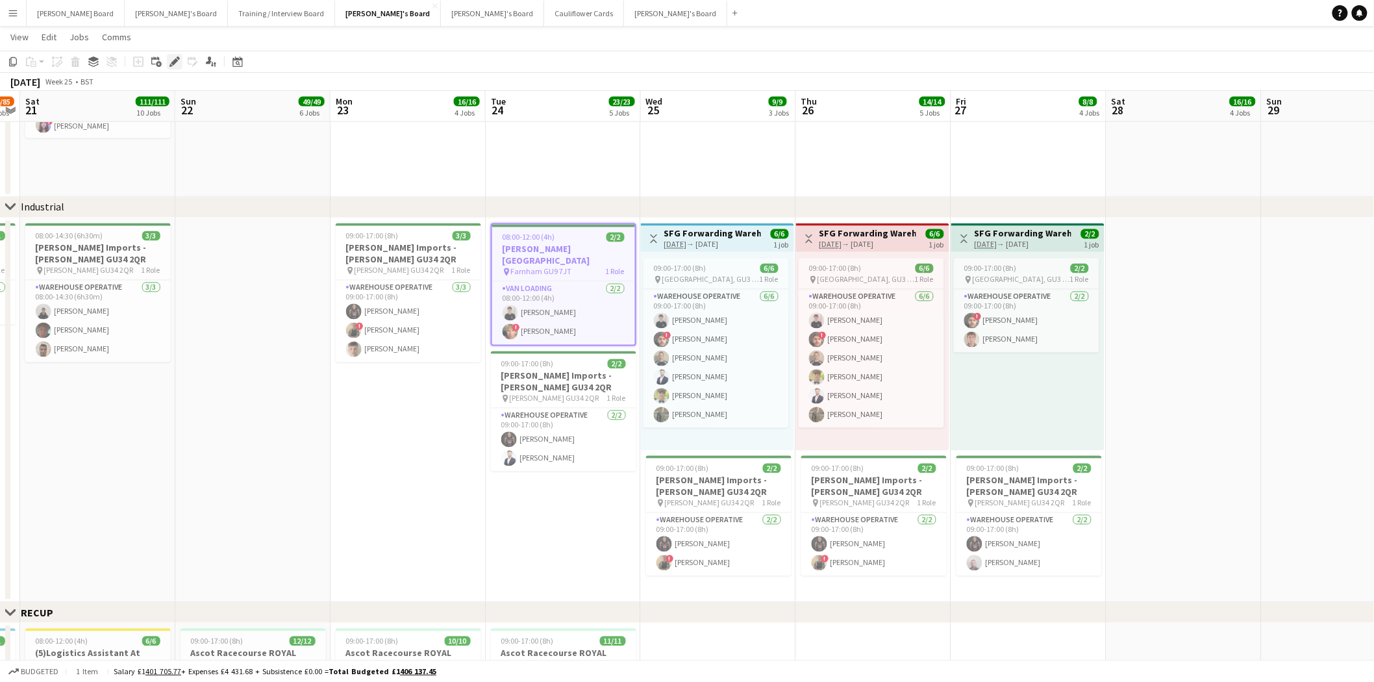
click at [174, 62] on icon at bounding box center [174, 61] width 7 height 7
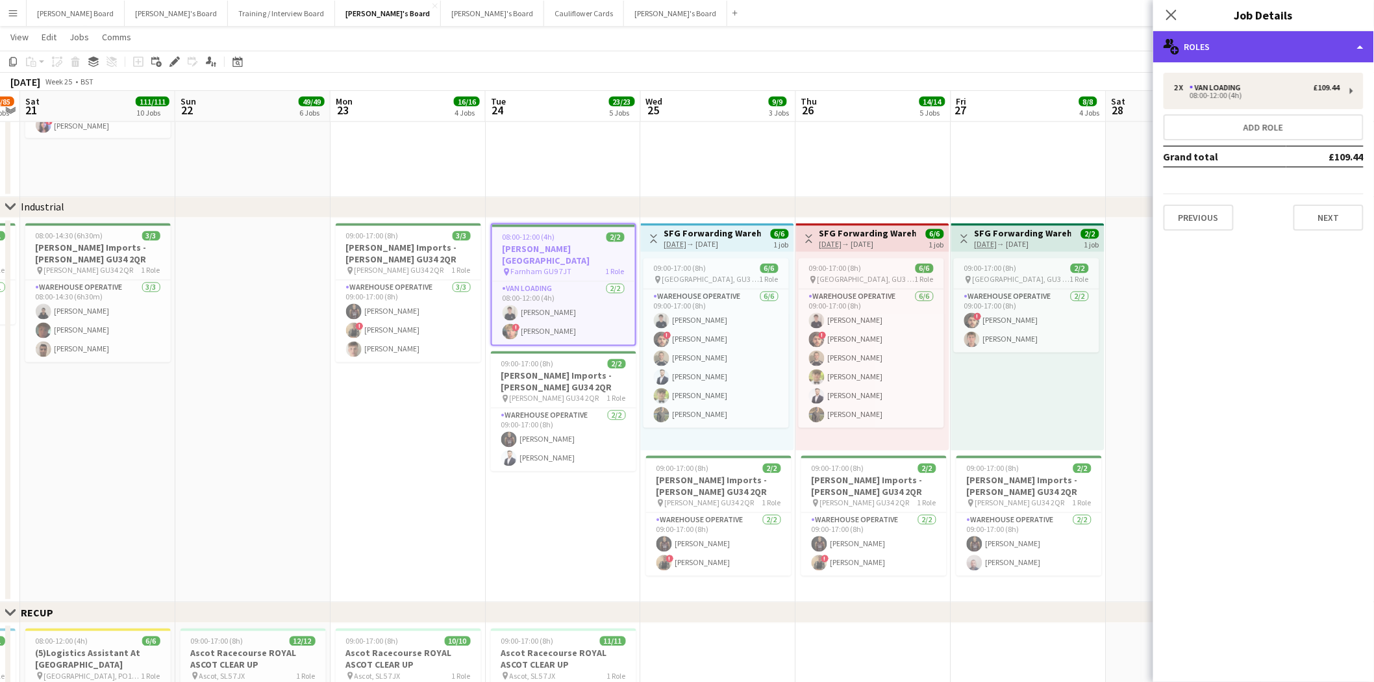
click at [1251, 46] on div "multiple-users-add Roles" at bounding box center [1263, 46] width 221 height 31
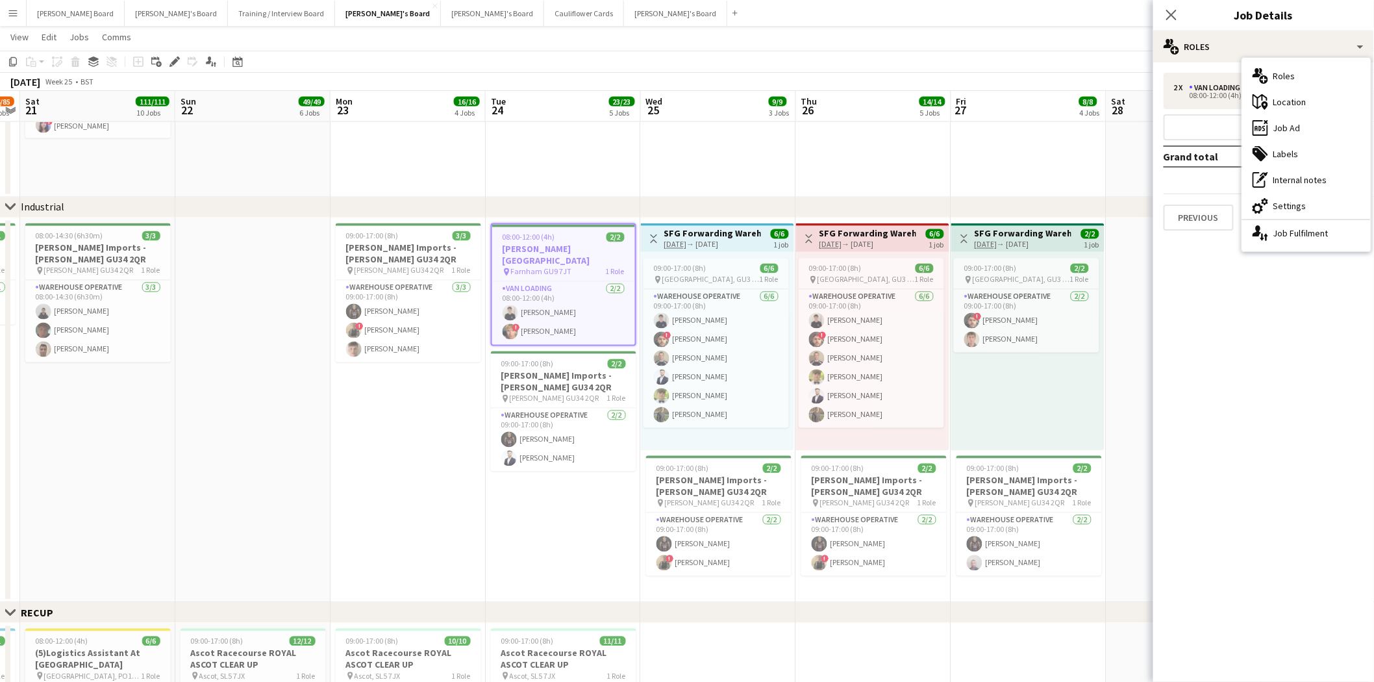
drag, startPoint x: 1282, startPoint y: 143, endPoint x: 1282, endPoint y: 136, distance: 6.5
click at [1282, 141] on div "tags-double Labels" at bounding box center [1306, 154] width 129 height 26
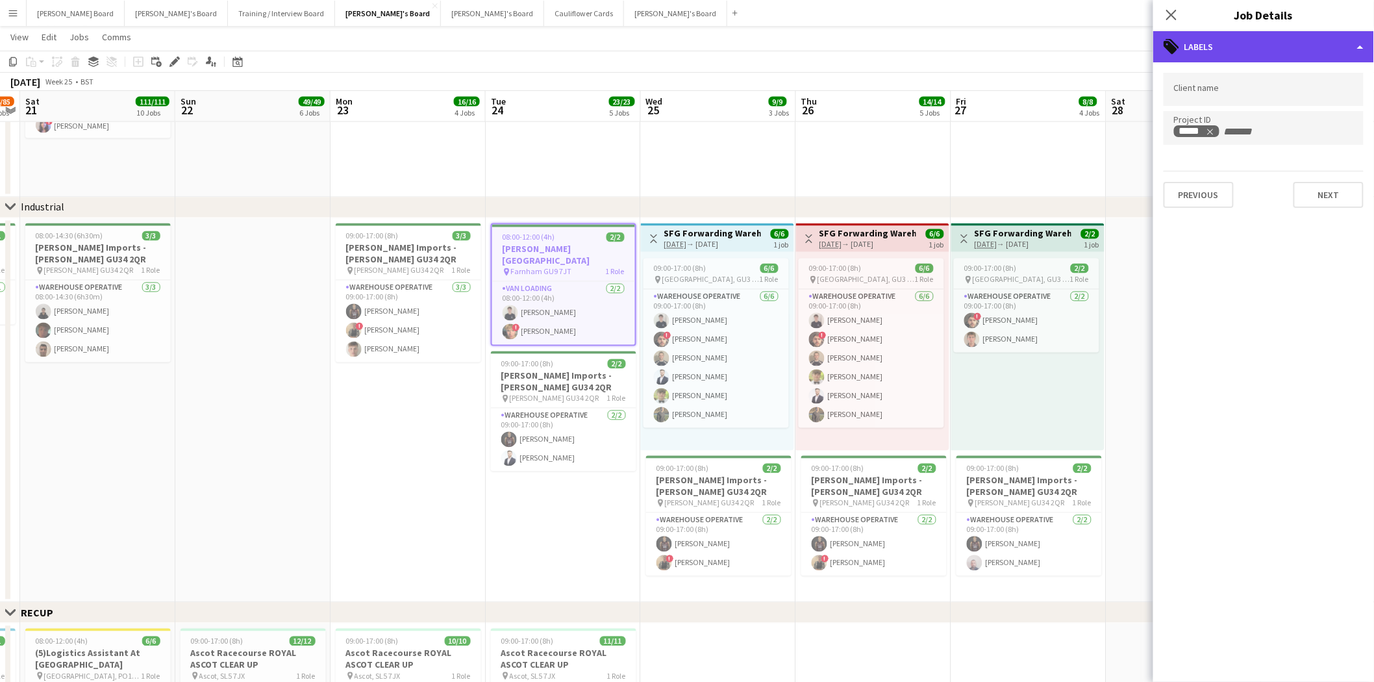
click at [1222, 44] on div "tags-double Labels" at bounding box center [1263, 46] width 221 height 31
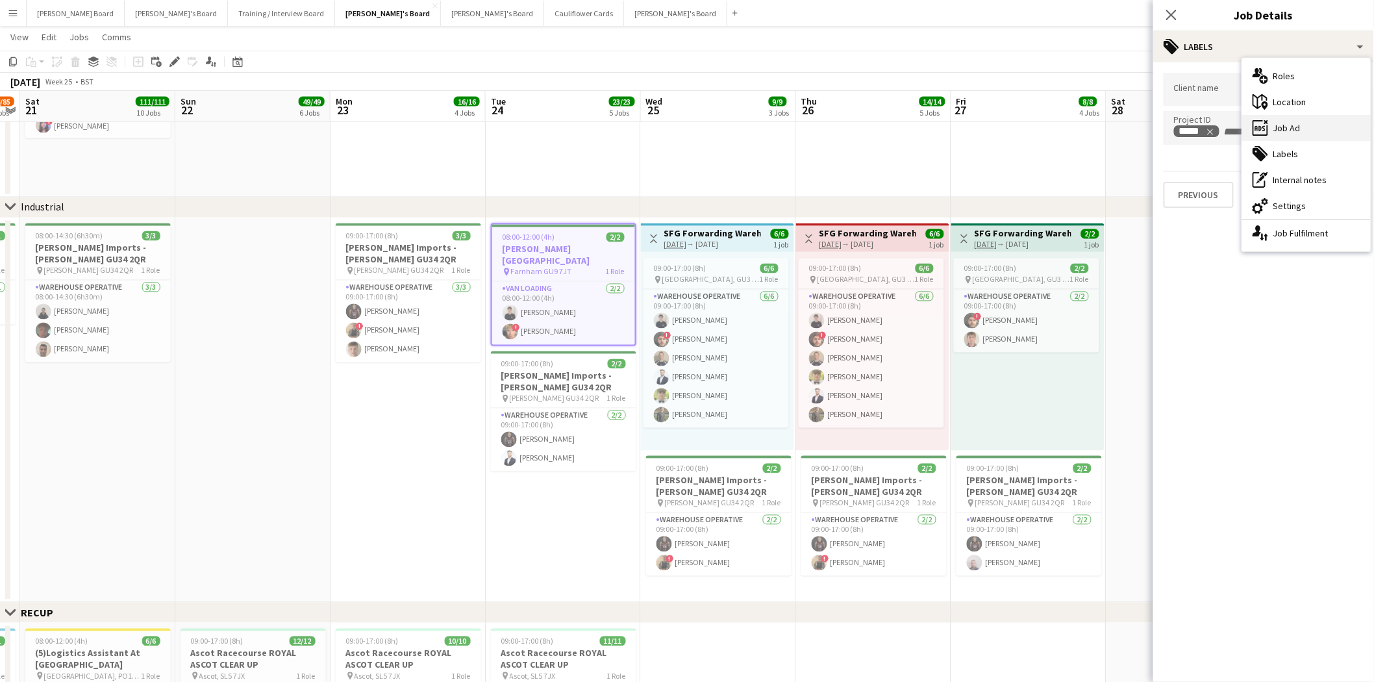
click at [1298, 126] on div "ads-window Job Ad" at bounding box center [1306, 128] width 129 height 26
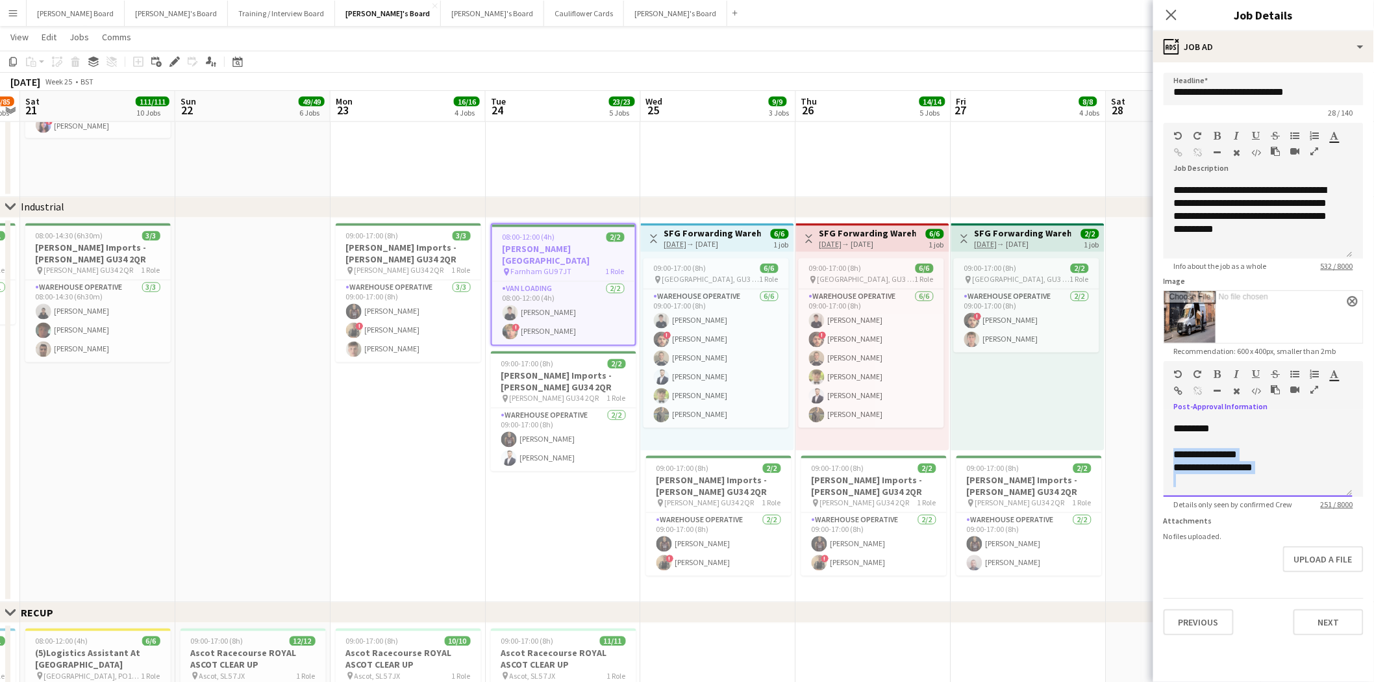
scroll to position [88, 0]
drag, startPoint x: 1294, startPoint y: 464, endPoint x: 1165, endPoint y: 452, distance: 129.7
click at [1165, 452] on div "**********" at bounding box center [1263, 458] width 200 height 78
copy div "**********"
drag, startPoint x: 8, startPoint y: 10, endPoint x: 46, endPoint y: 55, distance: 58.0
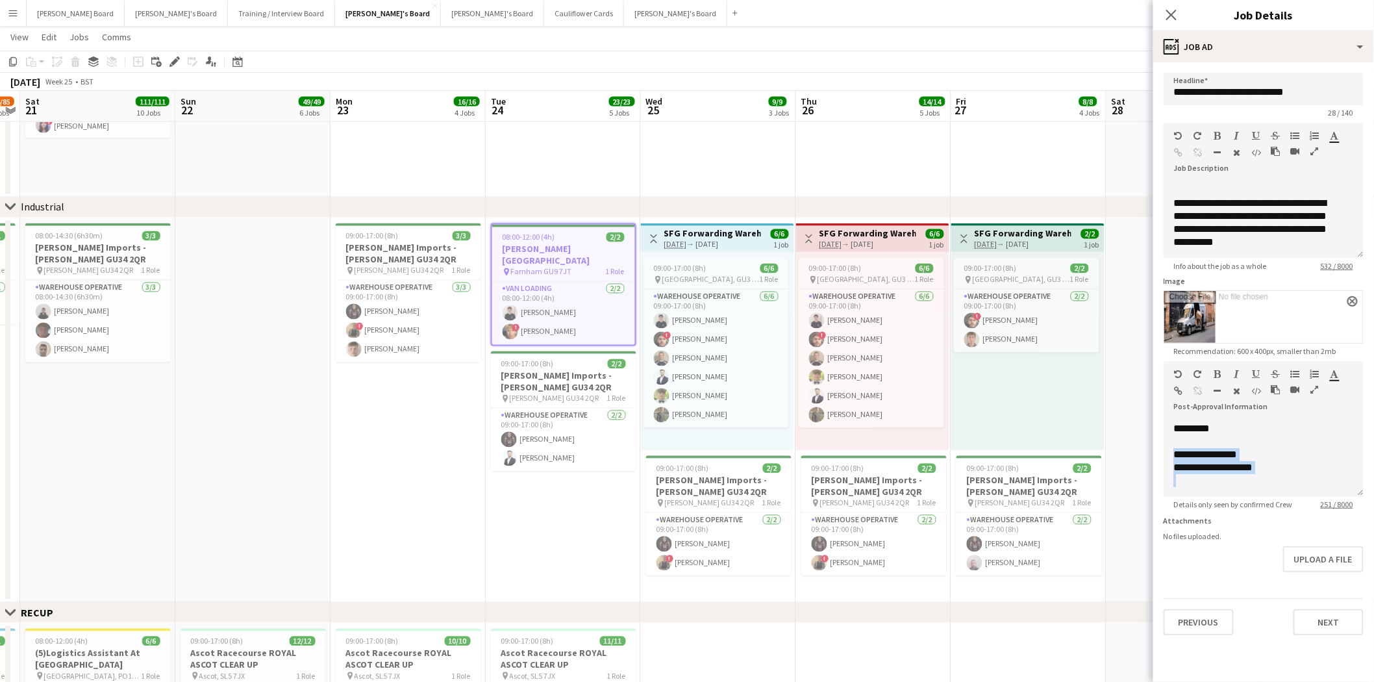
click at [8, 10] on app-icon "Menu" at bounding box center [13, 13] width 10 height 10
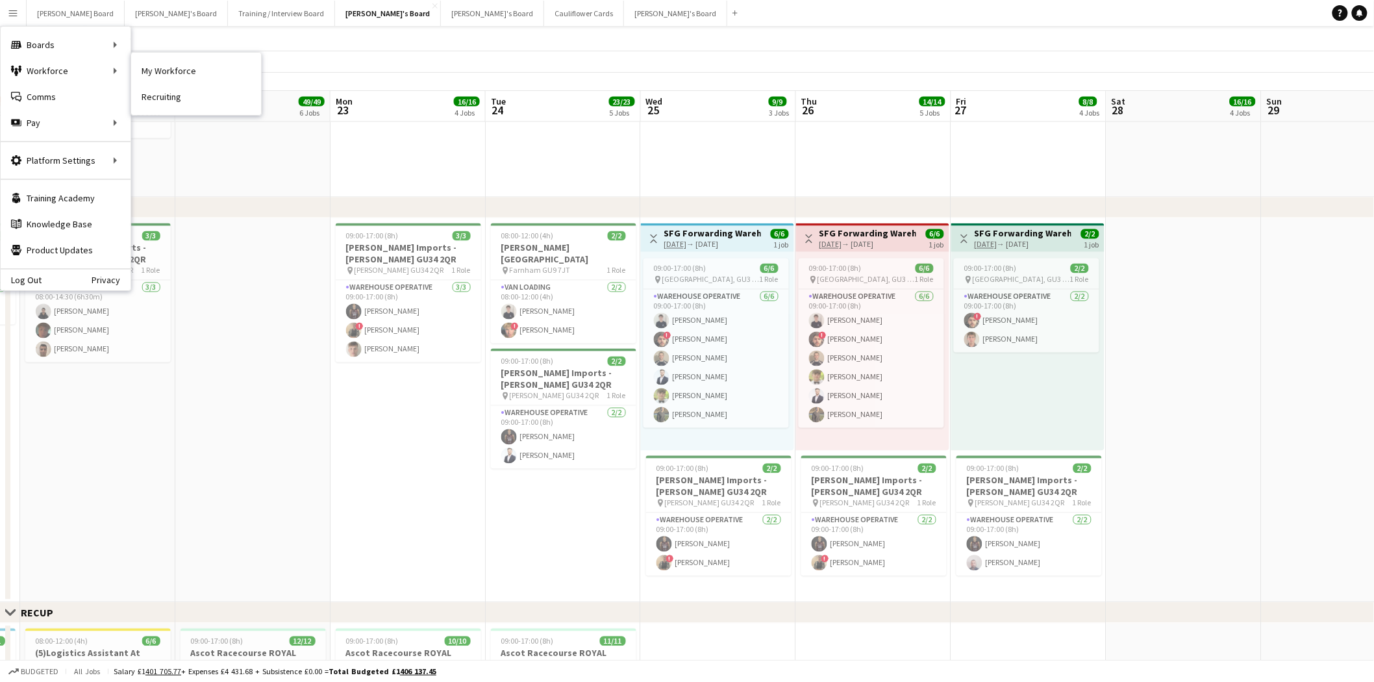
drag, startPoint x: 187, startPoint y: 68, endPoint x: 762, endPoint y: 146, distance: 579.8
click at [188, 68] on link "My Workforce" at bounding box center [196, 71] width 130 height 26
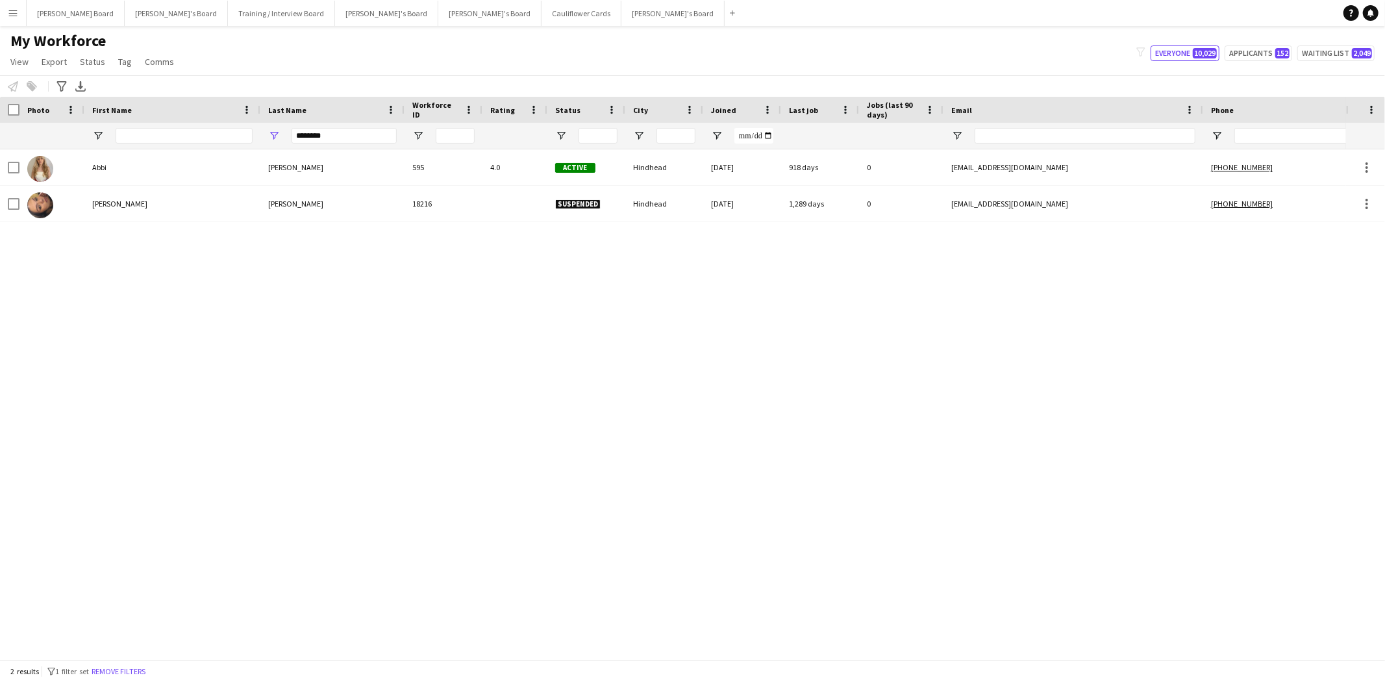
drag, startPoint x: 118, startPoint y: 666, endPoint x: 175, endPoint y: 667, distance: 57.1
click at [119, 666] on button "Remove filters" at bounding box center [118, 671] width 59 height 14
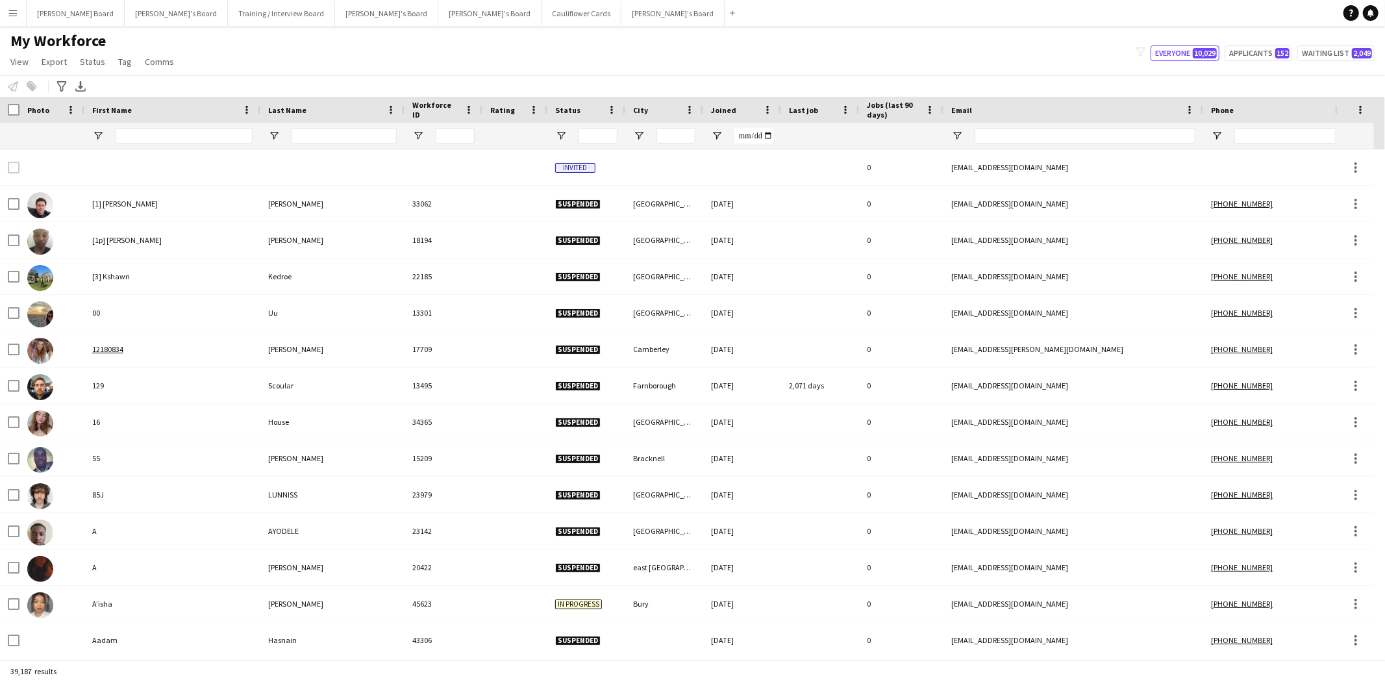
click at [1268, 127] on div at bounding box center [1297, 136] width 127 height 26
click at [1266, 134] on input "Phone Filter Input" at bounding box center [1297, 136] width 127 height 16
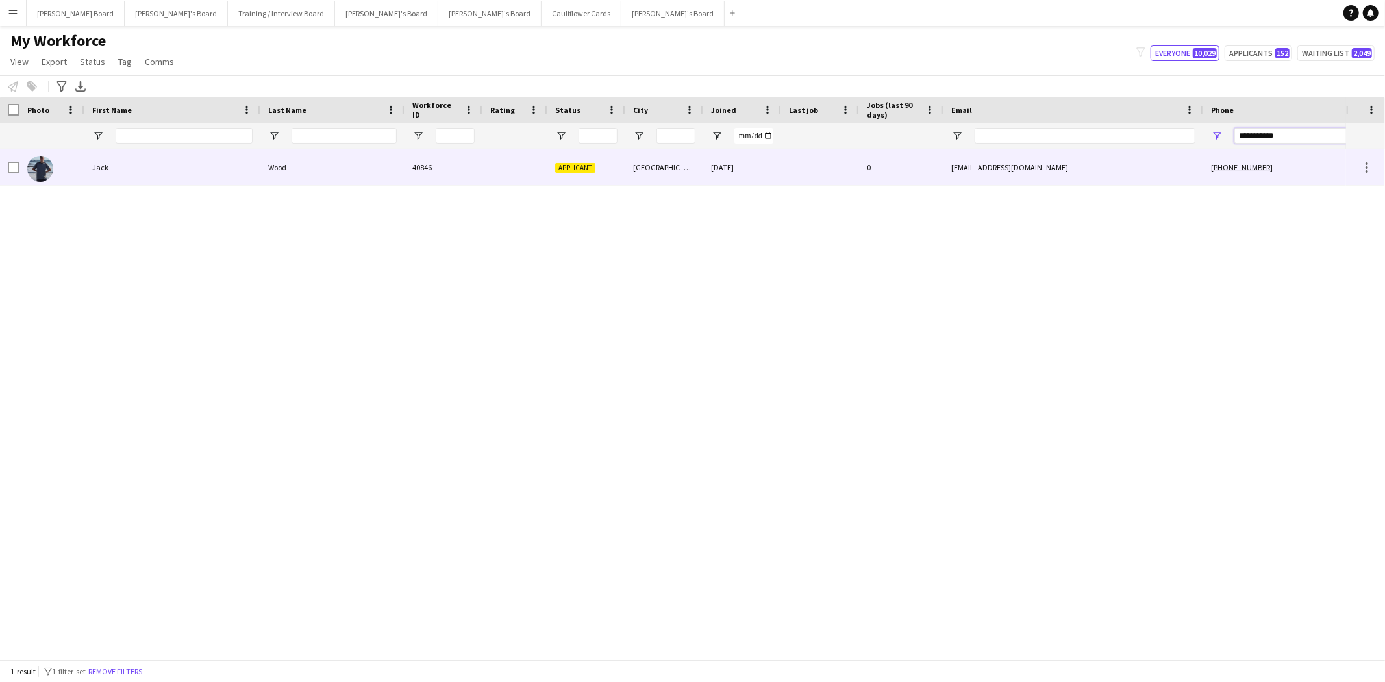
type input "**********"
click at [111, 167] on div "Jack" at bounding box center [172, 167] width 176 height 36
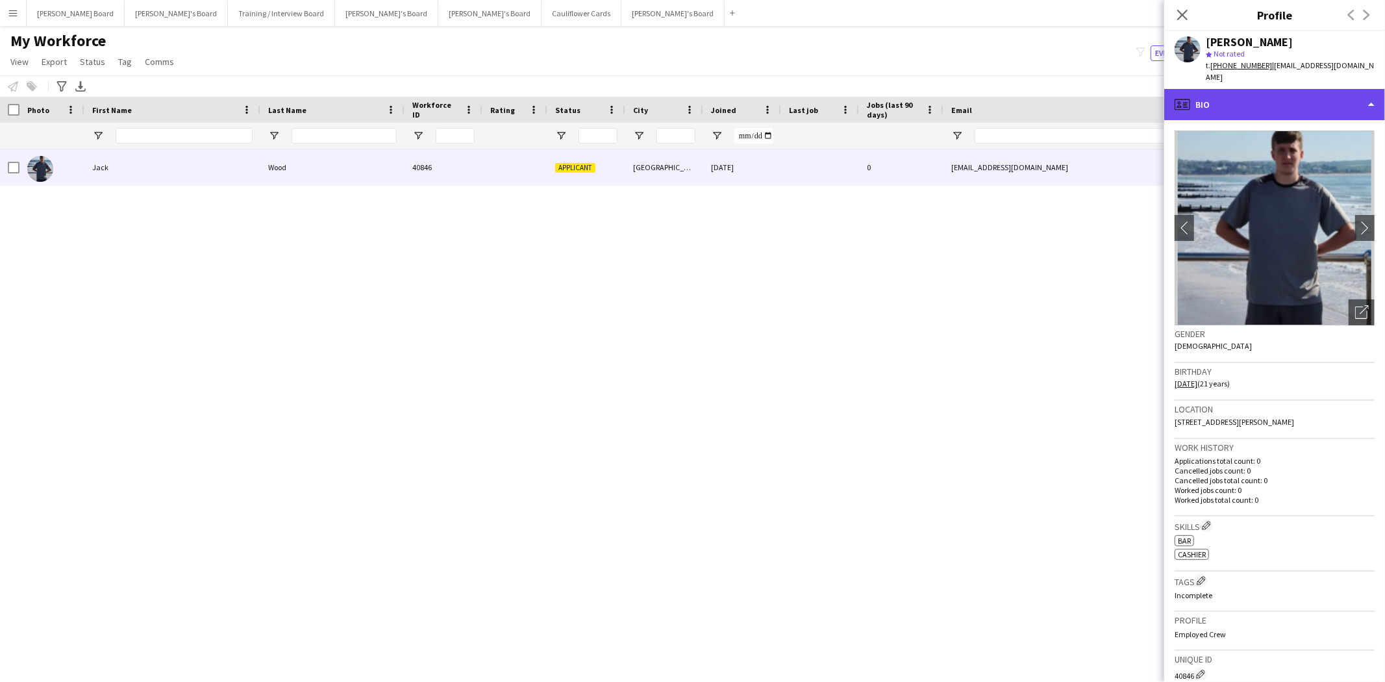
drag, startPoint x: 1236, startPoint y: 92, endPoint x: 1244, endPoint y: 103, distance: 13.5
click at [1237, 92] on div "profile Bio" at bounding box center [1274, 104] width 221 height 31
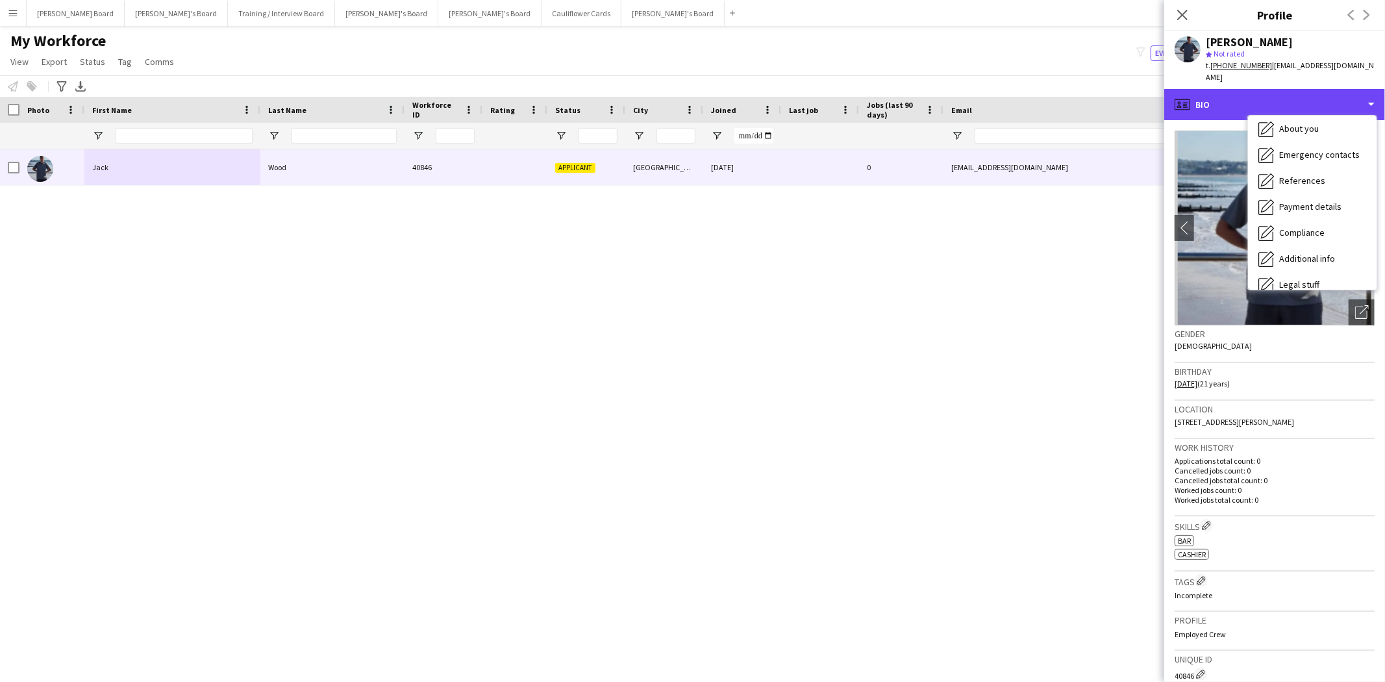
scroll to position [144, 0]
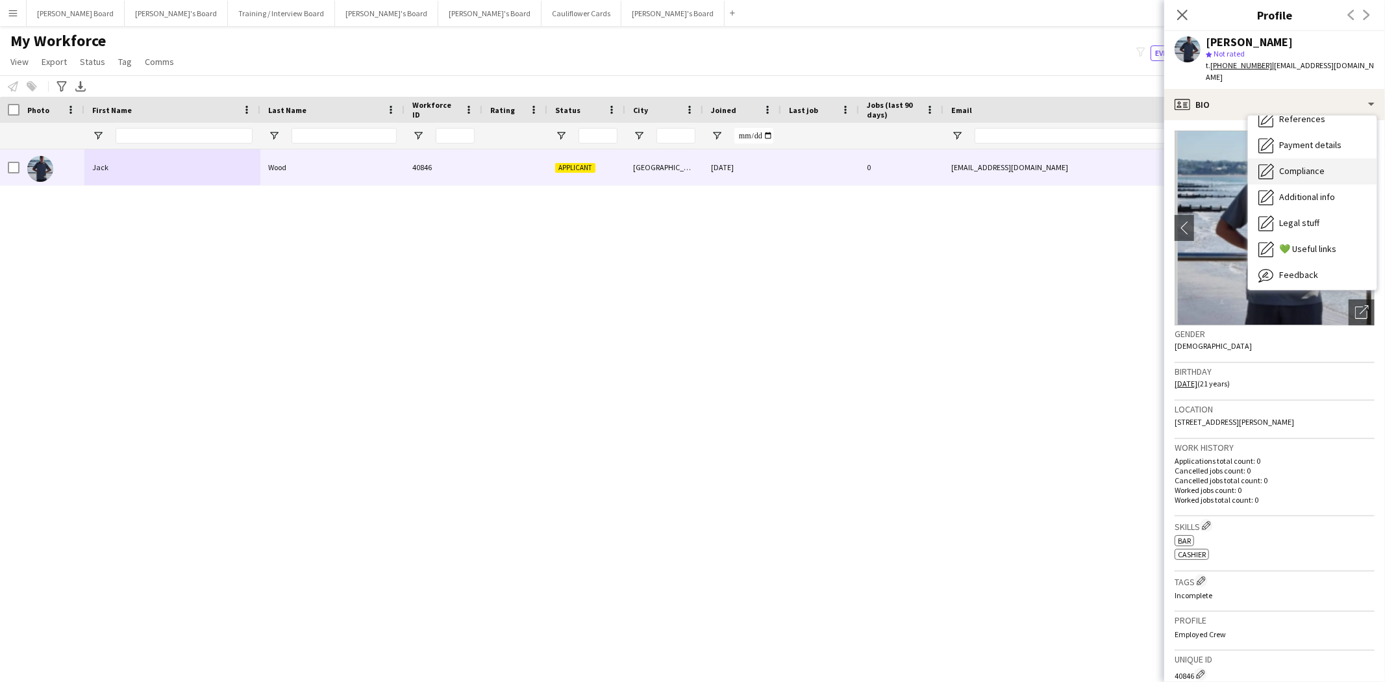
click at [1309, 165] on span "Compliance" at bounding box center [1301, 171] width 45 height 12
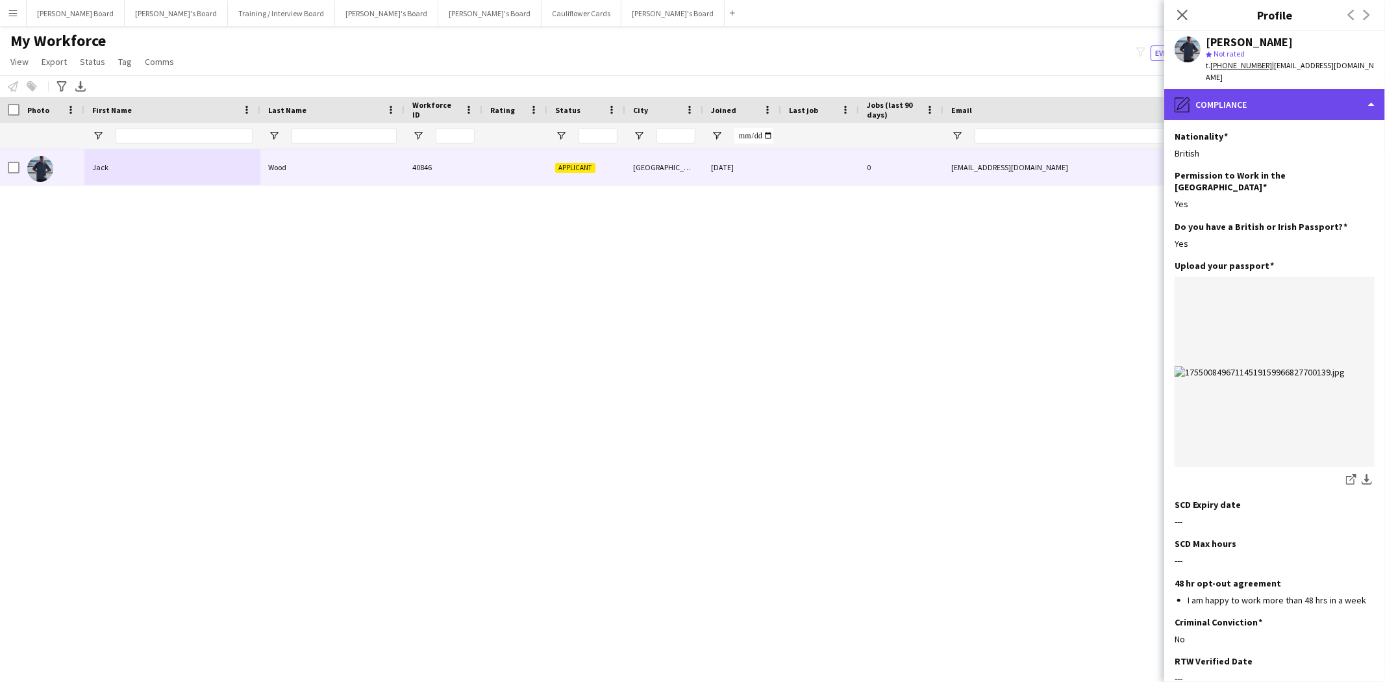
click at [1230, 89] on div "pencil4 Compliance" at bounding box center [1274, 104] width 221 height 31
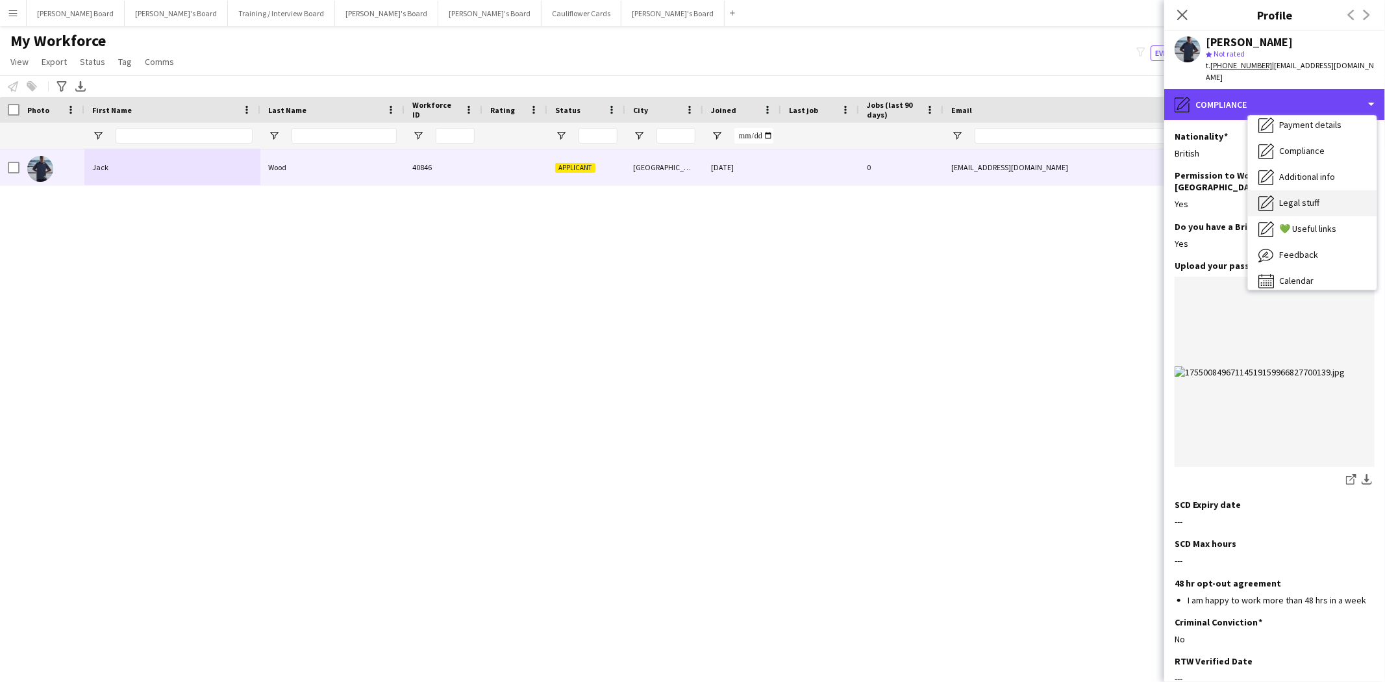
scroll to position [173, 0]
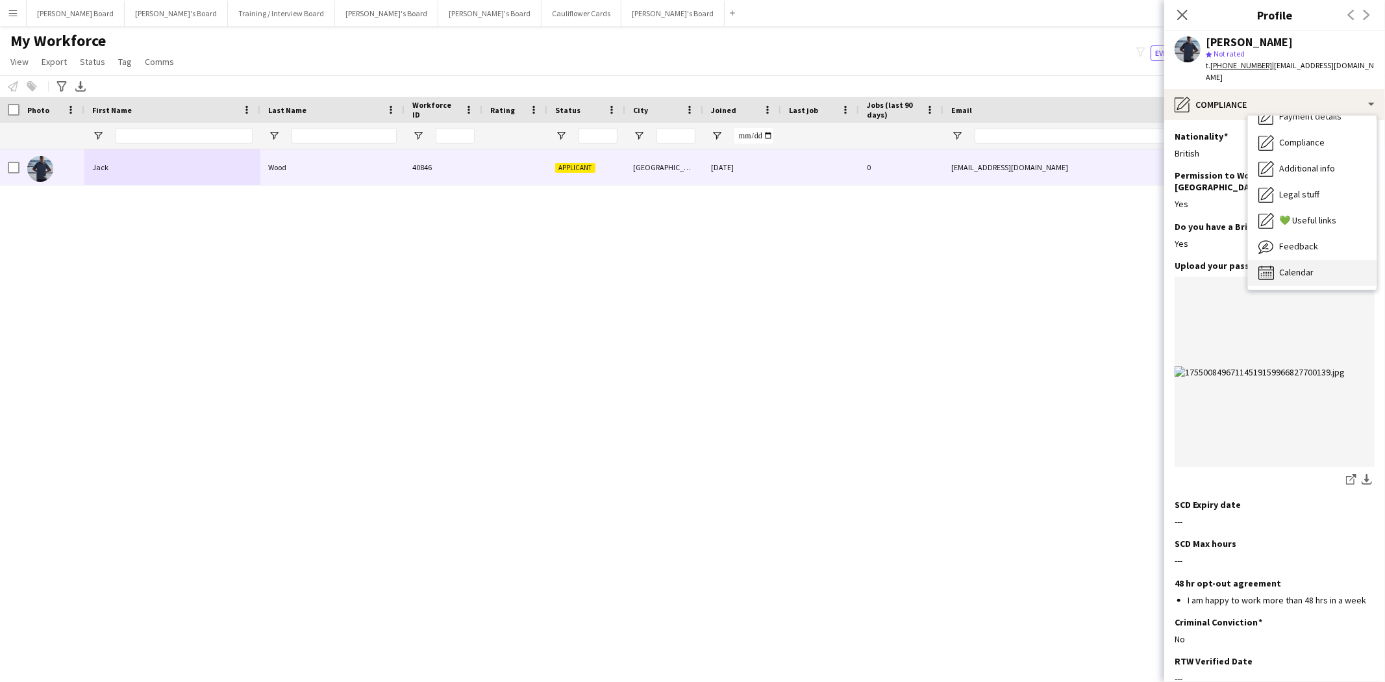
click at [1305, 266] on span "Calendar" at bounding box center [1296, 272] width 34 height 12
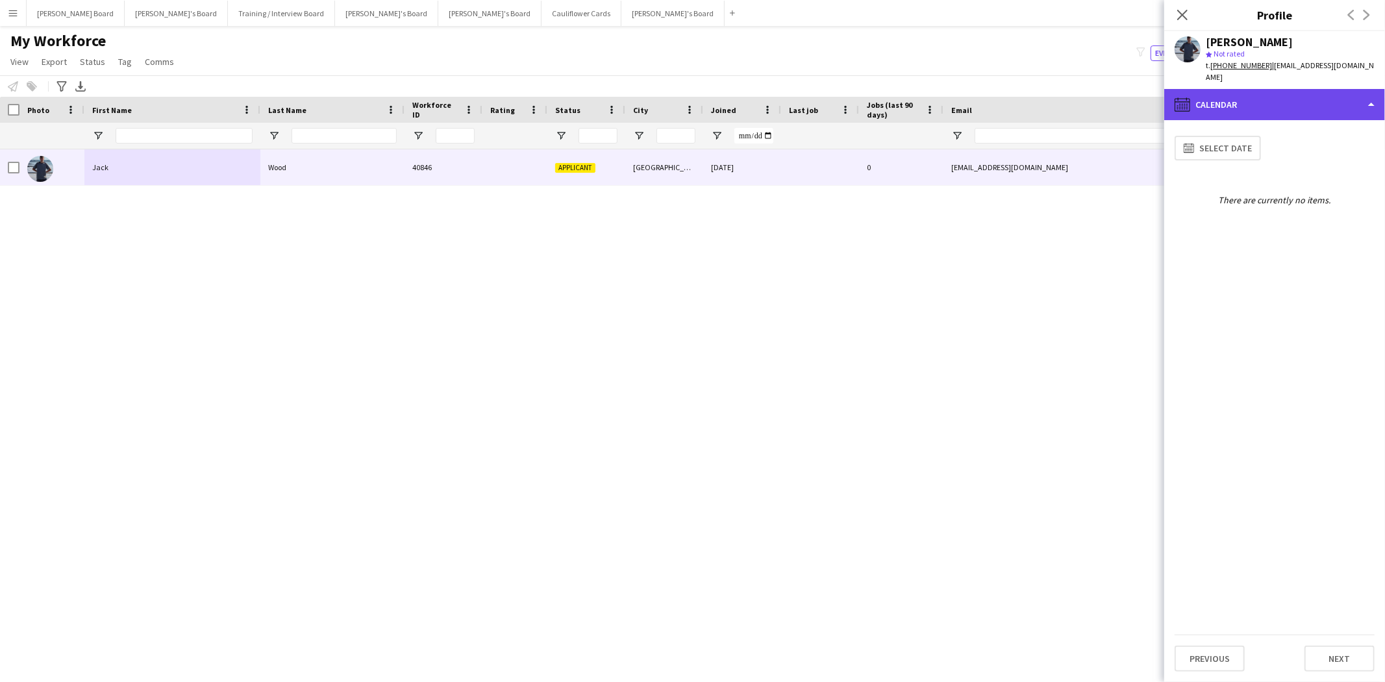
click at [1249, 89] on div "calendar-full Calendar" at bounding box center [1274, 104] width 221 height 31
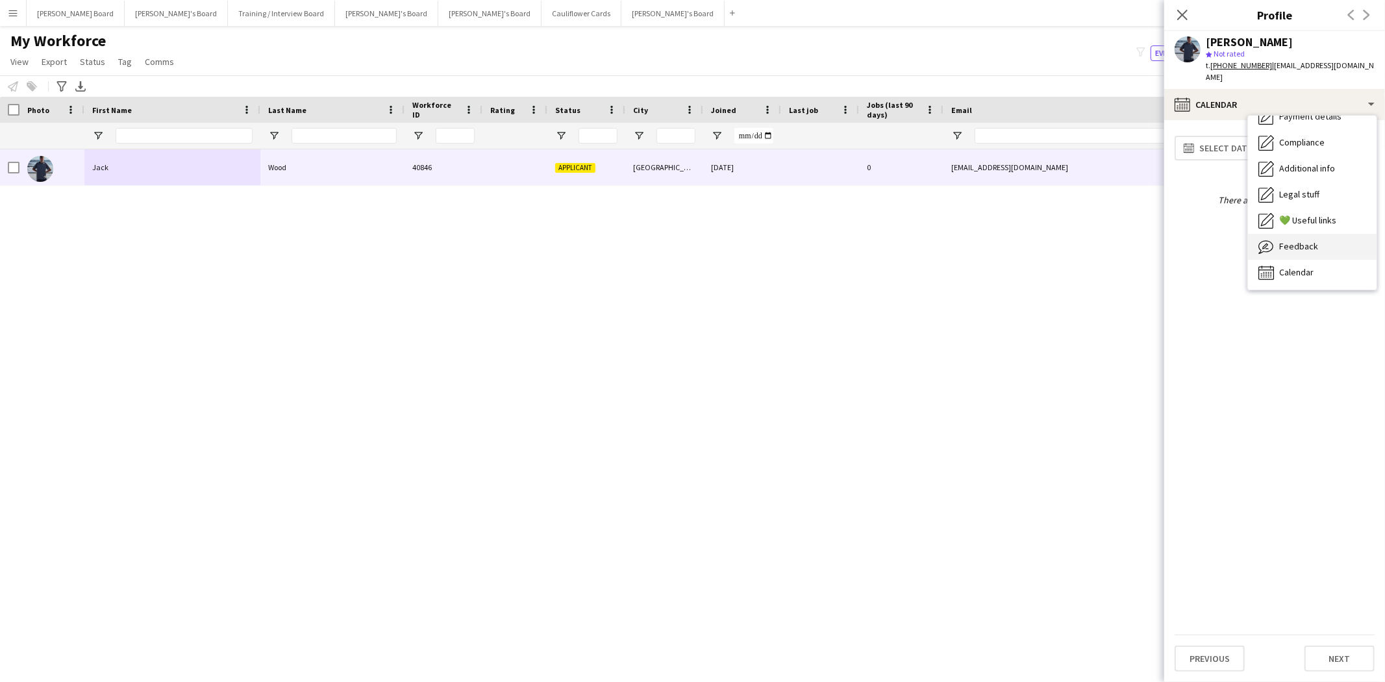
click at [1299, 240] on span "Feedback" at bounding box center [1298, 246] width 39 height 12
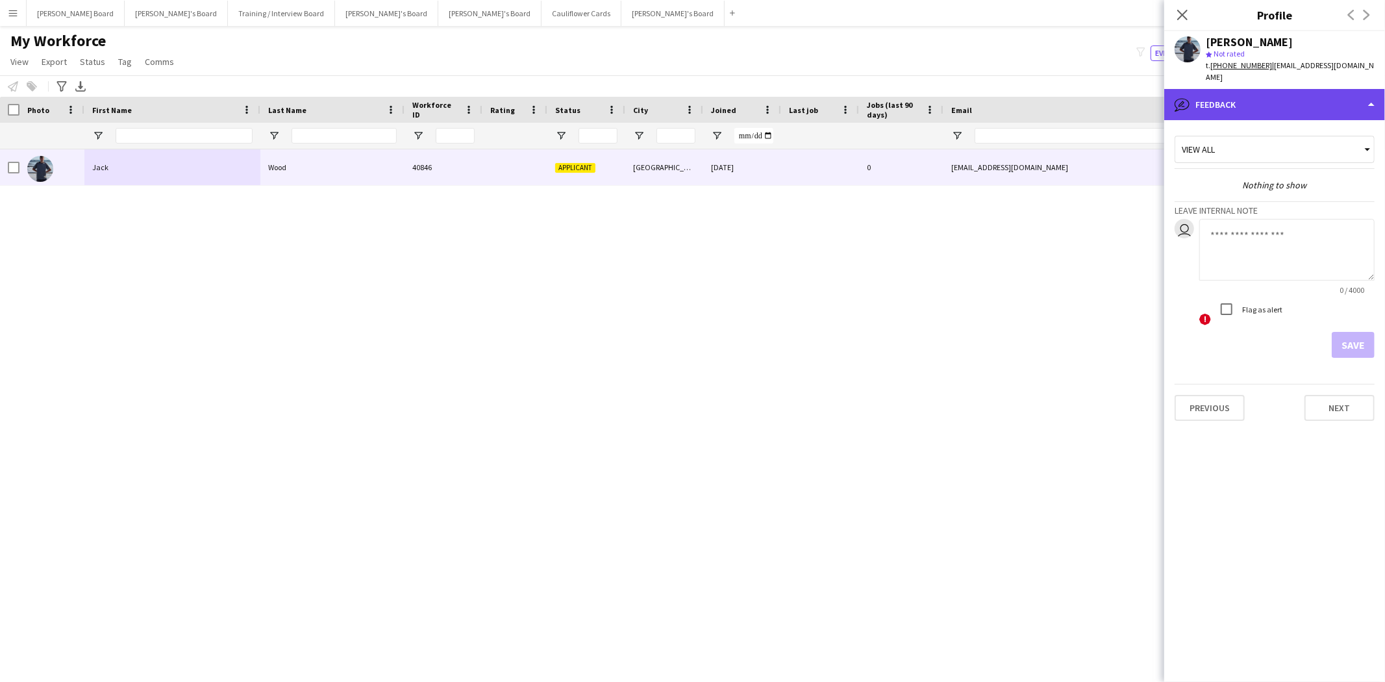
click at [1254, 89] on div "bubble-pencil Feedback" at bounding box center [1274, 104] width 221 height 31
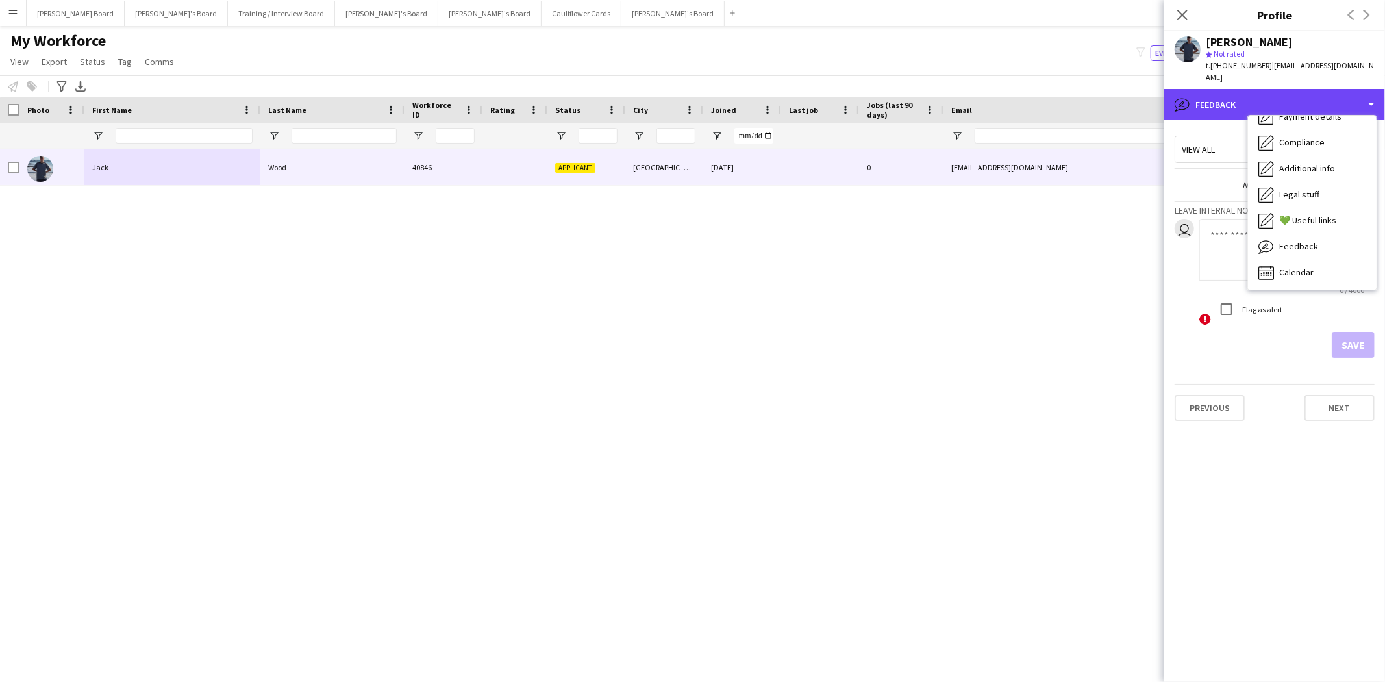
scroll to position [0, 0]
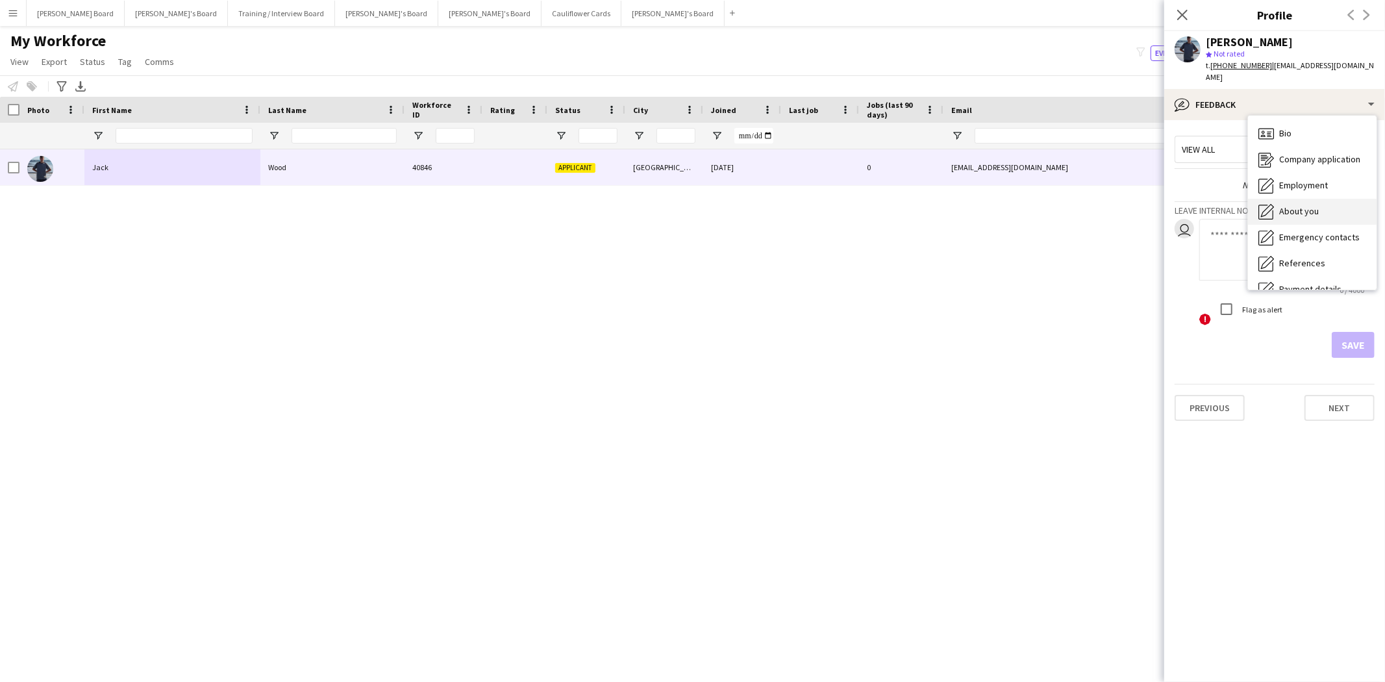
click at [1307, 205] on span "About you" at bounding box center [1299, 211] width 40 height 12
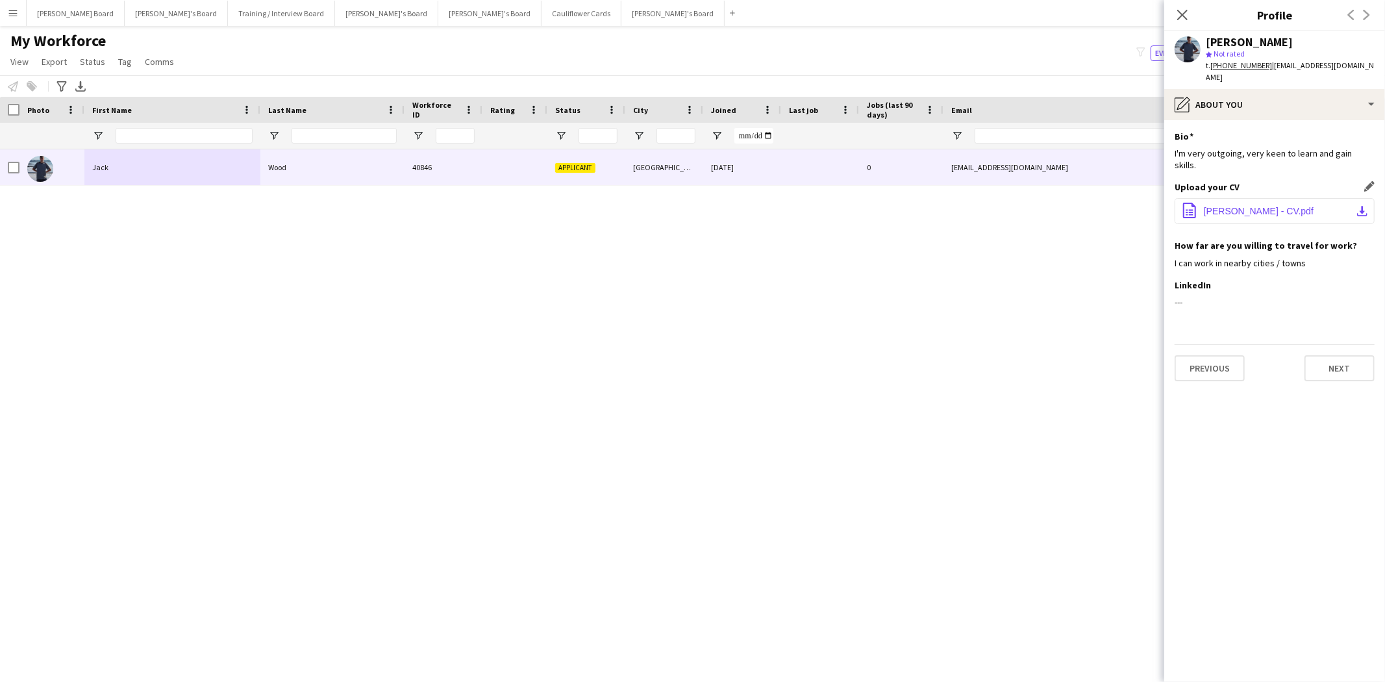
click at [1244, 206] on span "J. Wood - CV.pdf" at bounding box center [1259, 211] width 110 height 10
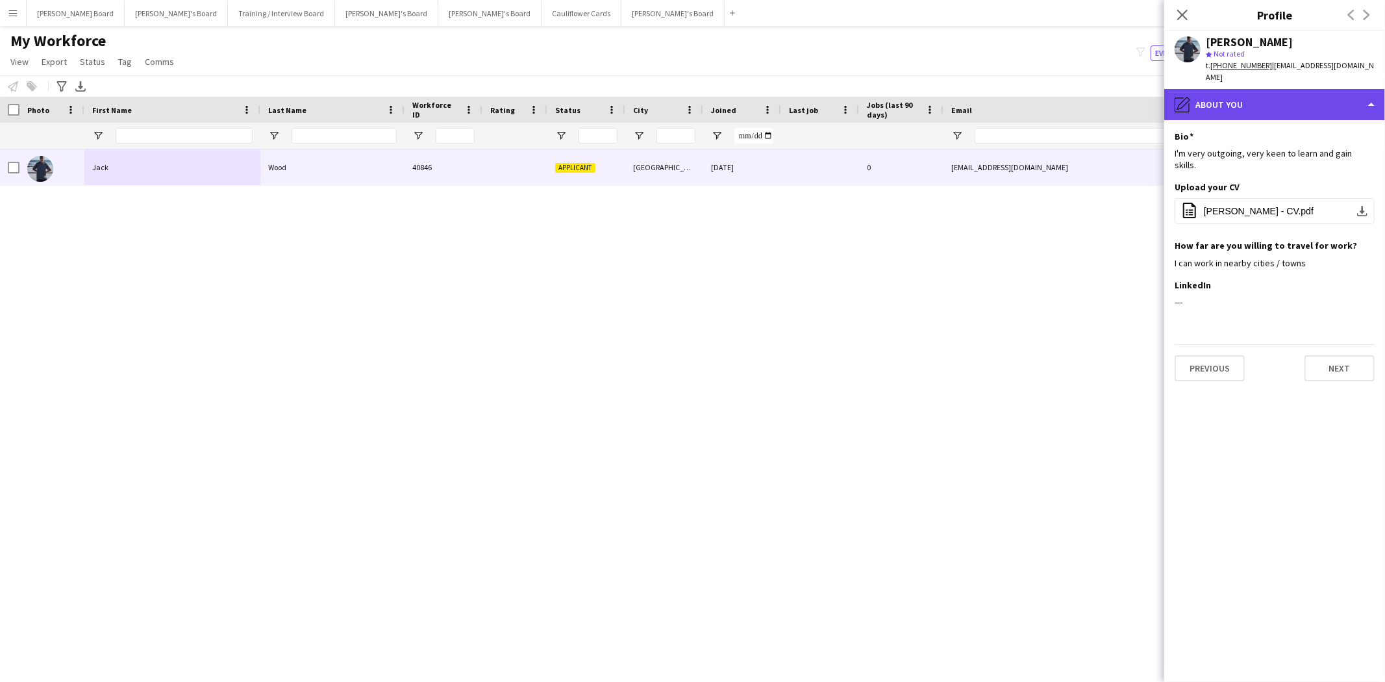
click at [1196, 89] on div "pencil4 About you" at bounding box center [1274, 104] width 221 height 31
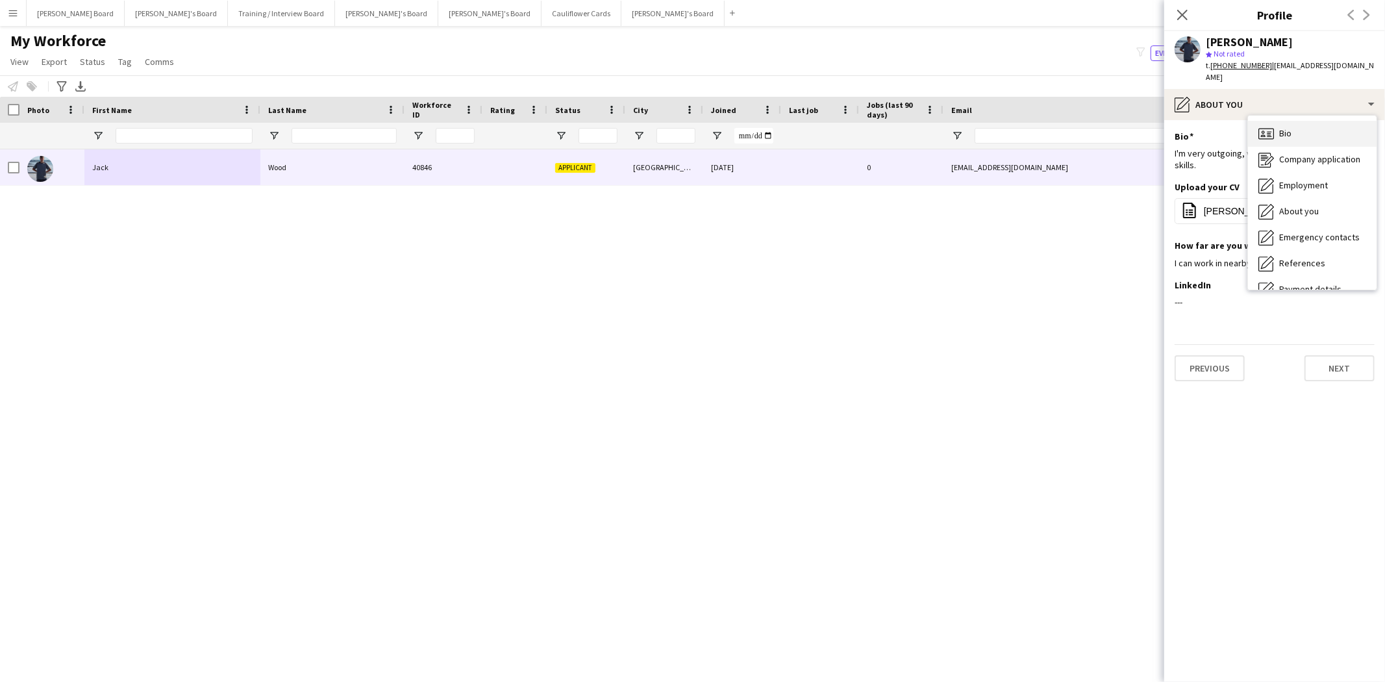
click at [1297, 121] on div "Bio Bio" at bounding box center [1312, 134] width 129 height 26
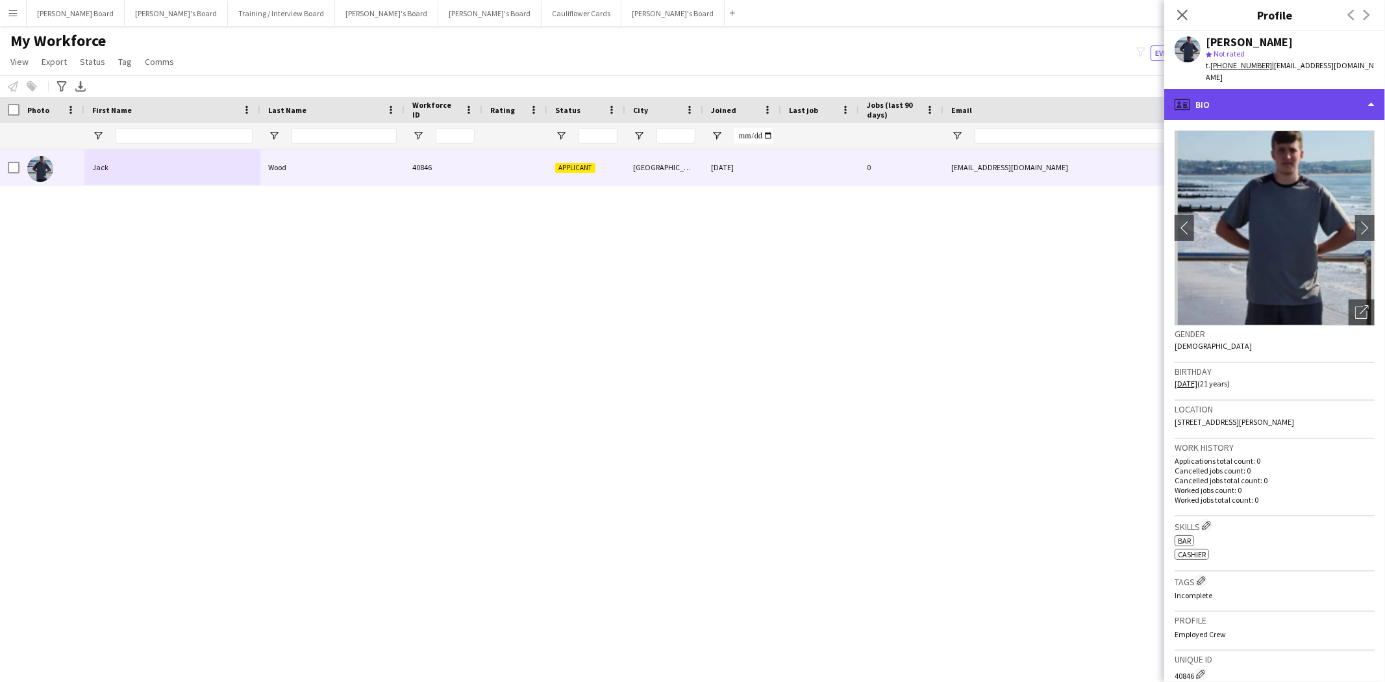
click at [1238, 94] on div "profile Bio" at bounding box center [1274, 104] width 221 height 31
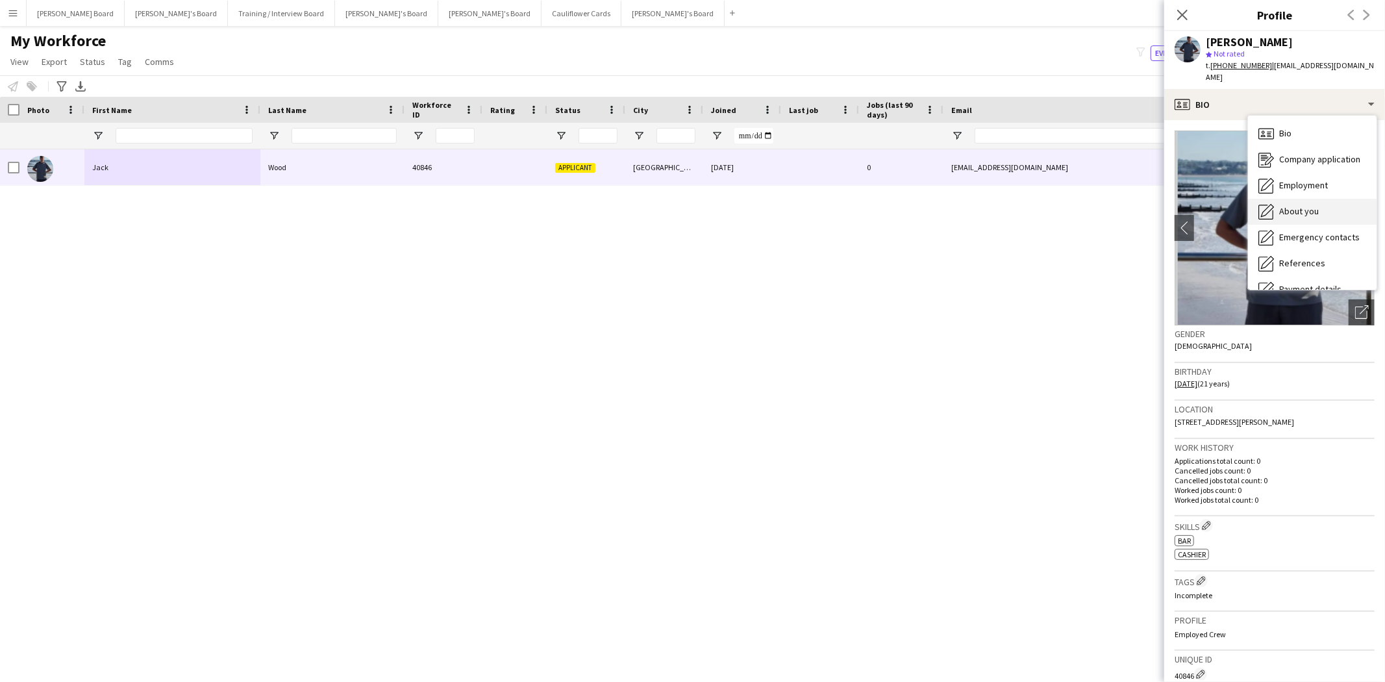
click at [1308, 205] on span "About you" at bounding box center [1299, 211] width 40 height 12
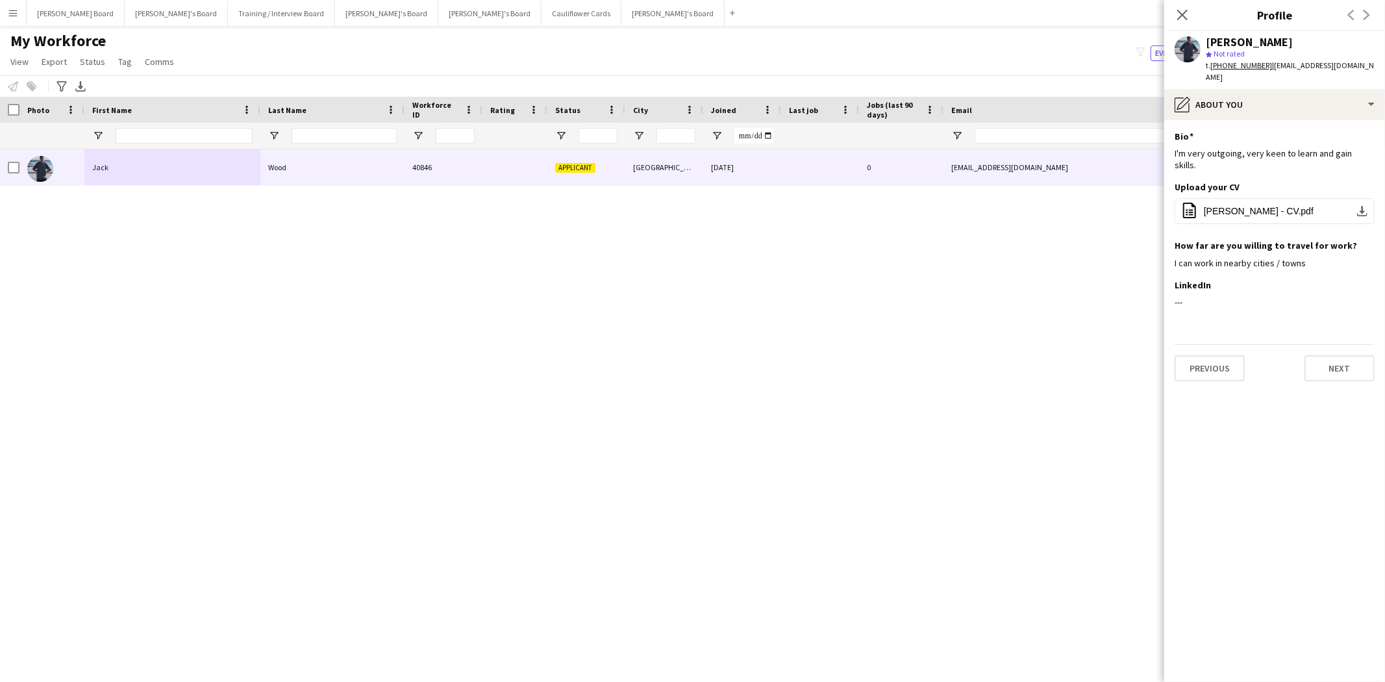
drag, startPoint x: 1259, startPoint y: 43, endPoint x: 1196, endPoint y: 36, distance: 63.4
click at [1196, 36] on div "Jack Wood star Not rated t. +4407865864523 | jackdeanwood@gmail.com" at bounding box center [1274, 60] width 221 height 58
copy div "Jack Wood"
click at [68, 14] on button "Dean's Board Close" at bounding box center [76, 13] width 98 height 25
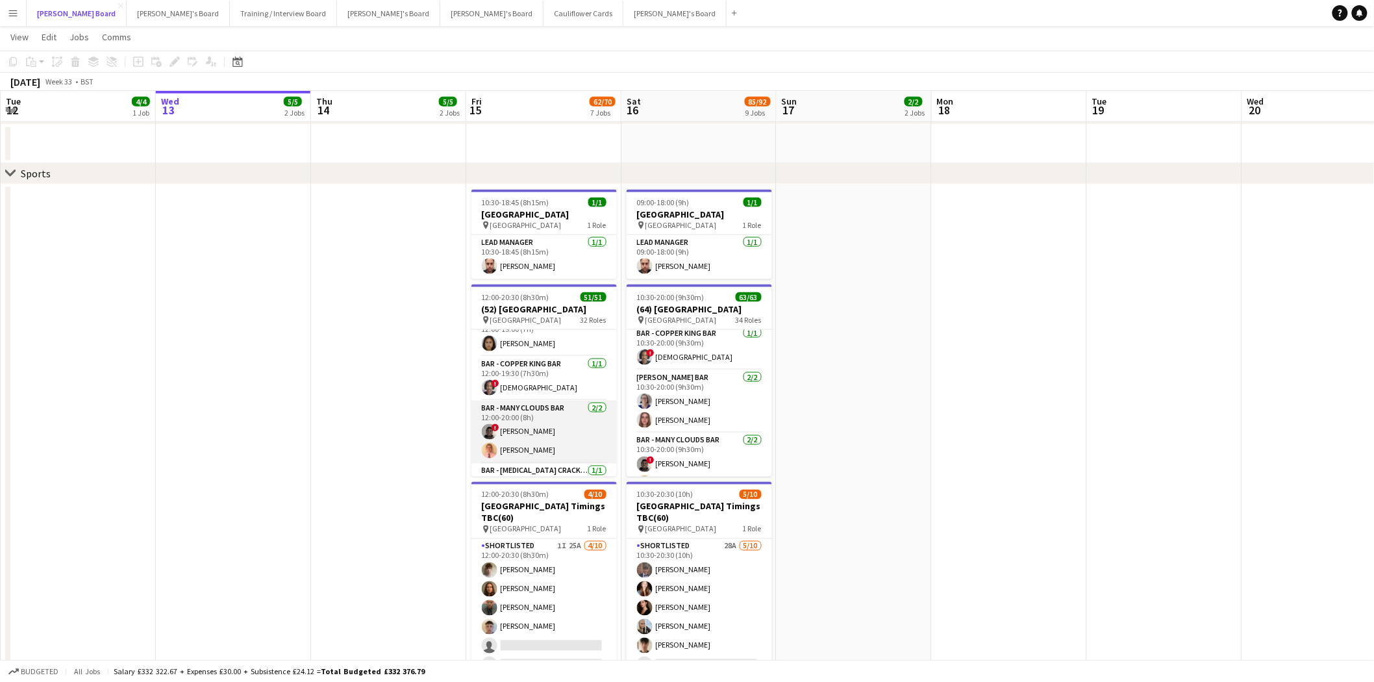
scroll to position [144, 0]
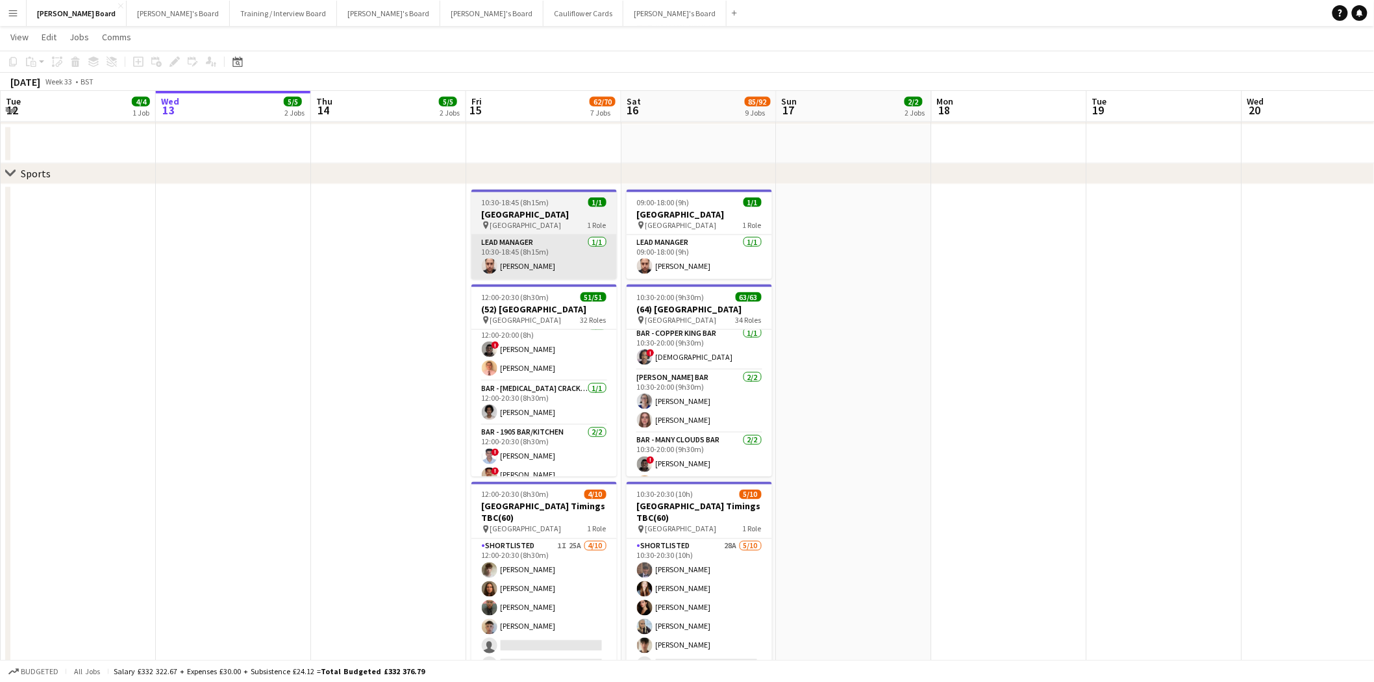
drag, startPoint x: 556, startPoint y: 295, endPoint x: 484, endPoint y: 277, distance: 74.2
click at [556, 295] on div "12:00-20:30 (8h30m) 51/51" at bounding box center [543, 297] width 145 height 10
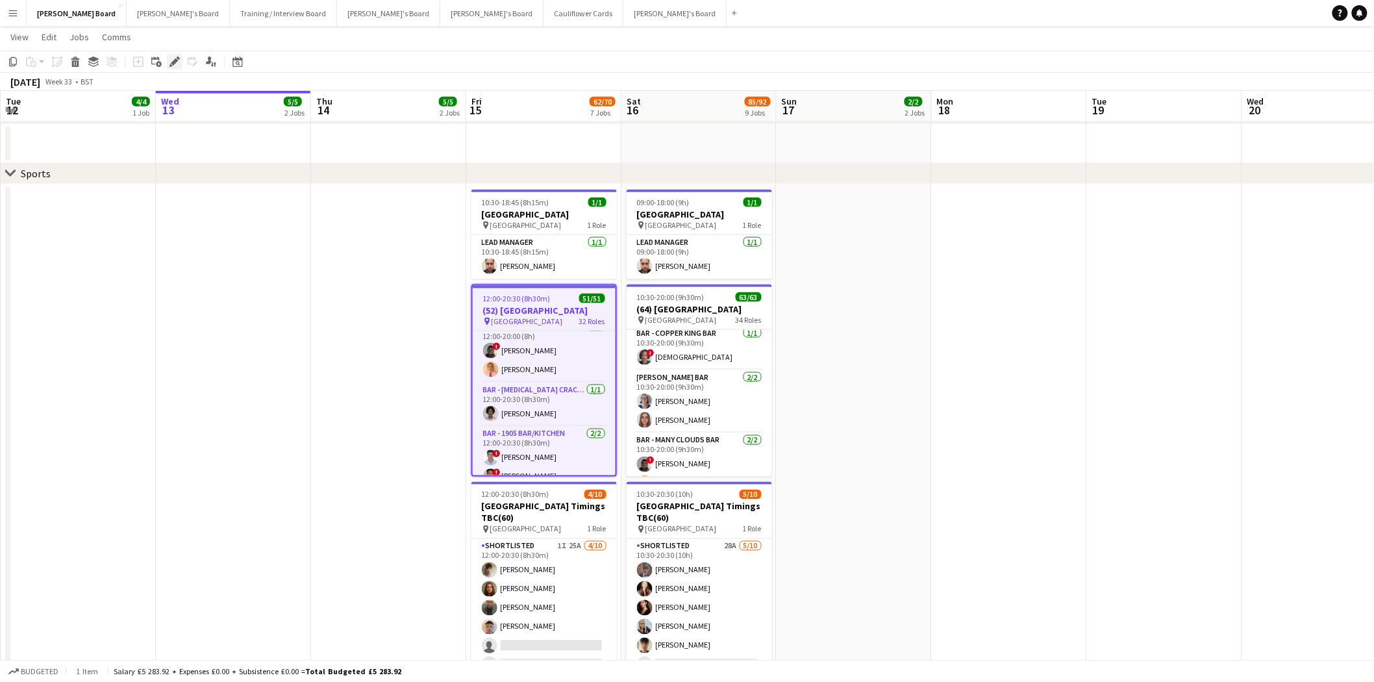
drag, startPoint x: 170, startPoint y: 62, endPoint x: 378, endPoint y: 68, distance: 208.5
click at [171, 62] on icon at bounding box center [174, 61] width 7 height 7
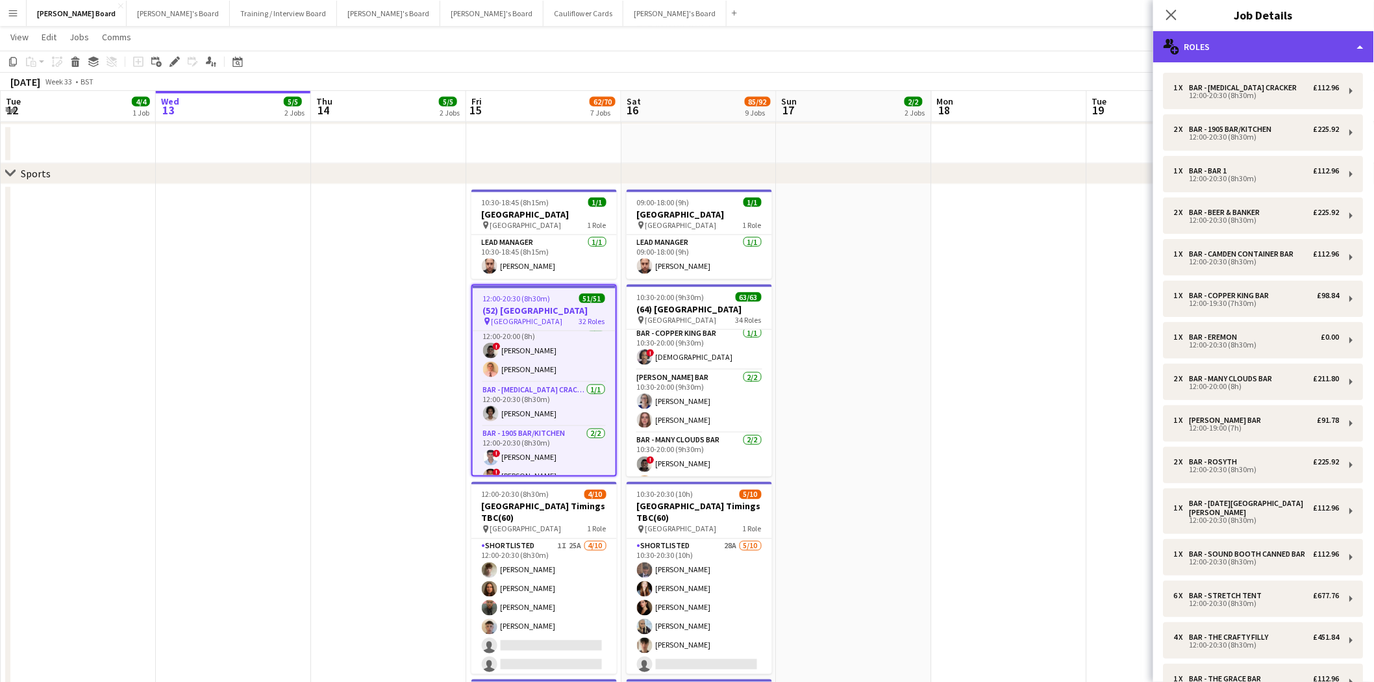
click at [1269, 47] on div "multiple-users-add Roles" at bounding box center [1263, 46] width 221 height 31
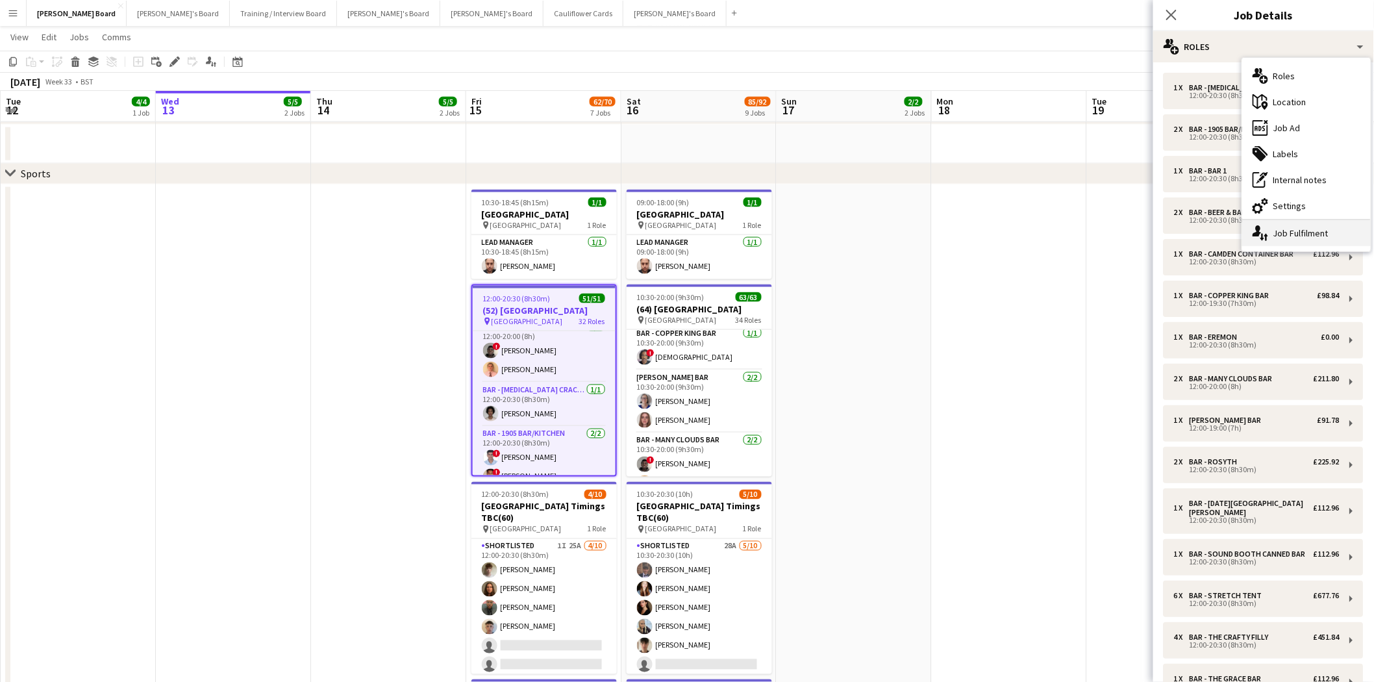
click at [1296, 229] on div "single-neutral-actions-up-down Job Fulfilment" at bounding box center [1306, 233] width 129 height 26
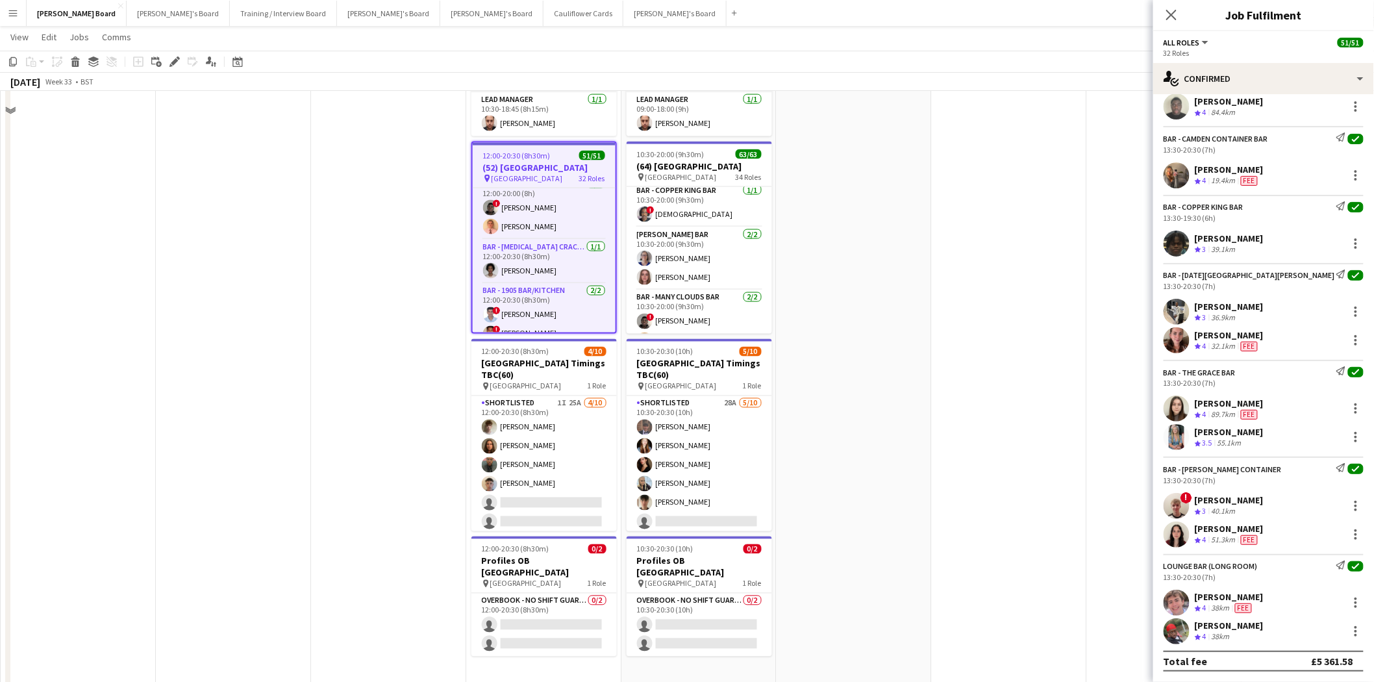
scroll to position [793, 0]
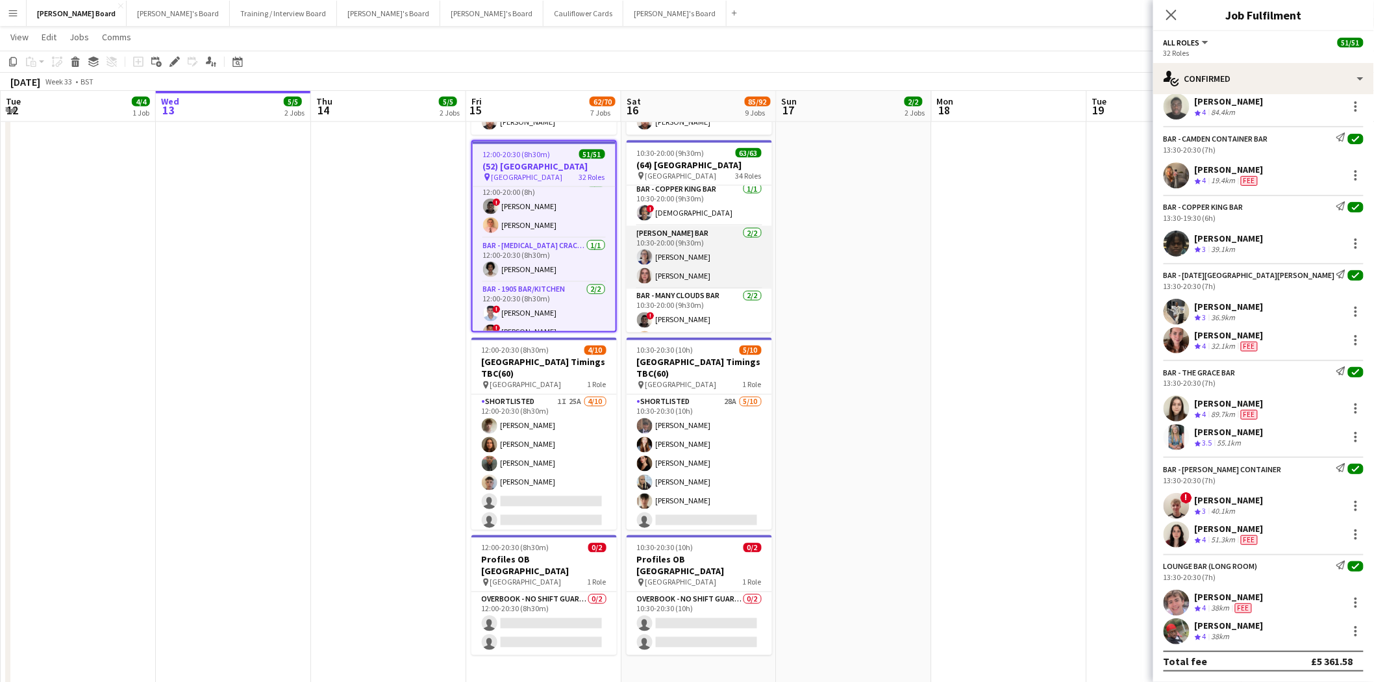
click at [706, 235] on app-card-role "Bar - Long Bar 2/2 10:30-20:00 (9h30m) Dagmar Bailey Holly Bishop" at bounding box center [698, 257] width 145 height 63
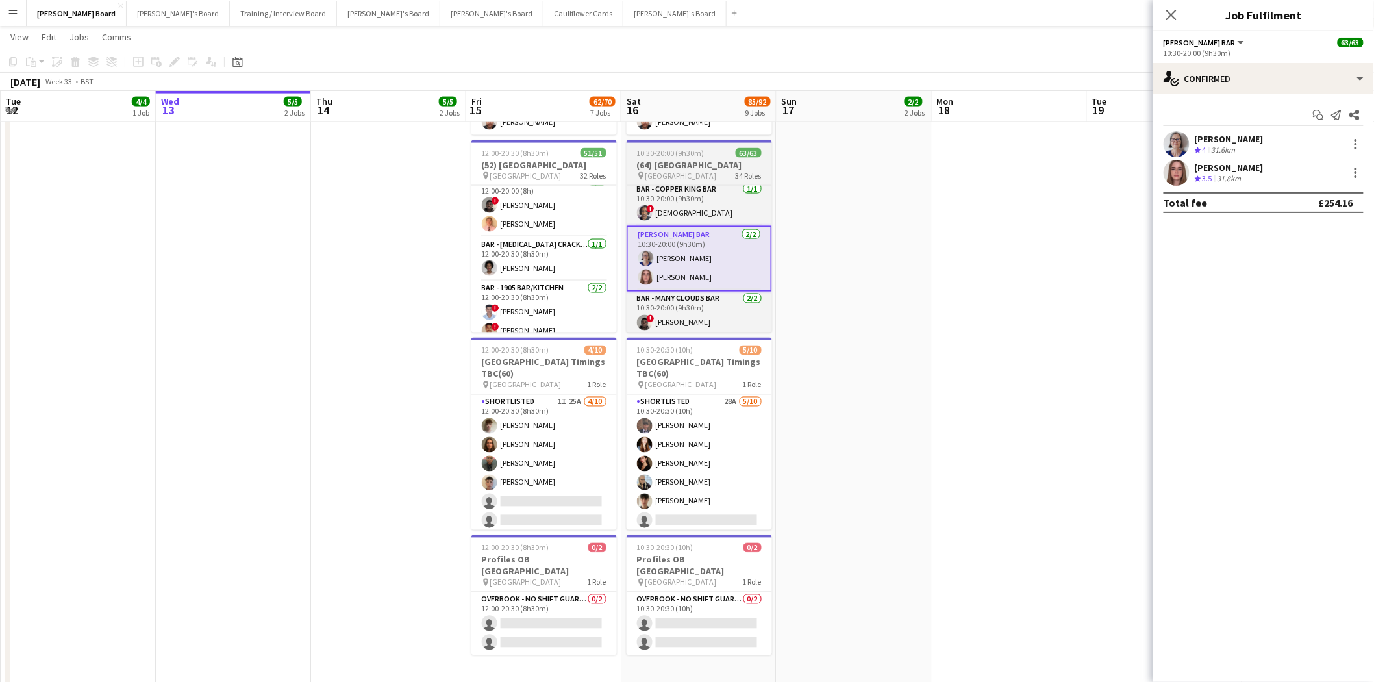
click at [716, 171] on div "pin Newbury Racecourse 34 Roles" at bounding box center [698, 176] width 145 height 10
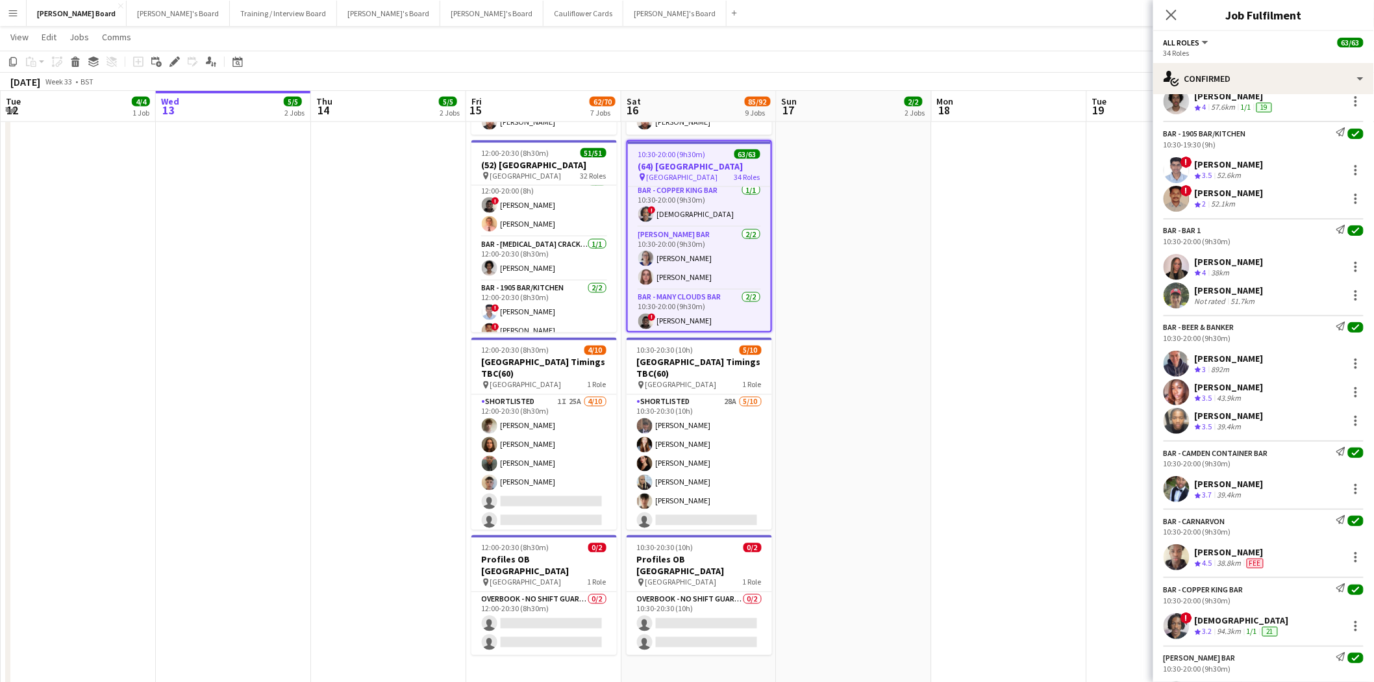
scroll to position [144, 0]
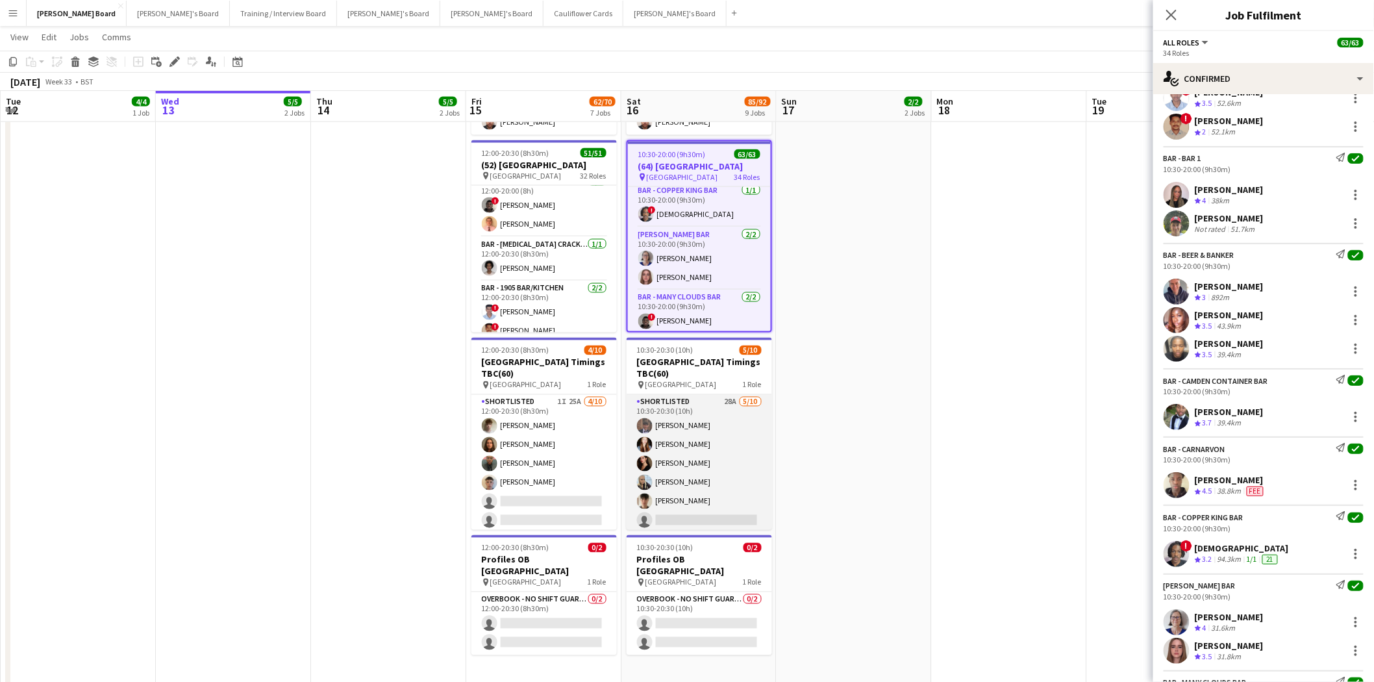
click at [690, 456] on app-card-role "Shortlisted 28A 5/10 10:30-20:30 (10h) Tom Buckmaster cosima williams Gemma Ure…" at bounding box center [698, 502] width 145 height 214
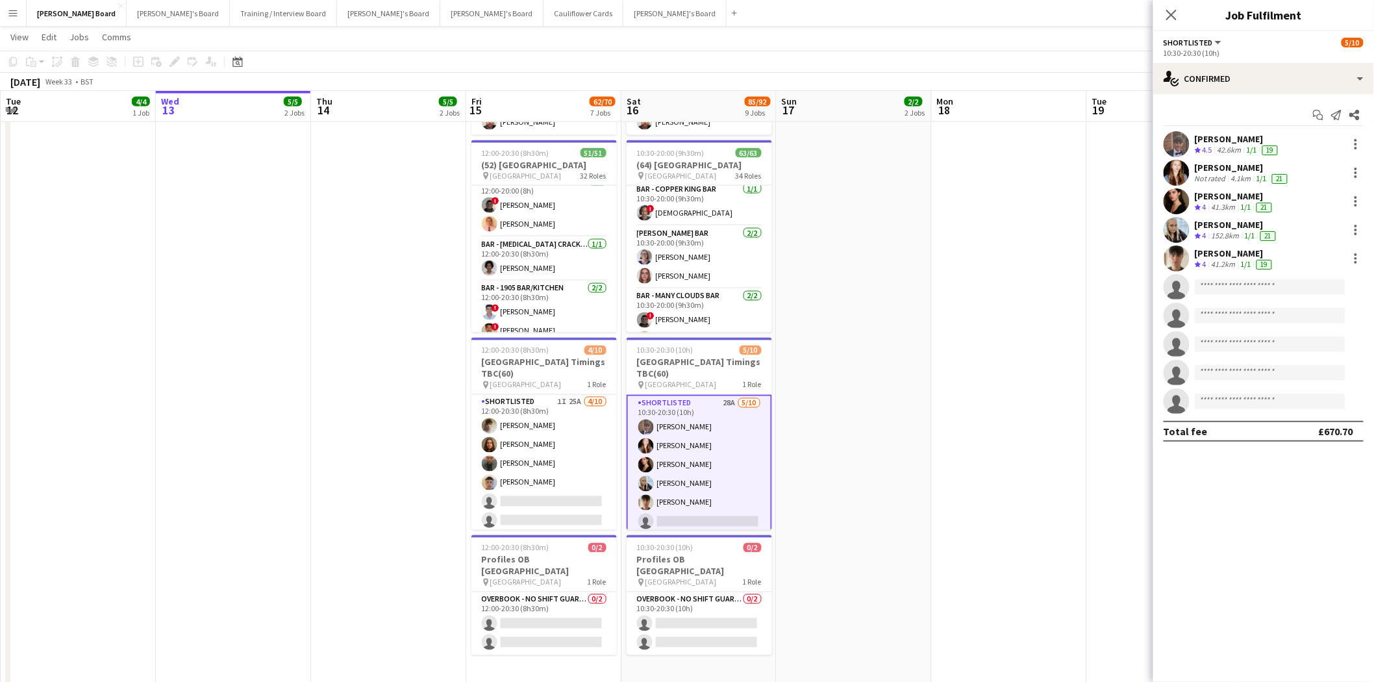
click at [1210, 251] on div "Dominic Cummins" at bounding box center [1235, 253] width 80 height 12
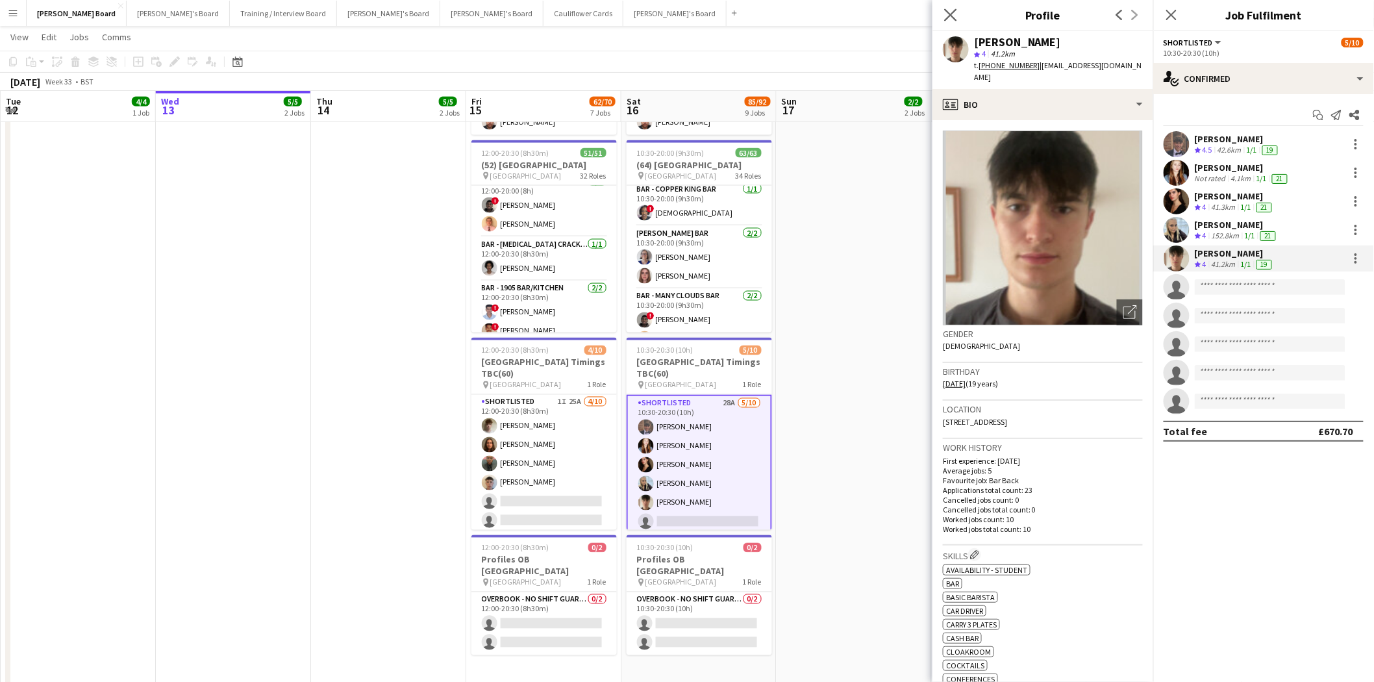
click at [959, 9] on app-icon "Close pop-in" at bounding box center [950, 15] width 19 height 19
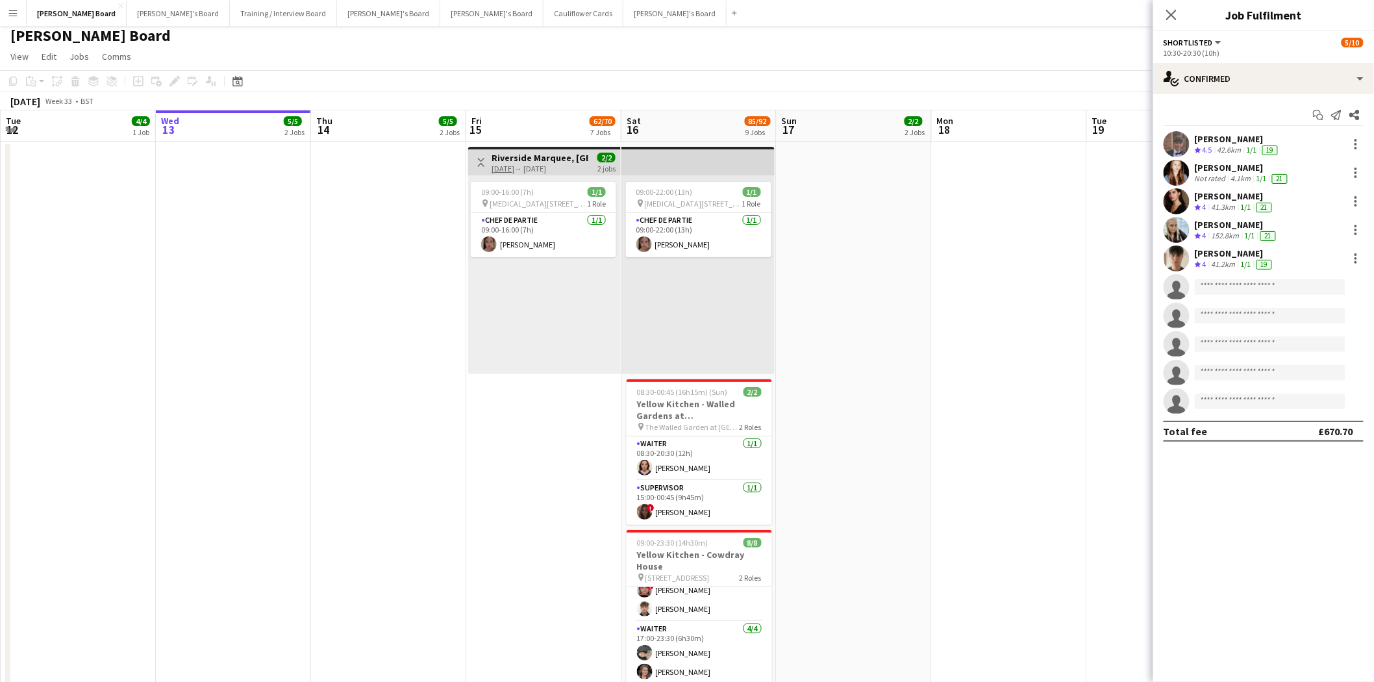
scroll to position [0, 0]
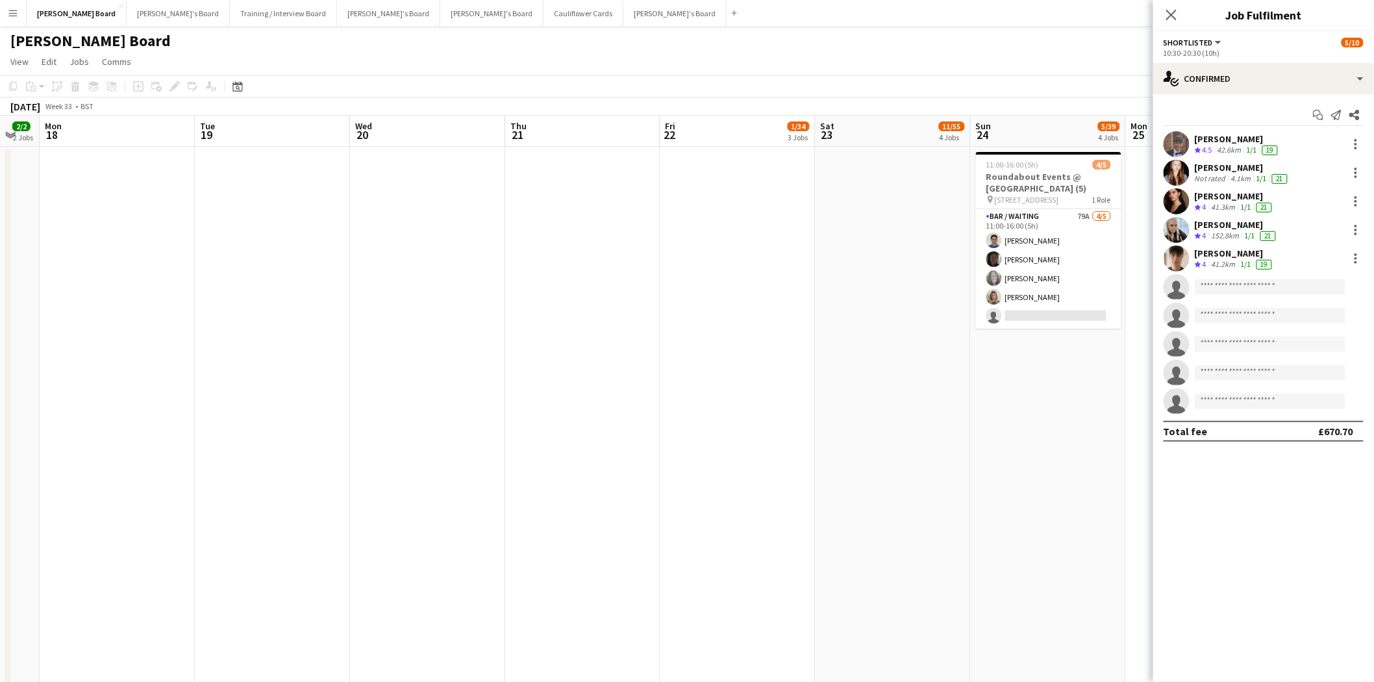
drag, startPoint x: 965, startPoint y: 421, endPoint x: 89, endPoint y: 410, distance: 876.5
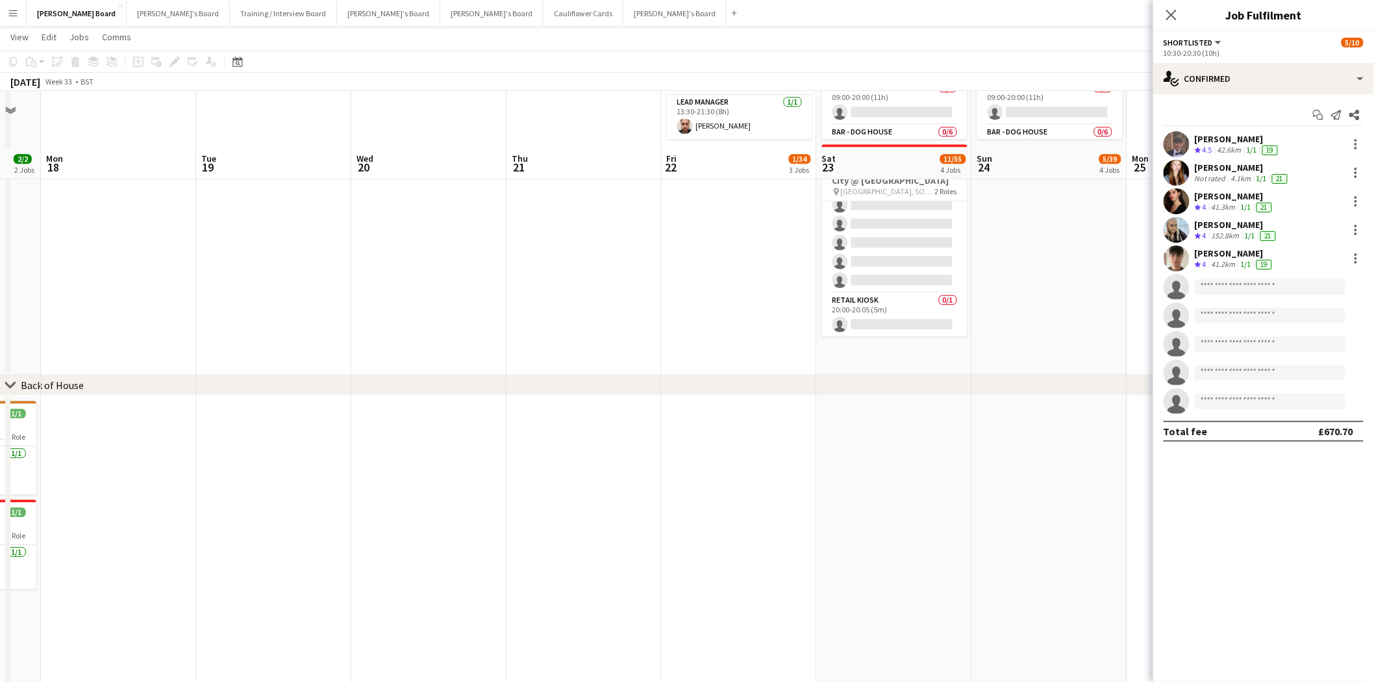
scroll to position [1276, 0]
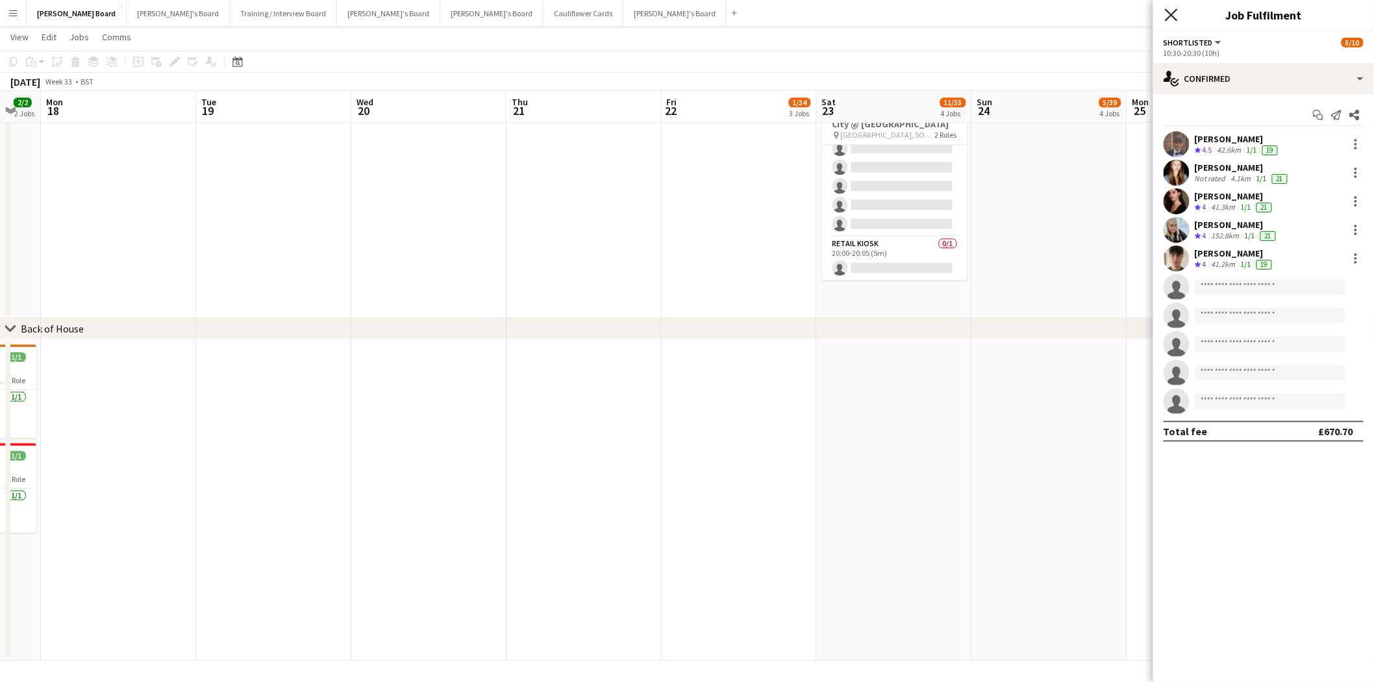
click at [1172, 13] on icon "Close pop-in" at bounding box center [1171, 14] width 12 height 12
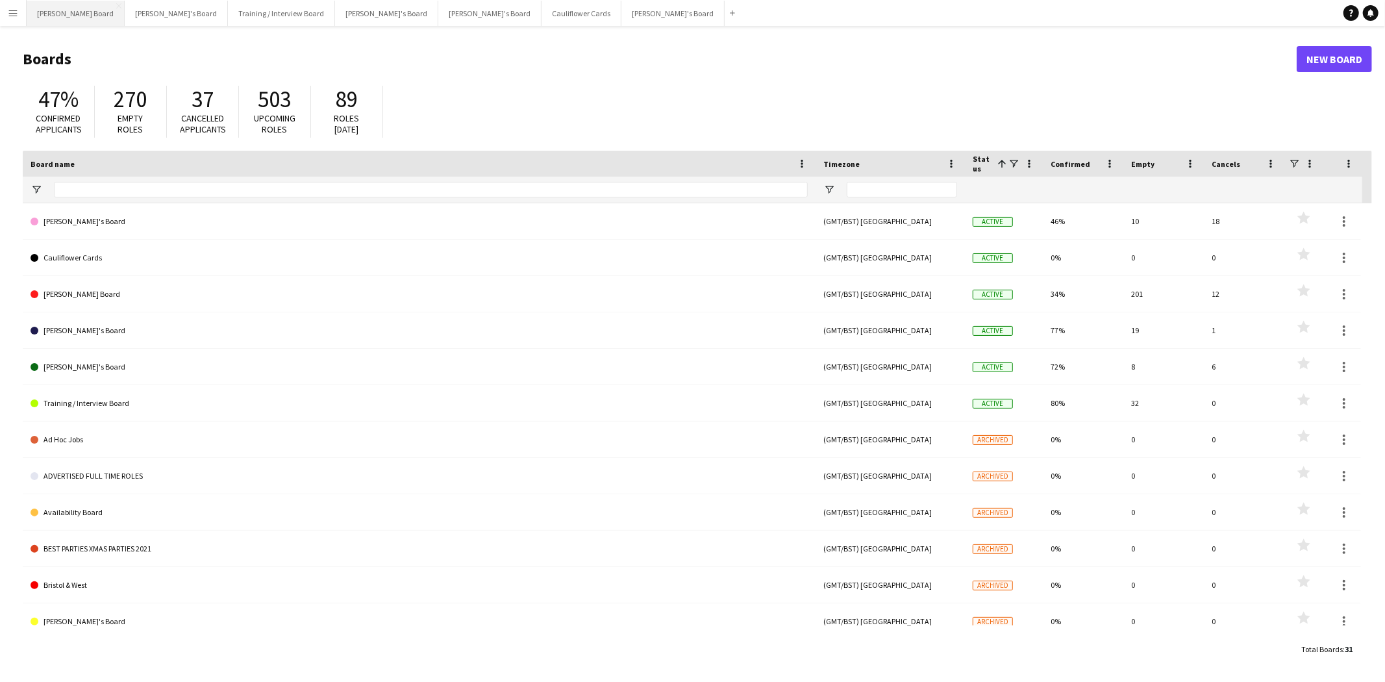
click at [35, 10] on button "Dean's Board Close" at bounding box center [76, 13] width 98 height 25
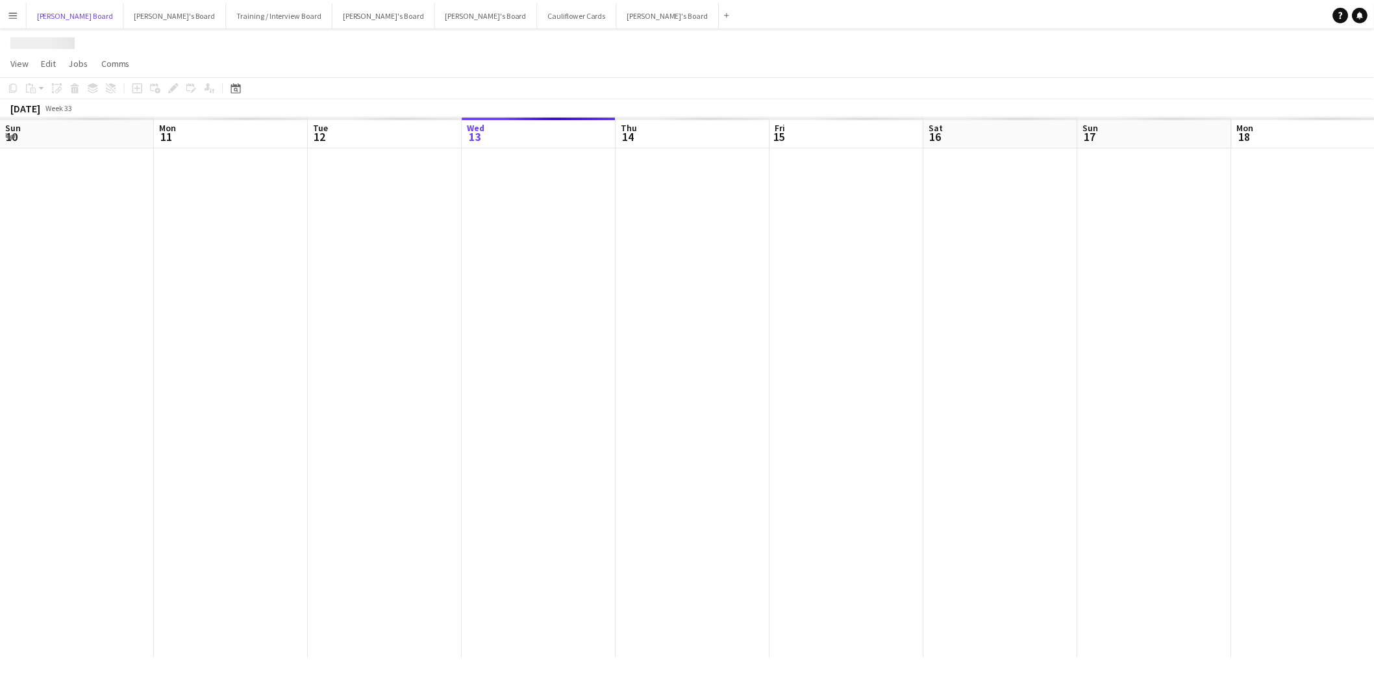
scroll to position [0, 310]
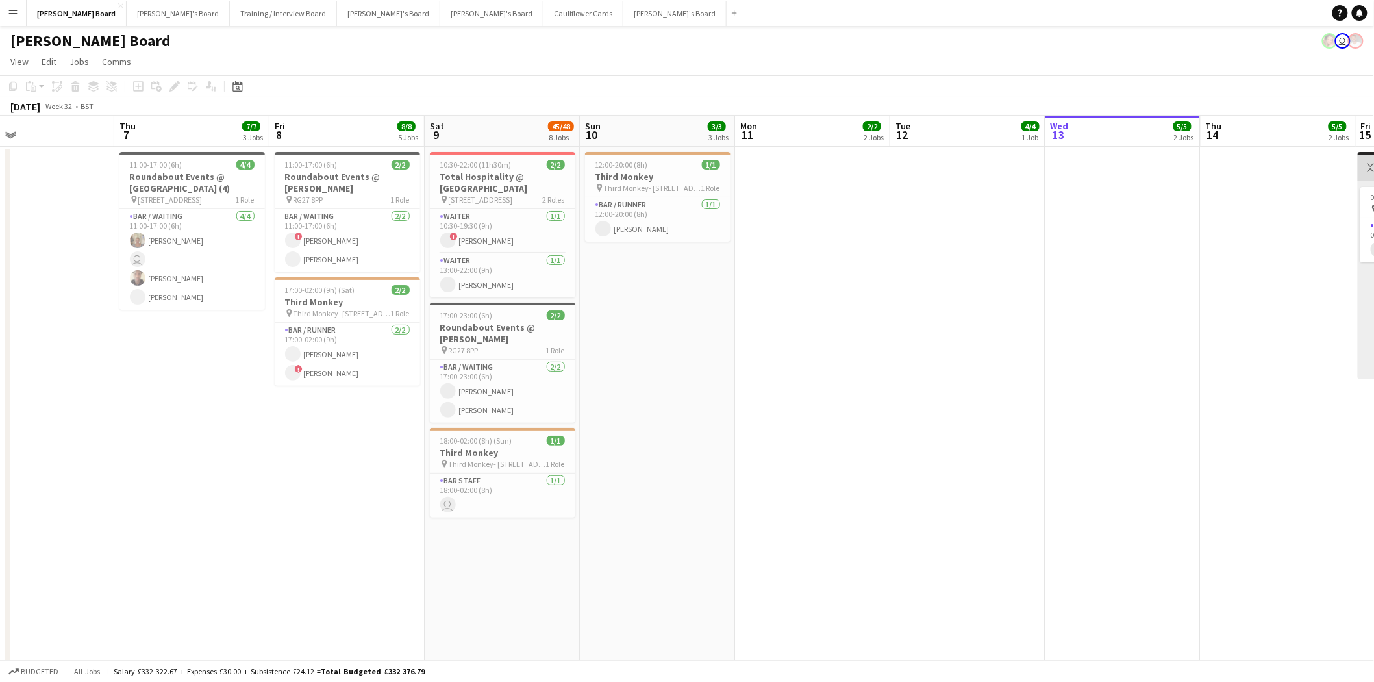
drag, startPoint x: 661, startPoint y: 341, endPoint x: 740, endPoint y: 346, distance: 79.3
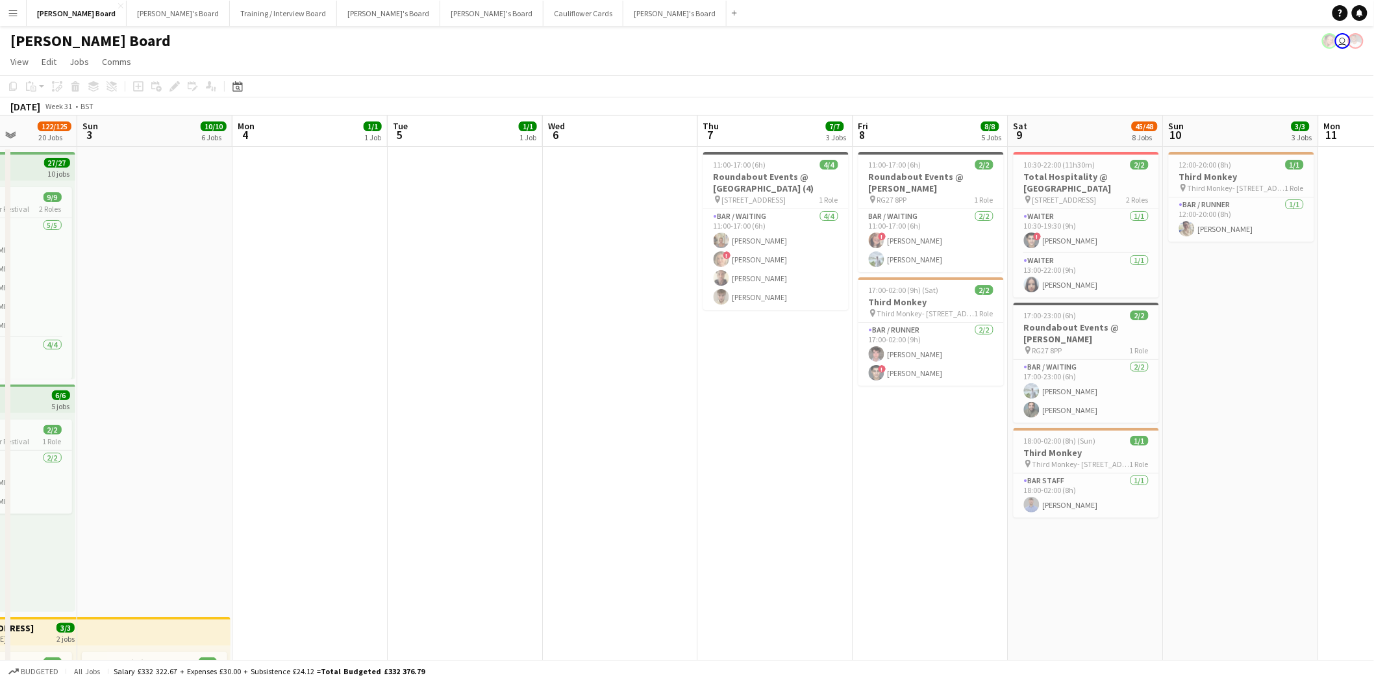
drag, startPoint x: 105, startPoint y: 414, endPoint x: 1030, endPoint y: 459, distance: 926.2
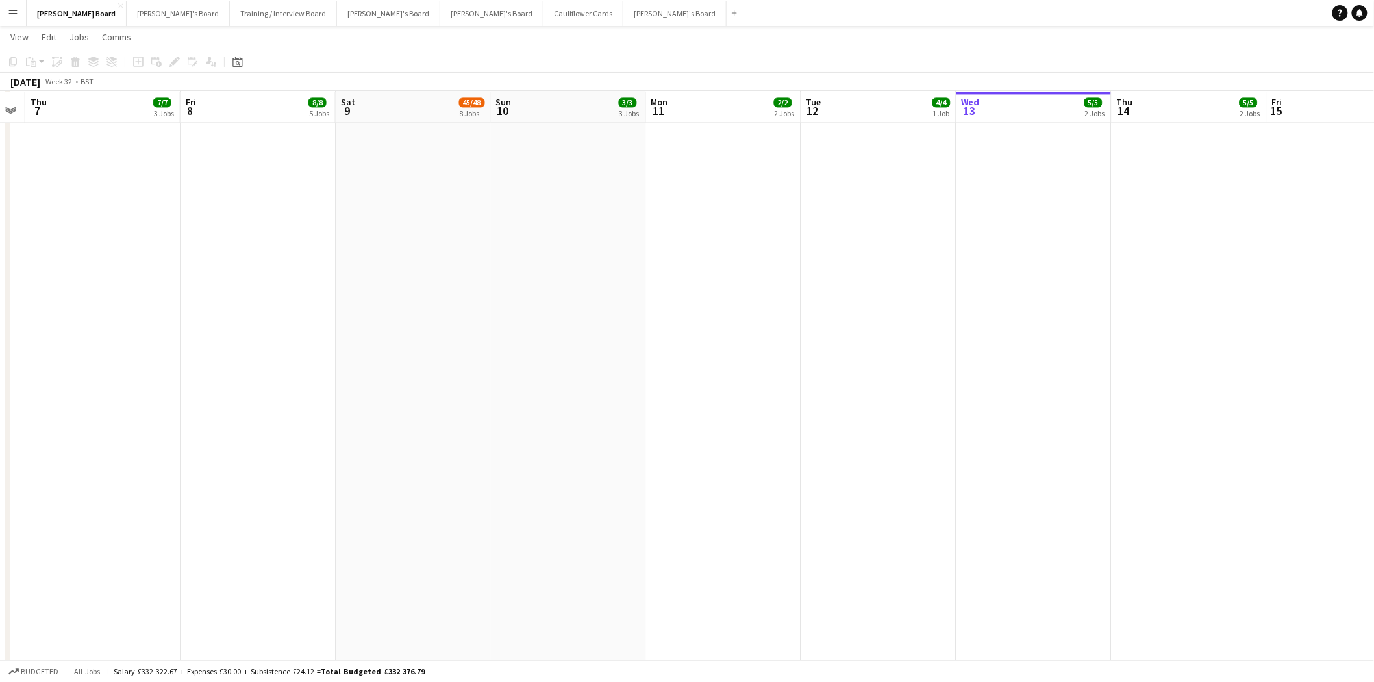
scroll to position [0, 384]
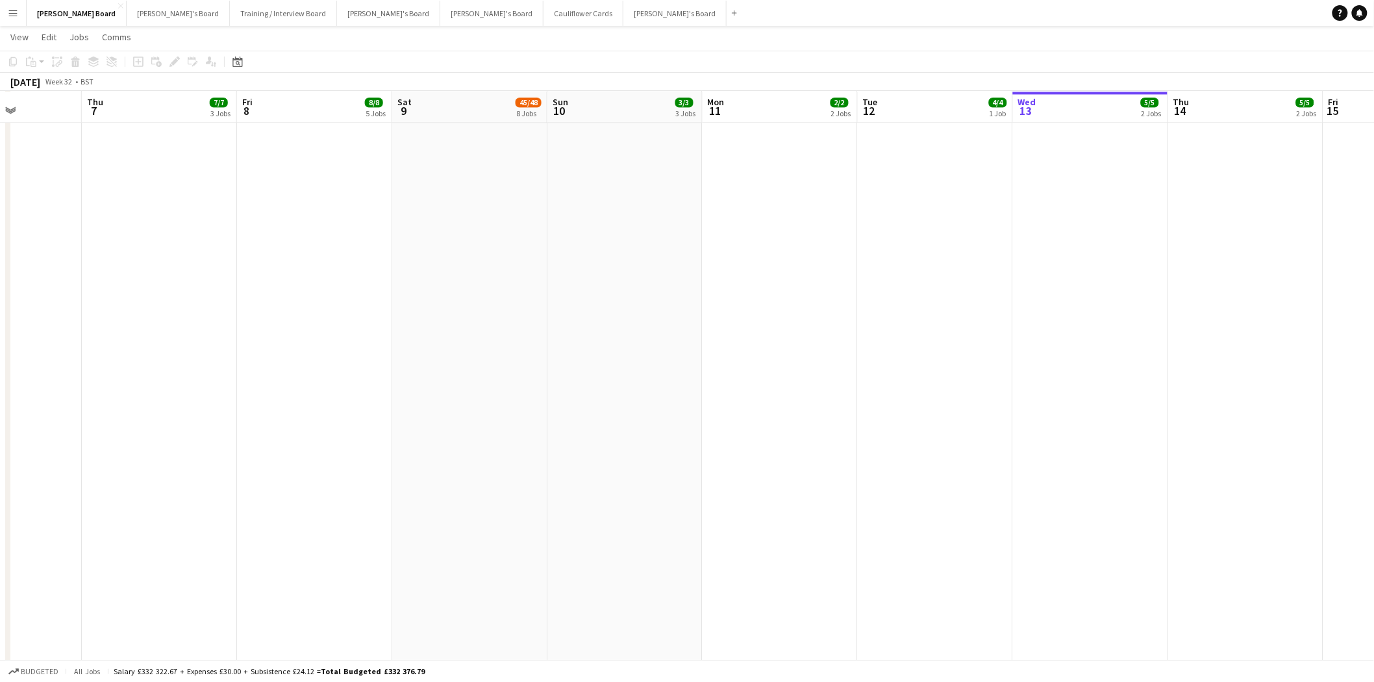
drag, startPoint x: 1250, startPoint y: 365, endPoint x: 549, endPoint y: 291, distance: 705.0
click at [549, 291] on app-calendar-viewport "Mon 4 1/1 1 Job Tue 5 1/1 1 Job Wed 6 Thu 7 7/7 3 Jobs Fri 8 8/8 5 Jobs Sat 9 4…" at bounding box center [687, 652] width 1374 height 3511
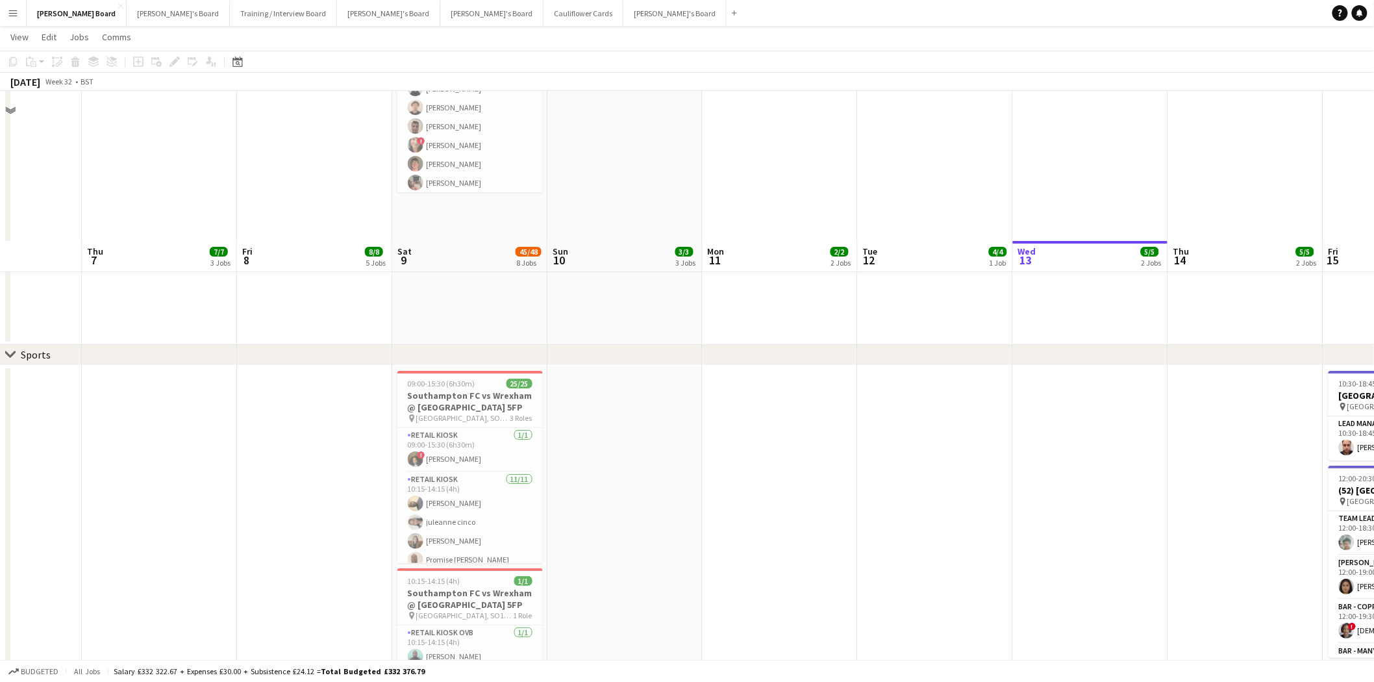
scroll to position [2020, 0]
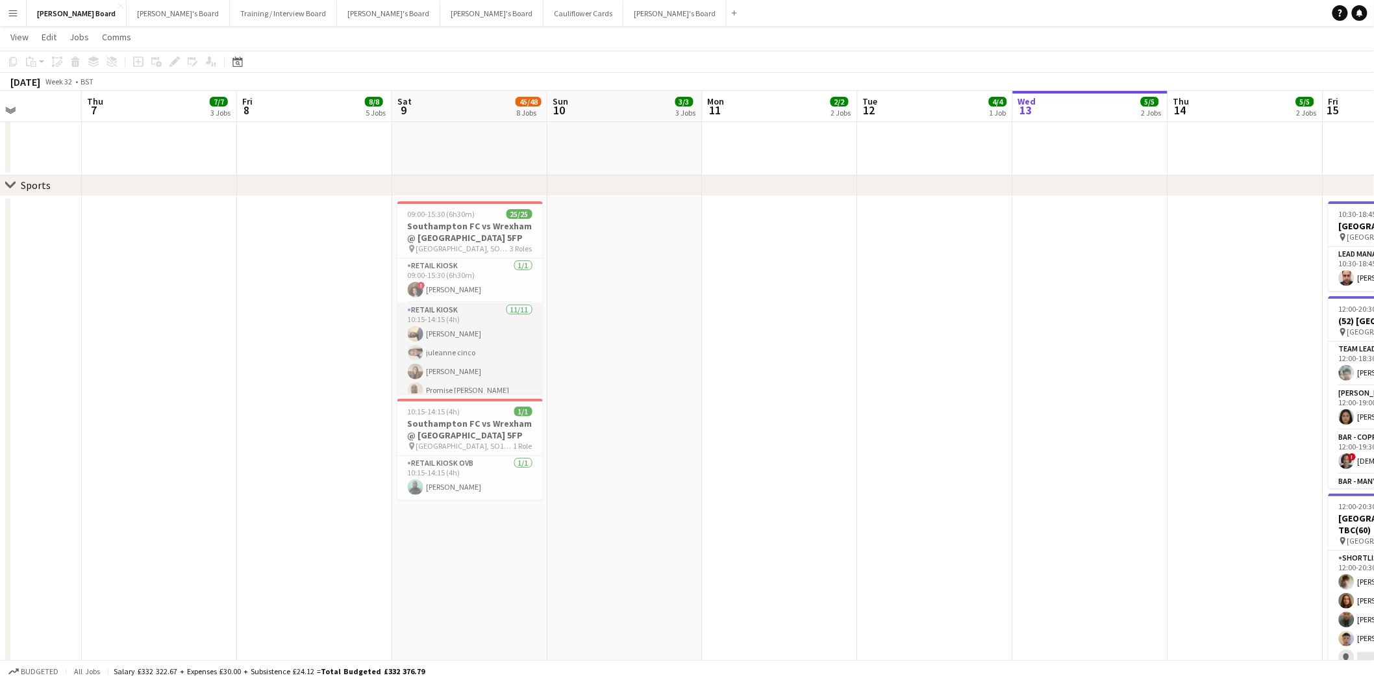
click at [479, 336] on app-card-role "Retail Kiosk 11/11 10:15-14:15 (4h) Abiola Kamoru juleanne cinco Chloe Kirkham …" at bounding box center [469, 419] width 145 height 232
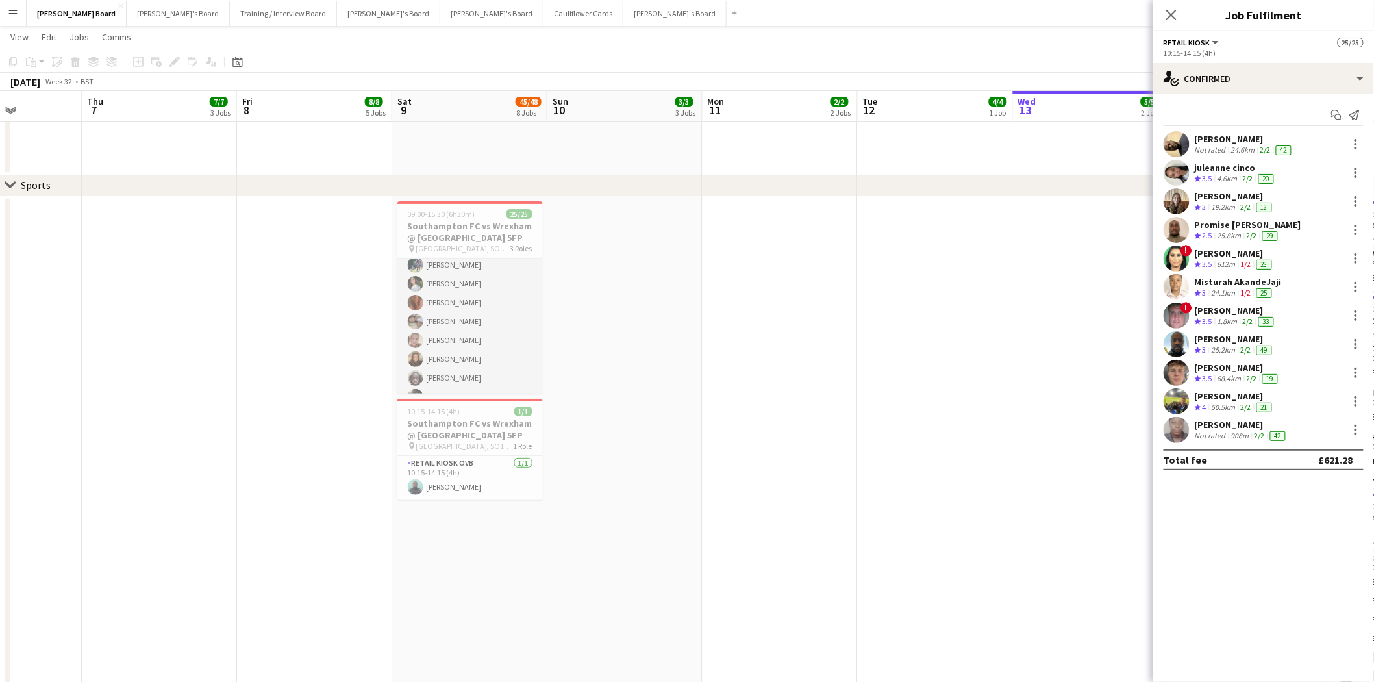
scroll to position [0, 383]
click at [486, 319] on app-card-role "Retail Kiosk 13/13 10:30-14:30 (4h) Milan Sani Joel Easton ! Cillian Ross Iley …" at bounding box center [470, 312] width 145 height 270
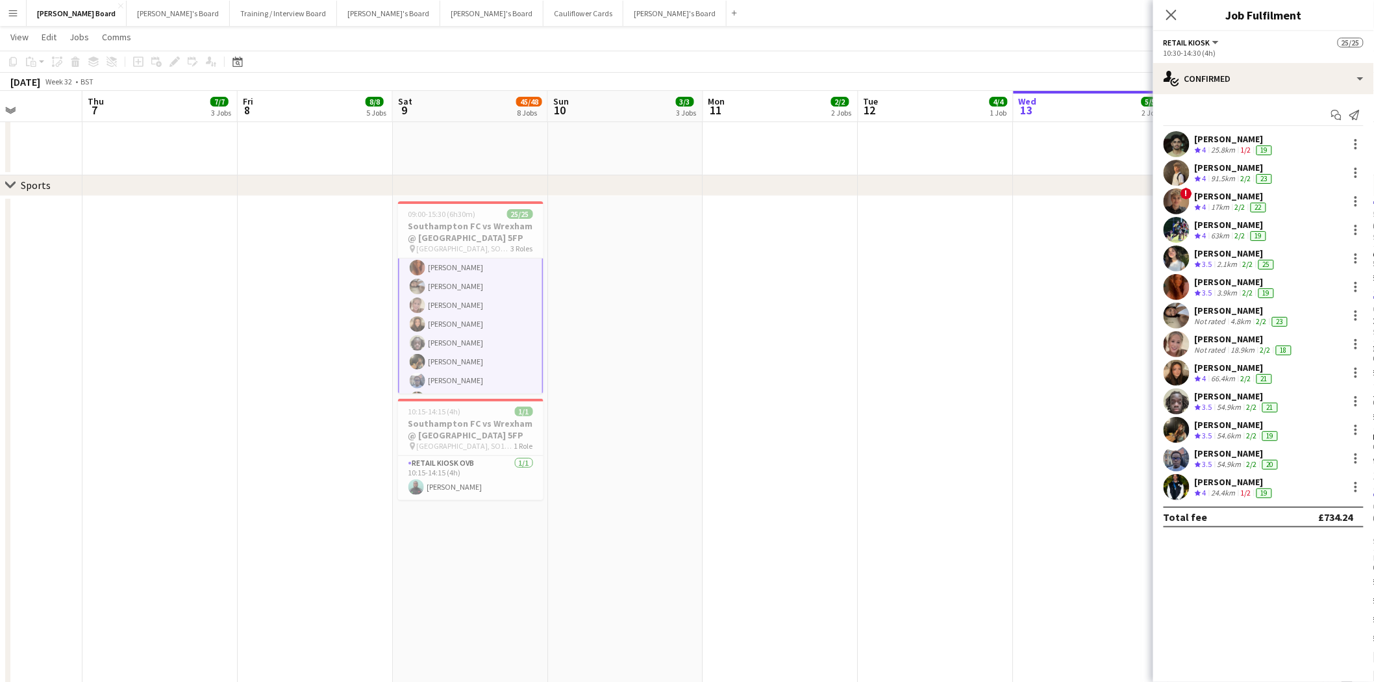
scroll to position [413, 0]
click at [456, 345] on app-card-role "Retail Kiosk 13/13 10:30-14:30 (4h) Milan Sani Joel Easton ! Cillian Ross Iley …" at bounding box center [470, 258] width 145 height 273
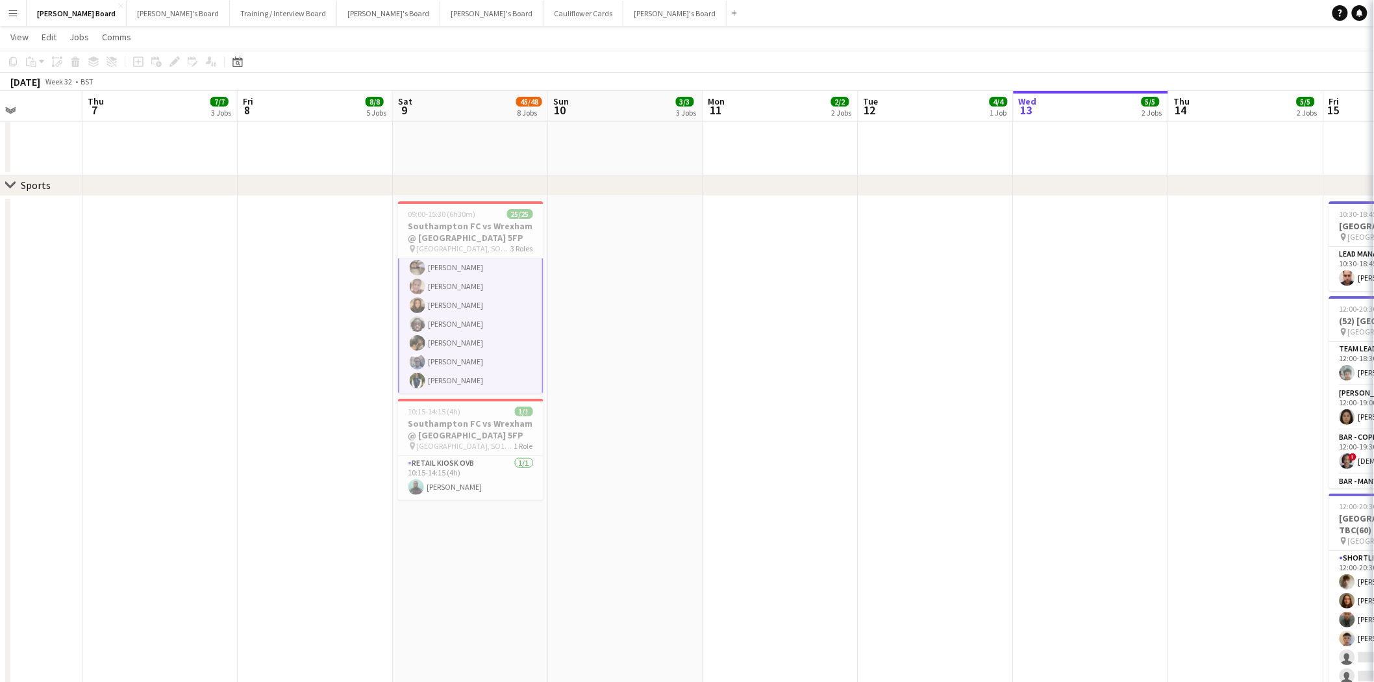
scroll to position [412, 0]
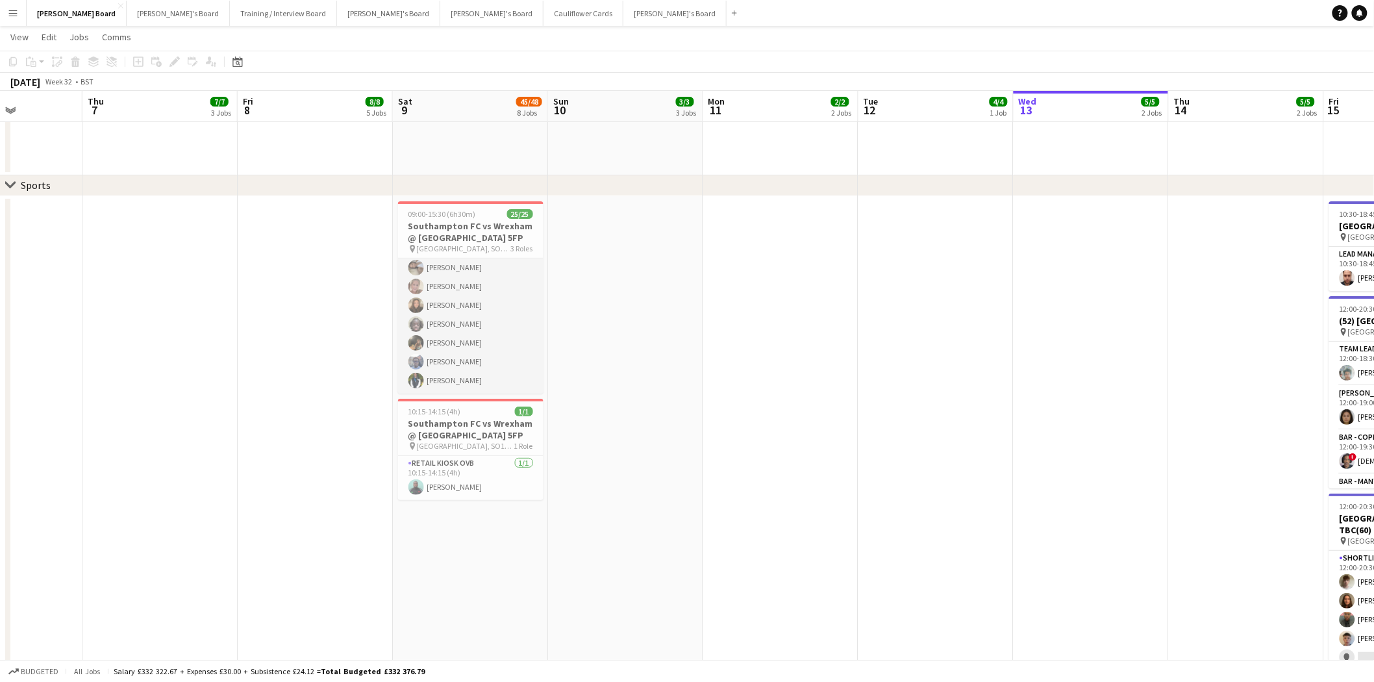
click at [484, 325] on app-card-role "Retail Kiosk 13/13 10:30-14:30 (4h) Milan Sani Joel Easton ! Cillian Ross Iley …" at bounding box center [470, 258] width 145 height 270
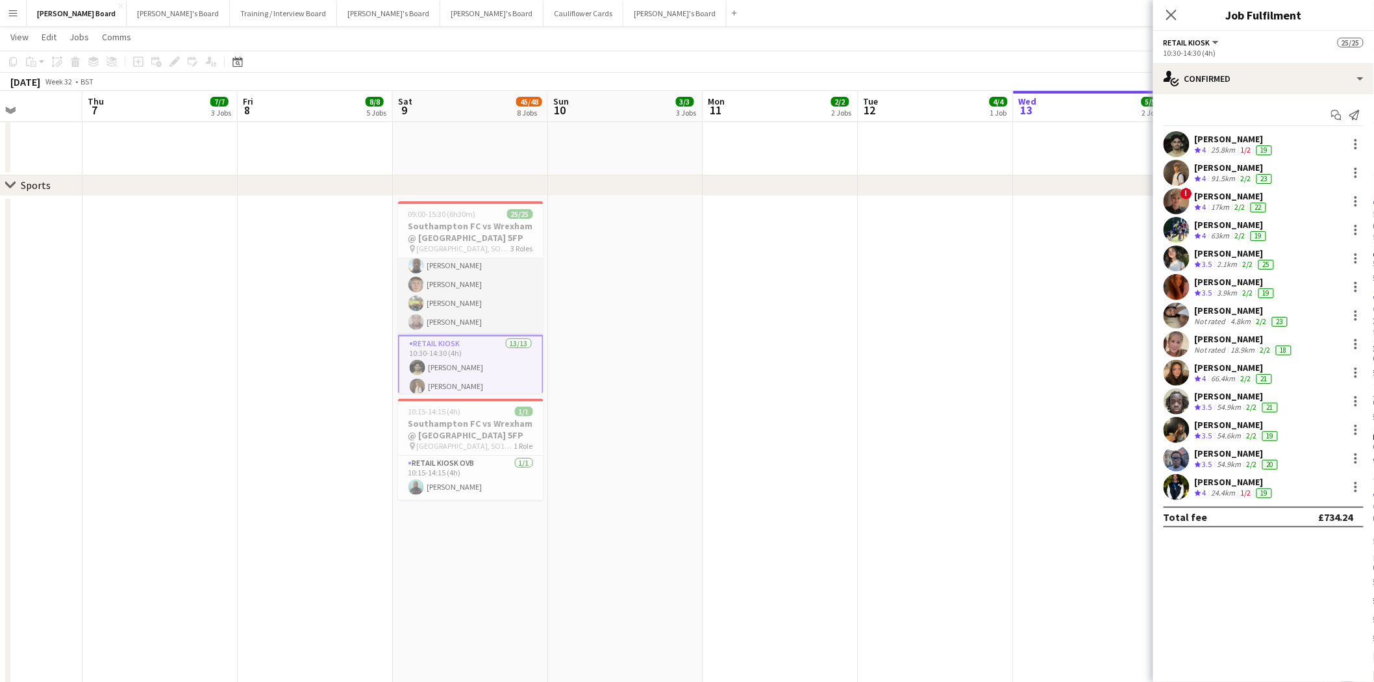
scroll to position [197, 0]
click at [466, 299] on app-card-role "Retail Kiosk 11/11 10:15-14:15 (4h) Abiola Kamoru juleanne cinco Chloe Kirkham …" at bounding box center [470, 222] width 145 height 232
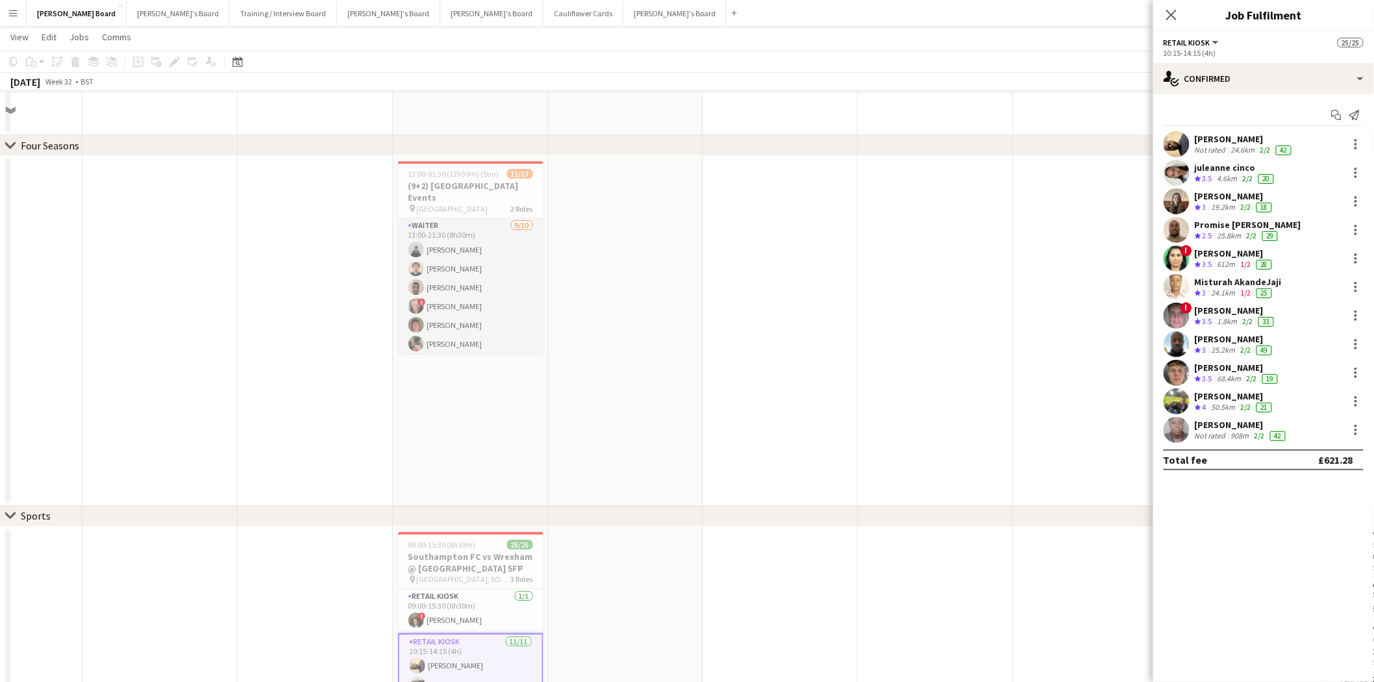
scroll to position [1659, 0]
